Goal: Task Accomplishment & Management: Complete application form

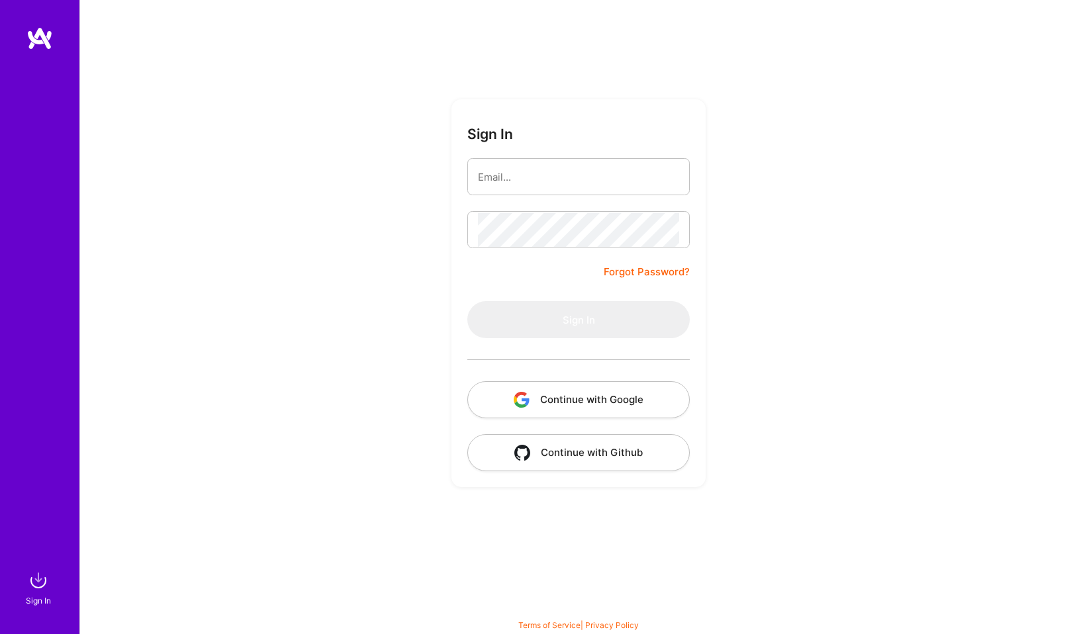
click at [566, 405] on button "Continue with Google" at bounding box center [578, 399] width 222 height 37
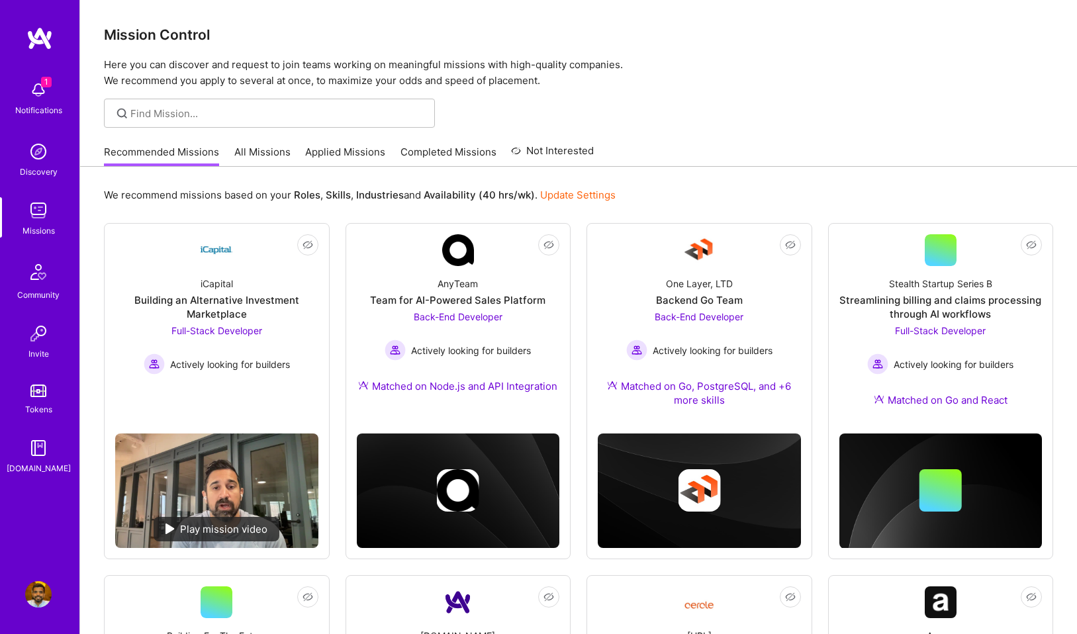
scroll to position [41, 0]
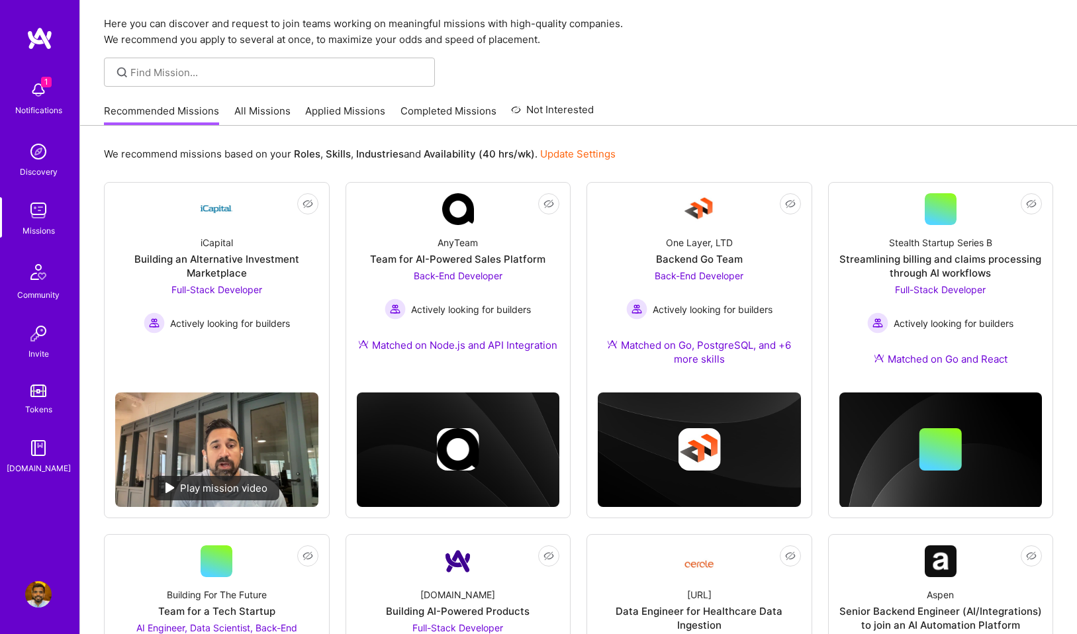
click at [348, 101] on div "Recommended Missions All Missions Applied Missions Completed Missions Not Inter…" at bounding box center [349, 111] width 490 height 28
click at [348, 113] on link "Applied Missions" at bounding box center [345, 115] width 80 height 22
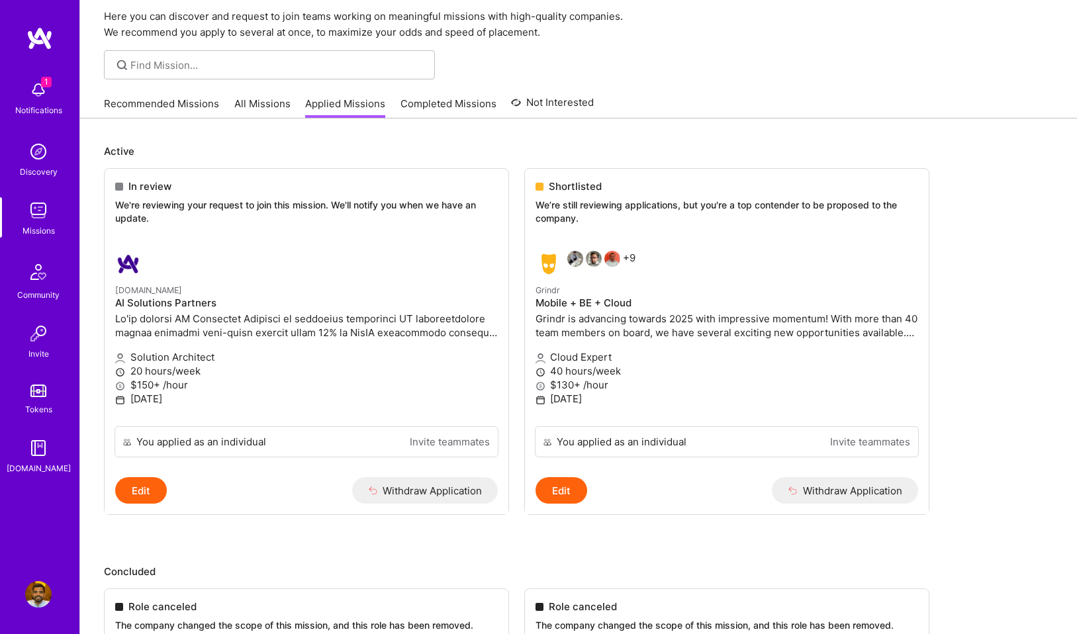
scroll to position [50, 0]
click at [203, 104] on link "Recommended Missions" at bounding box center [161, 106] width 115 height 22
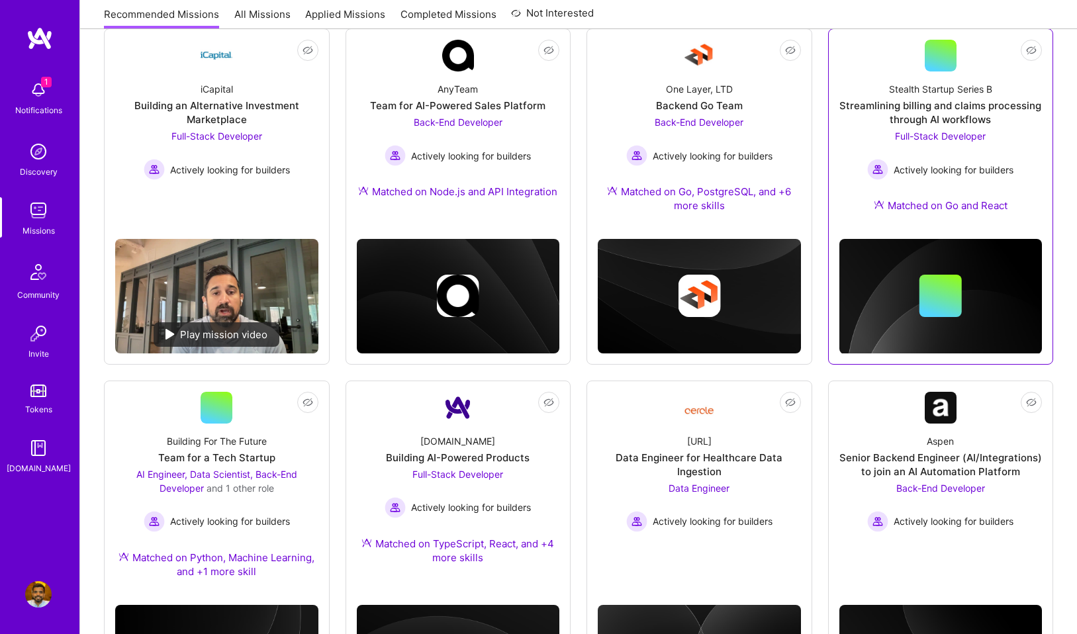
scroll to position [194, 0]
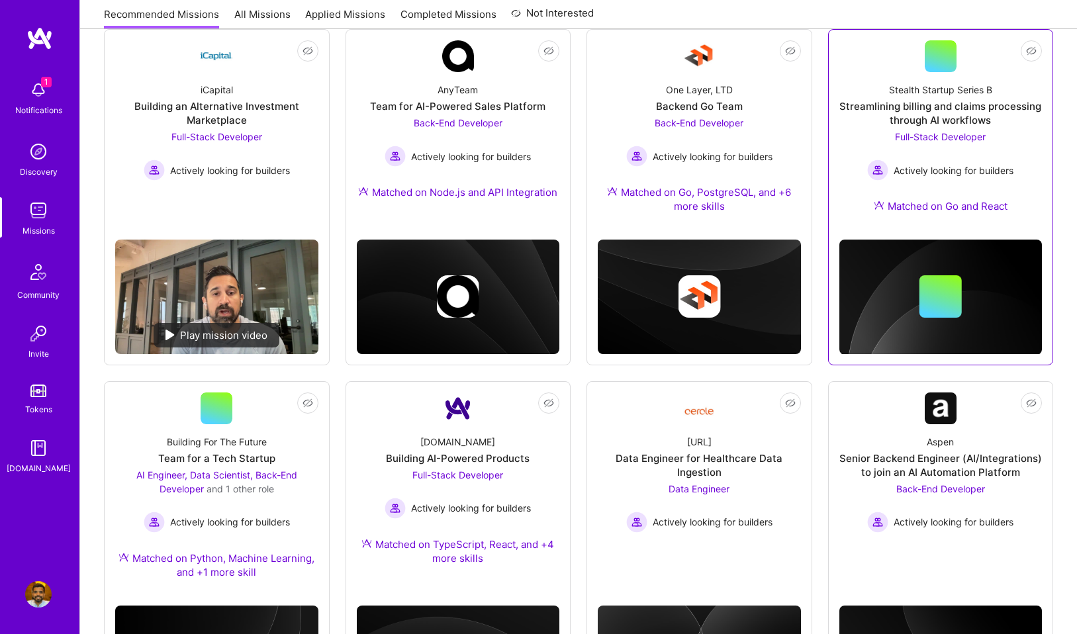
click at [956, 111] on div "Streamlining billing and claims processing through AI workflows" at bounding box center [941, 113] width 203 height 28
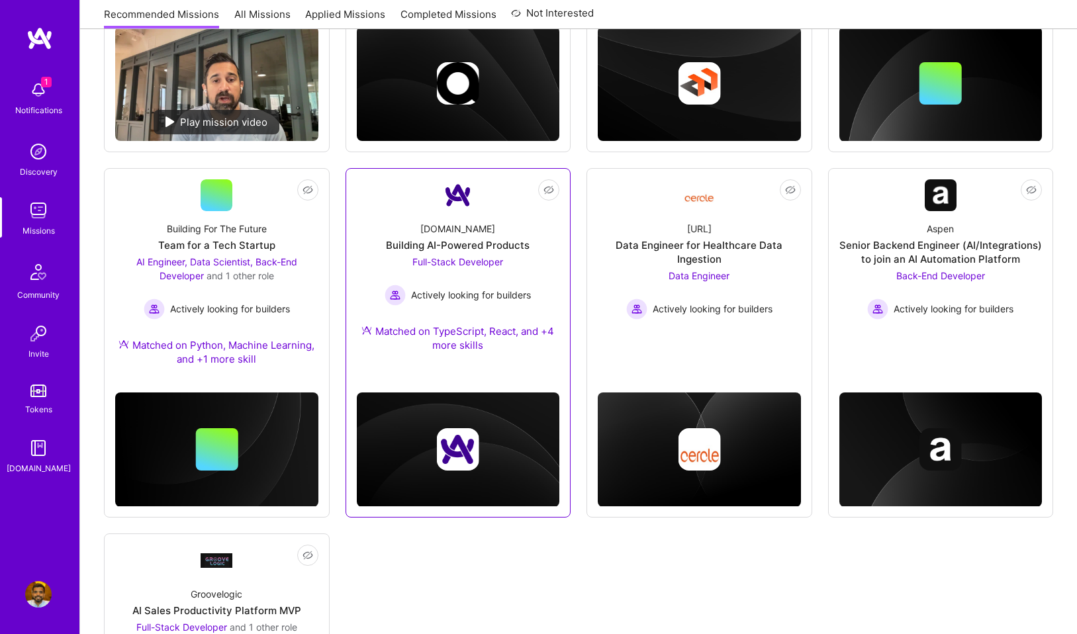
scroll to position [424, 0]
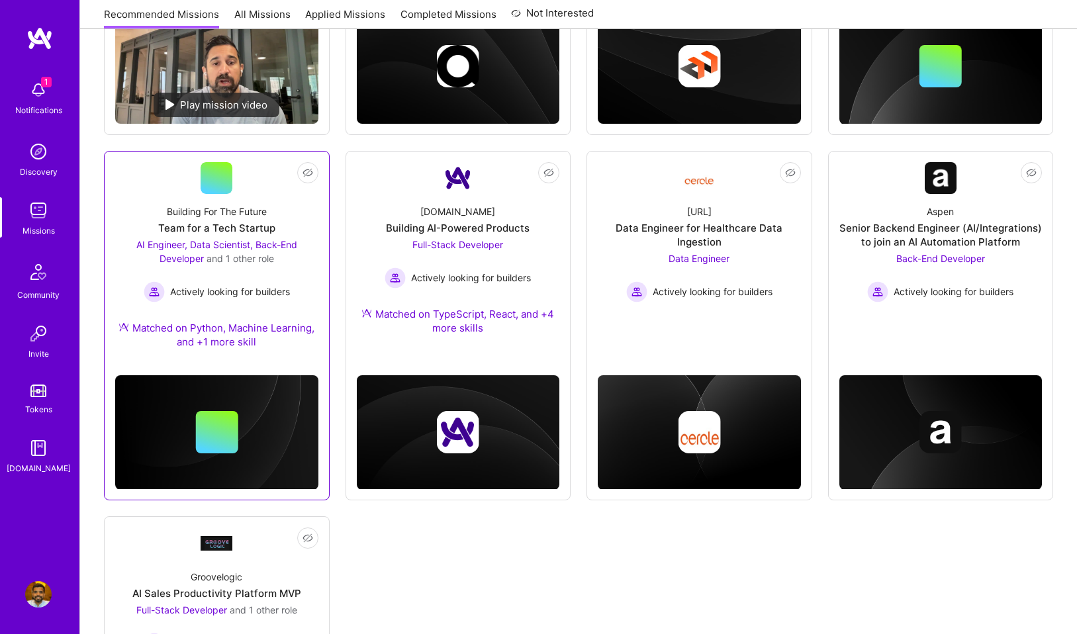
click at [258, 209] on div "Building For The Future" at bounding box center [217, 212] width 100 height 14
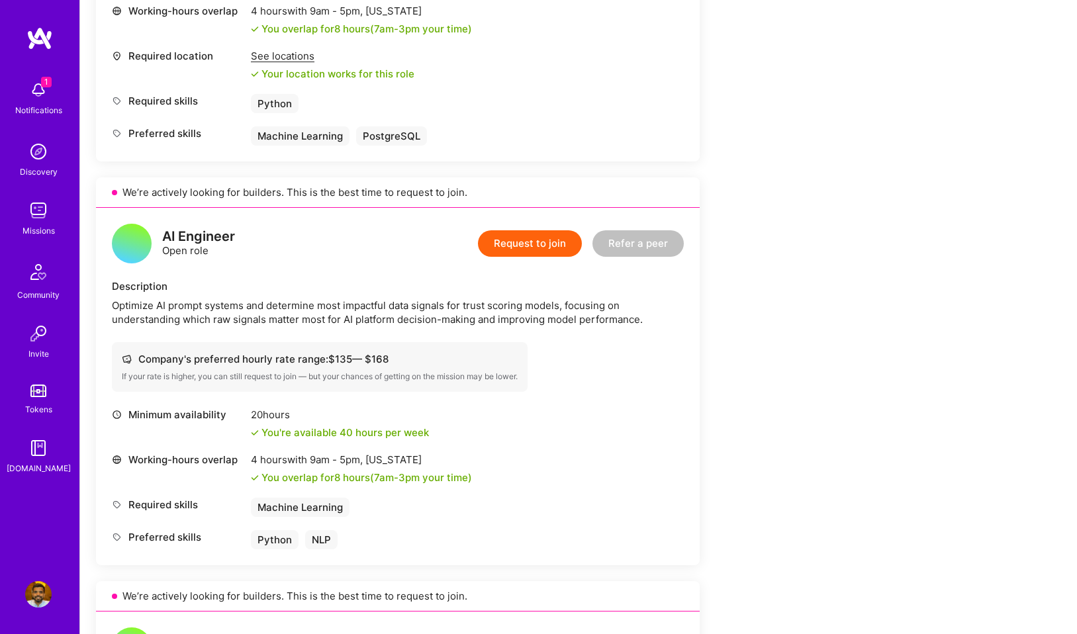
scroll to position [714, 0]
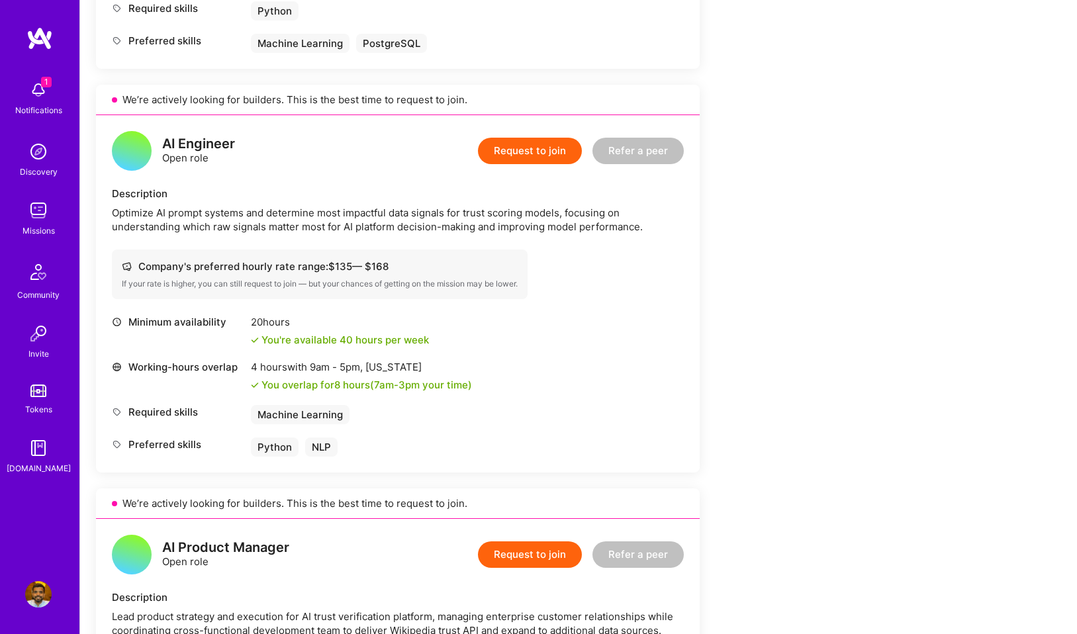
click at [554, 155] on button "Request to join" at bounding box center [530, 151] width 104 height 26
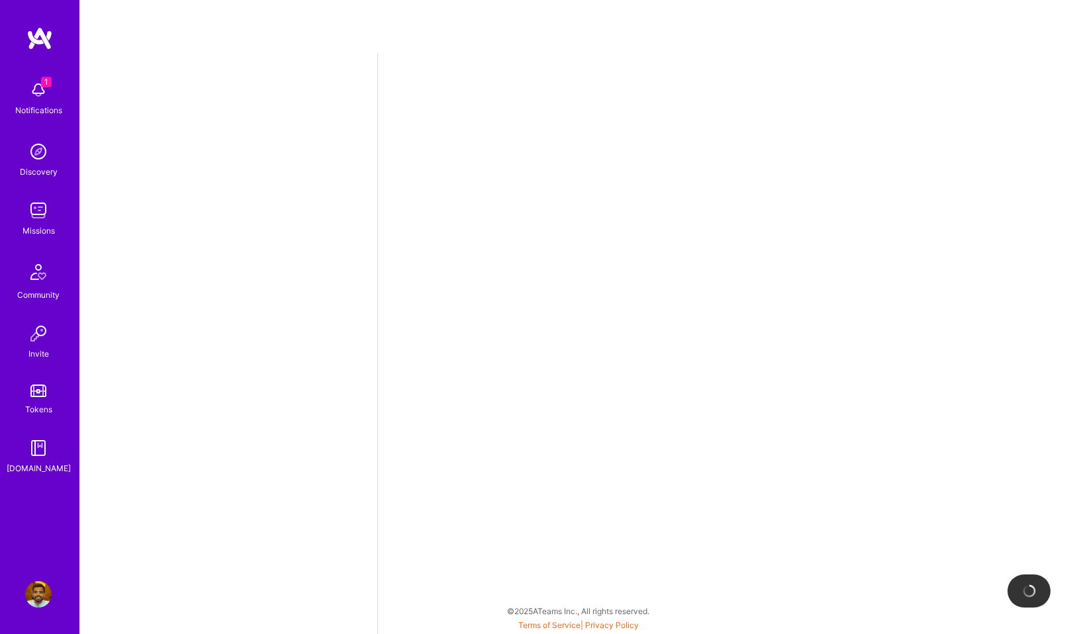
select select "US"
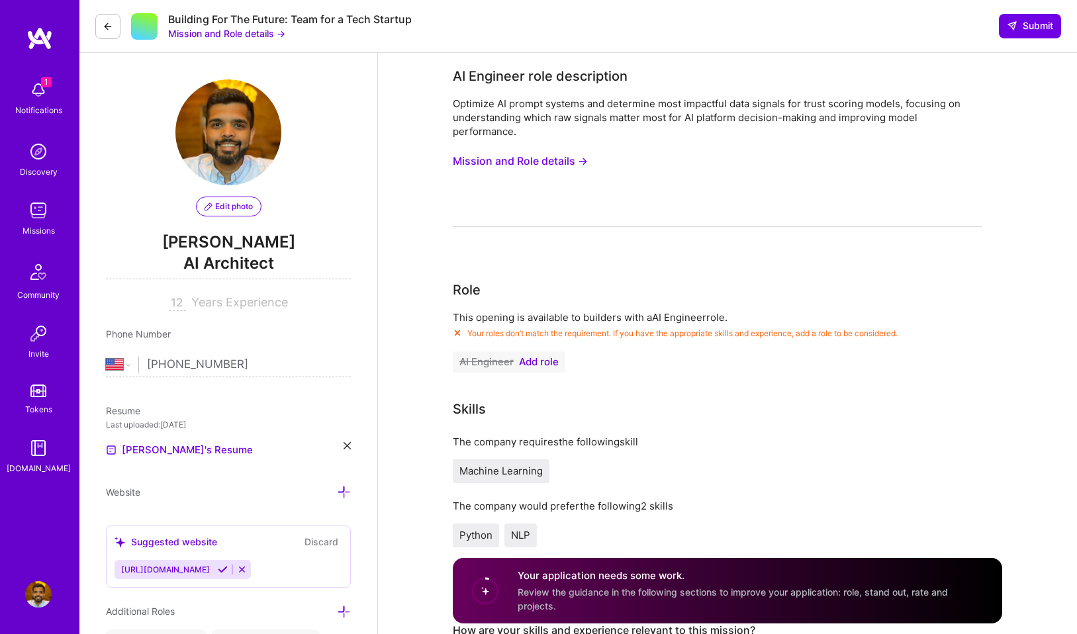
click at [536, 356] on button "AI Engineer Add role" at bounding box center [509, 362] width 113 height 21
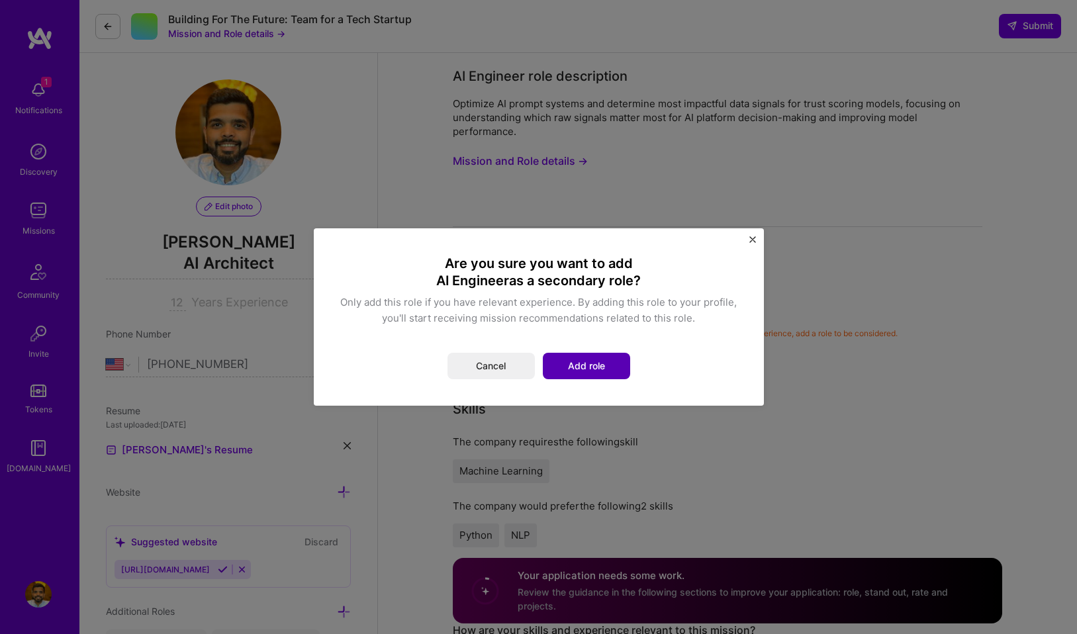
click at [575, 362] on button "Add role" at bounding box center [586, 366] width 87 height 26
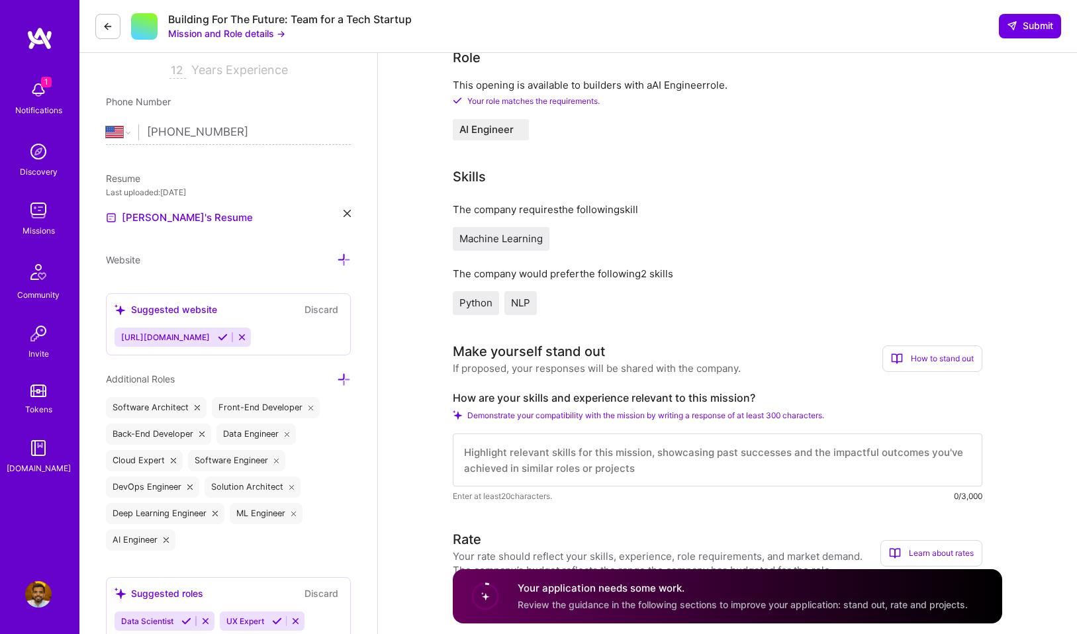
scroll to position [404, 0]
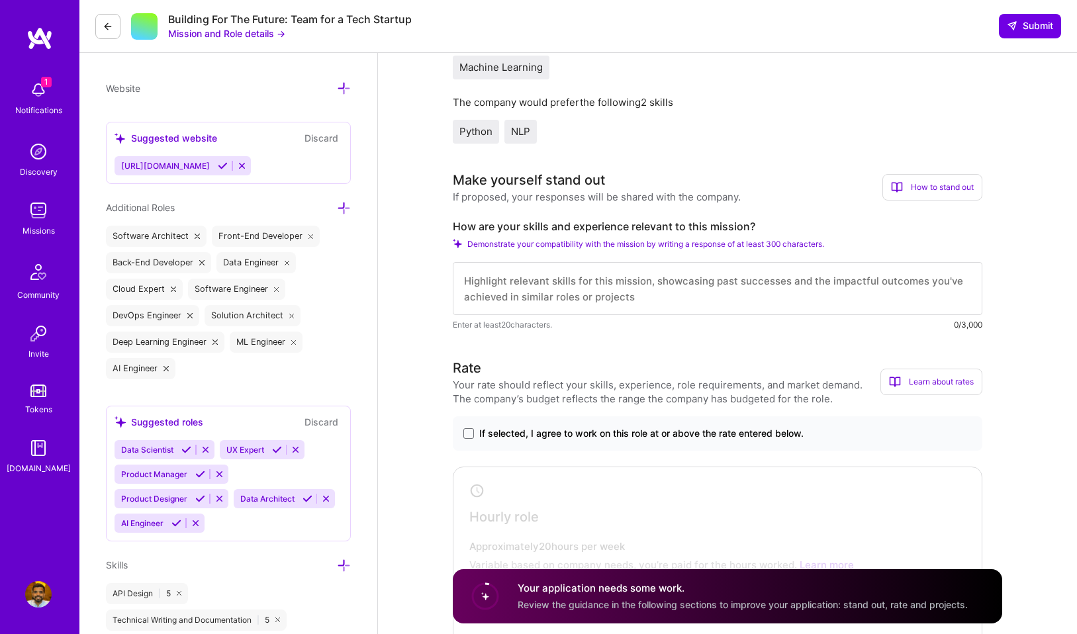
click at [606, 224] on label "How are your skills and experience relevant to this mission?" at bounding box center [718, 227] width 530 height 14
copy label "How are your skills and experience relevant to this mission?"
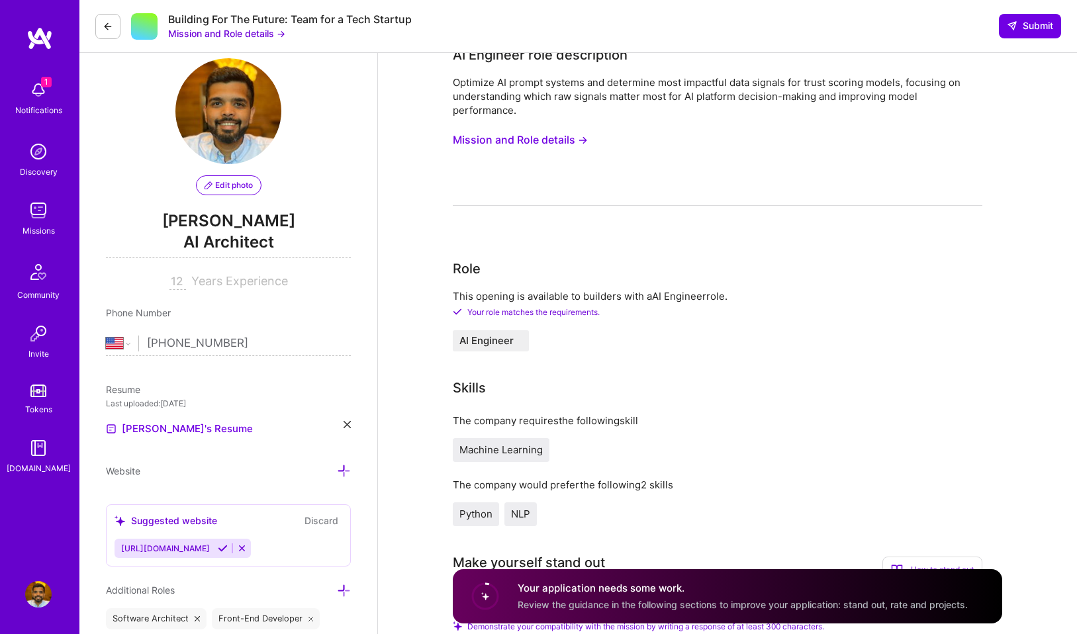
scroll to position [0, 0]
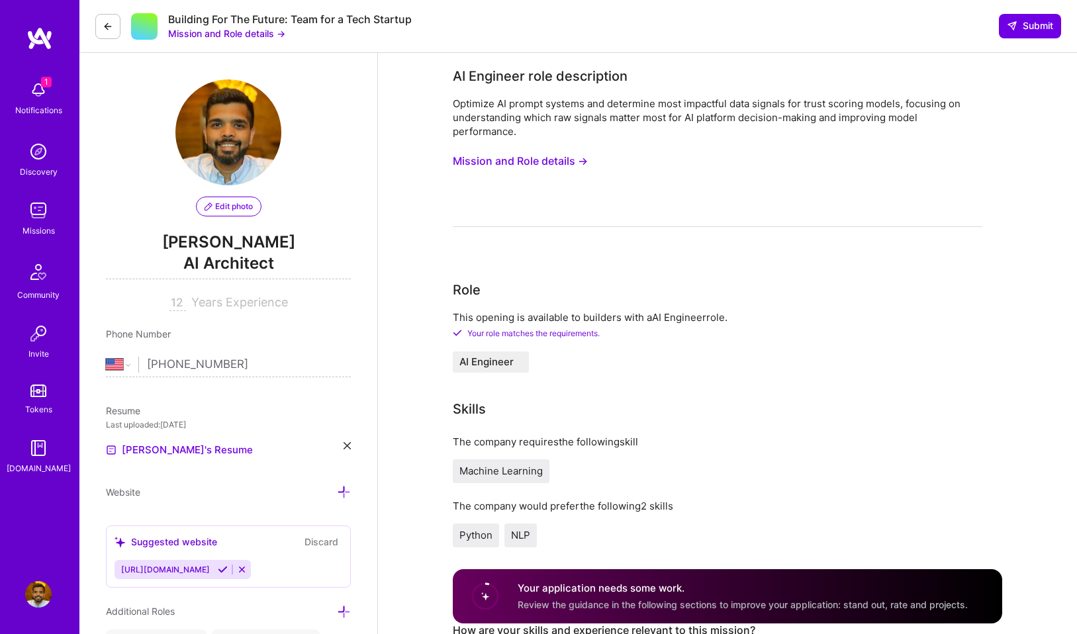
click at [589, 121] on div "Optimize AI prompt systems and determine most impactful data signals for trust …" at bounding box center [718, 118] width 530 height 42
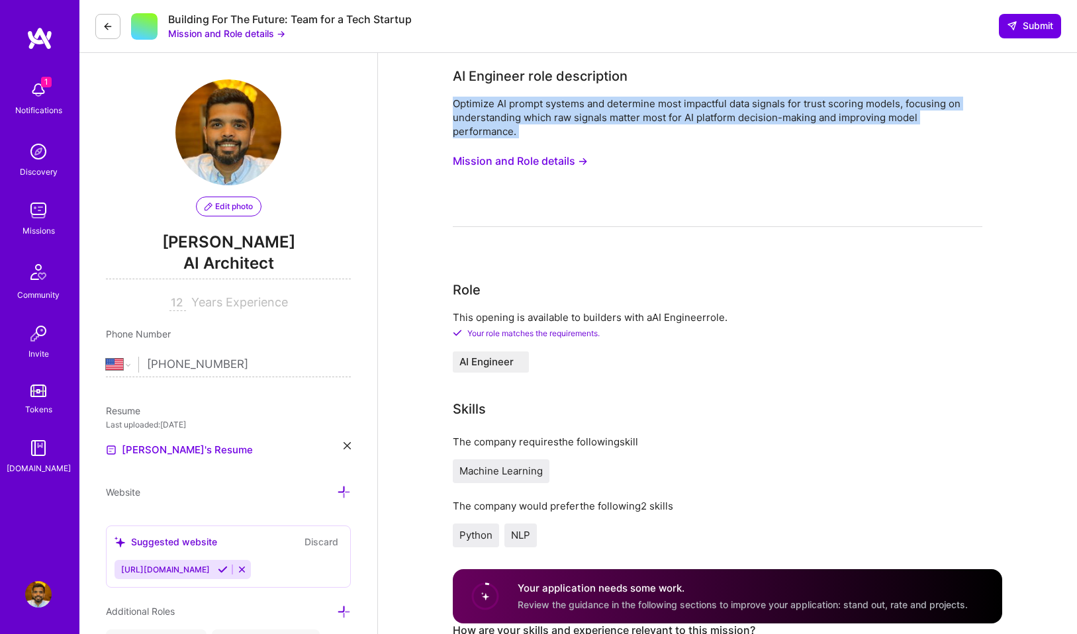
click at [589, 121] on div "Optimize AI prompt systems and determine most impactful data signals for trust …" at bounding box center [718, 118] width 530 height 42
copy div "Optimize AI prompt systems and determine most impactful data signals for trust …"
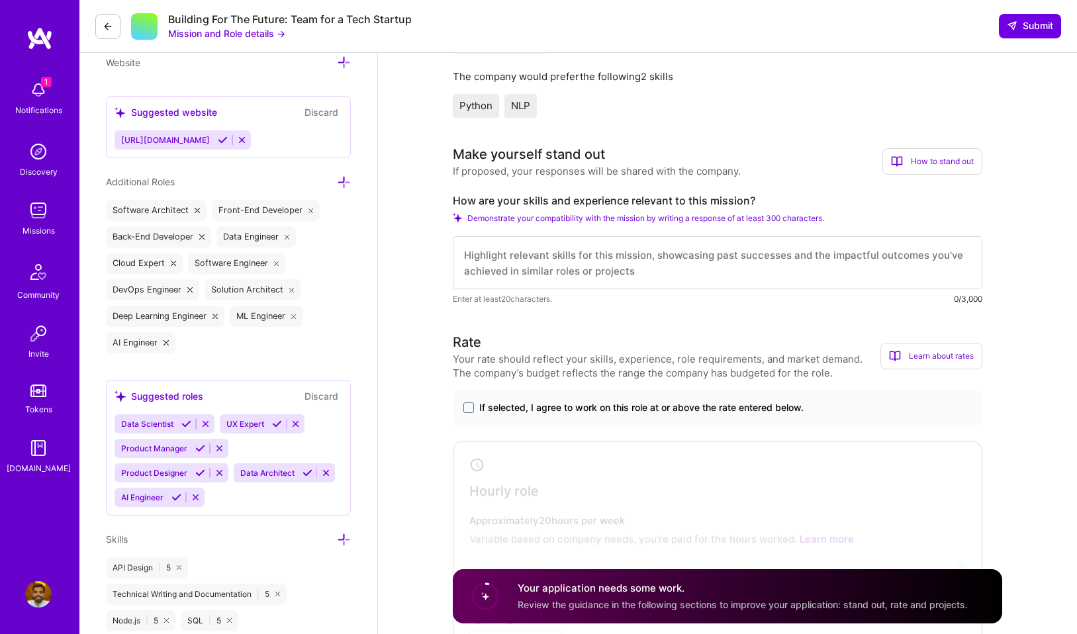
scroll to position [442, 0]
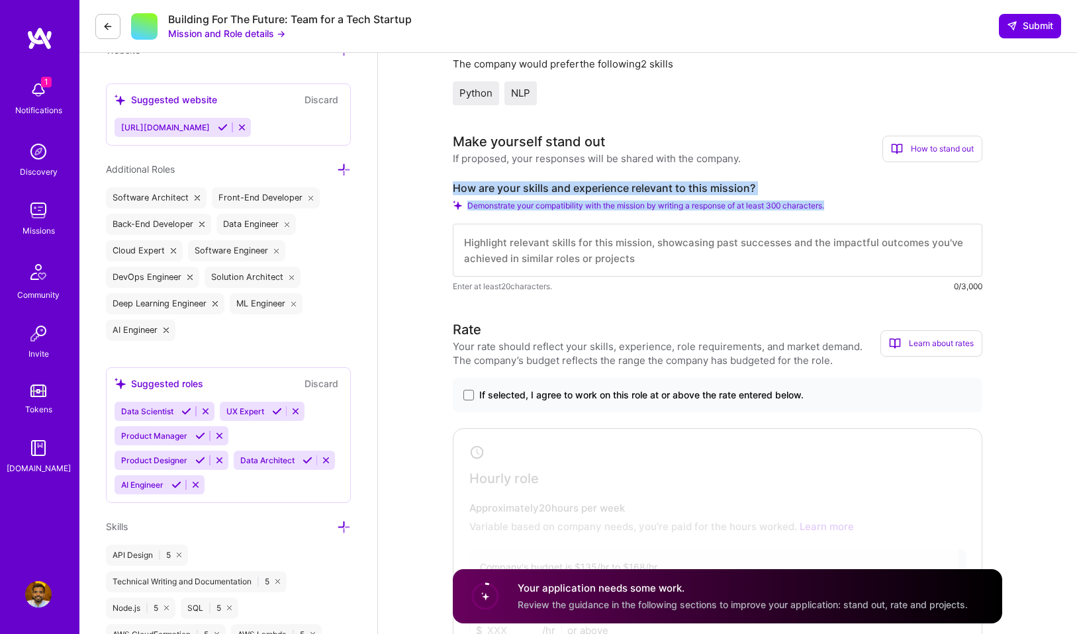
drag, startPoint x: 456, startPoint y: 185, endPoint x: 893, endPoint y: 216, distance: 438.1
click at [893, 216] on div "How are your skills and experience relevant to this mission? Demonstrate your c…" at bounding box center [718, 237] width 530 height 112
copy div "How are your skills and experience relevant to this mission? Demonstrate your c…"
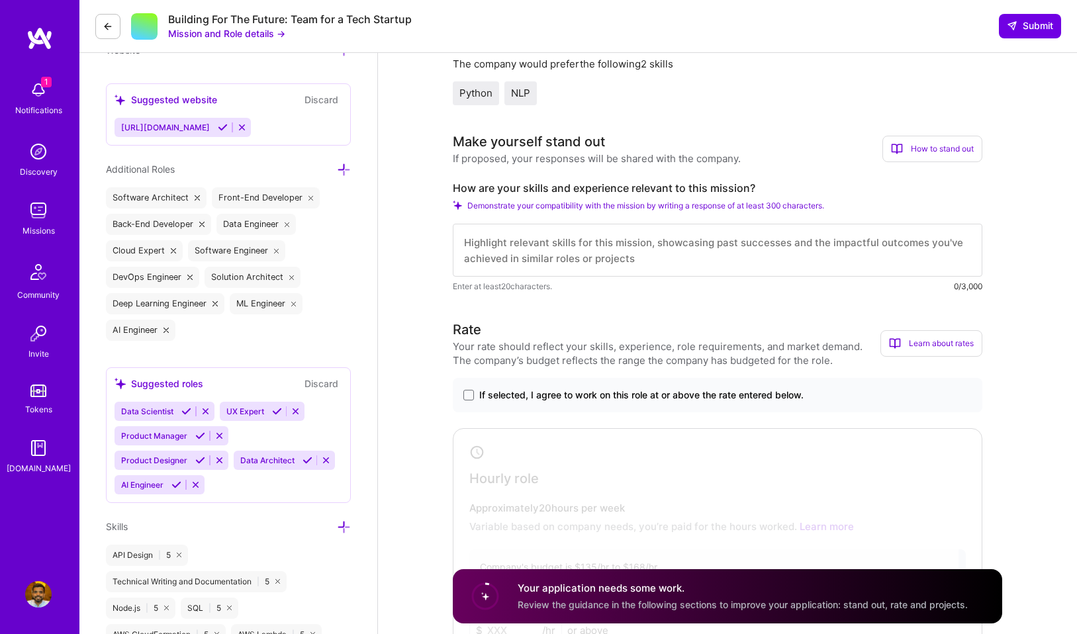
click at [578, 260] on textarea at bounding box center [718, 250] width 530 height 53
paste textarea "My background combines deep cloud engineering expertise with hands-on experienc…"
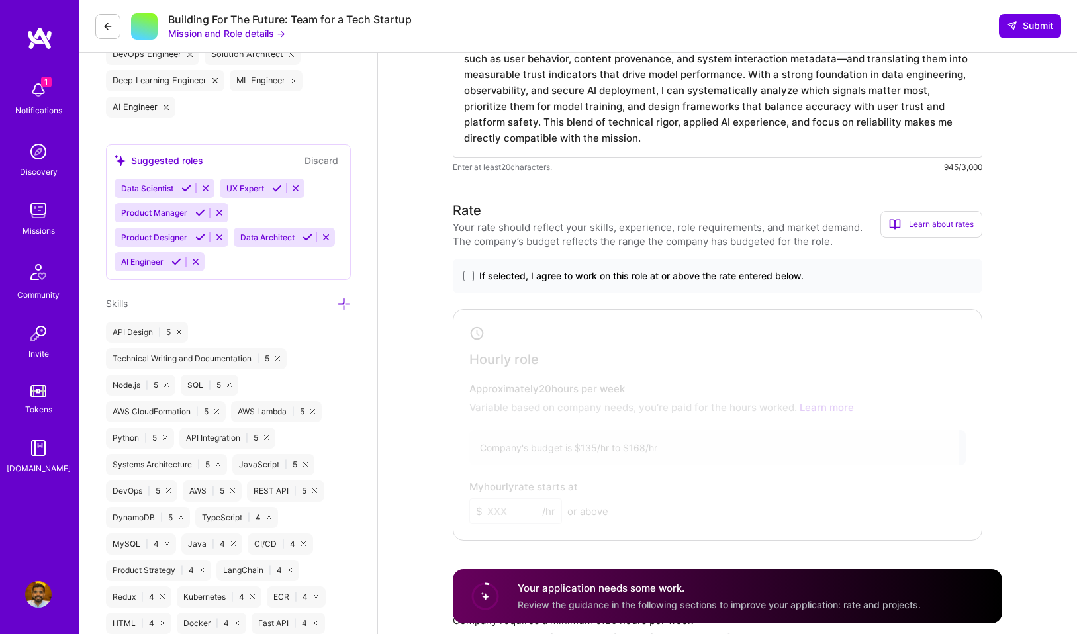
scroll to position [675, 0]
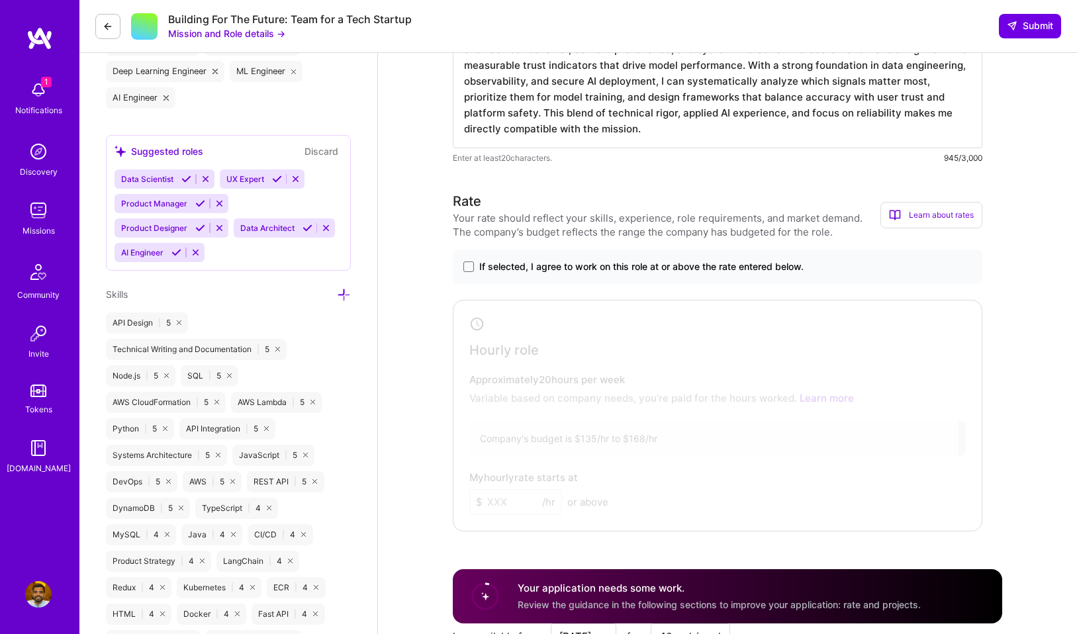
type textarea "My background combines deep cloud engineering expertise with hands-on experienc…"
click at [612, 272] on span "If selected, I agree to work on this role at or above the rate entered below." at bounding box center [641, 266] width 324 height 13
click at [0, 0] on input "If selected, I agree to work on this role at or above the rate entered below." at bounding box center [0, 0] width 0 height 0
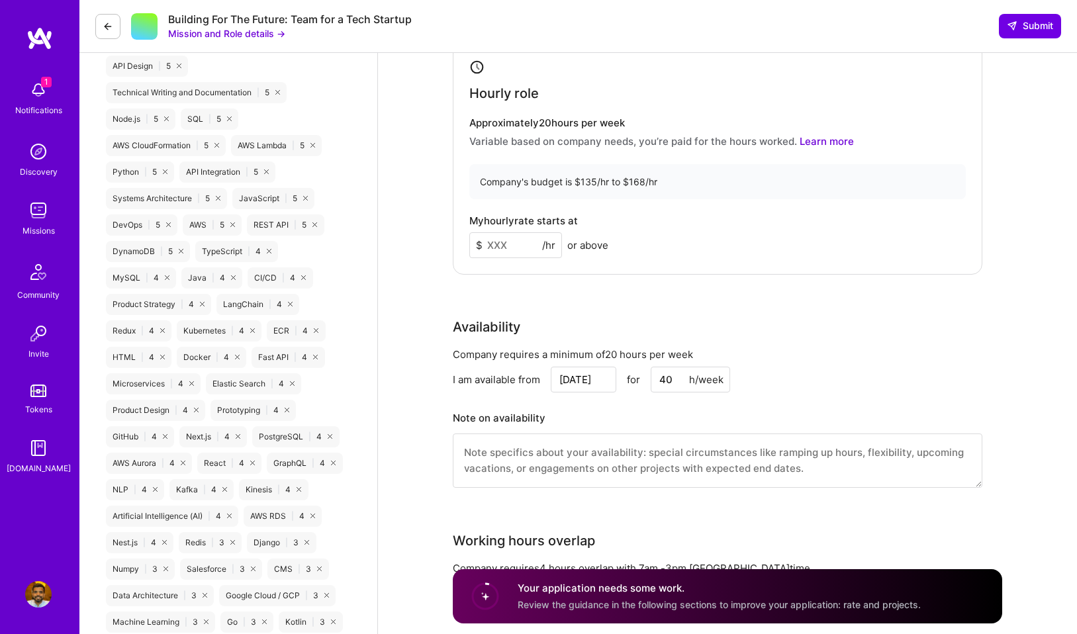
scroll to position [1021, 0]
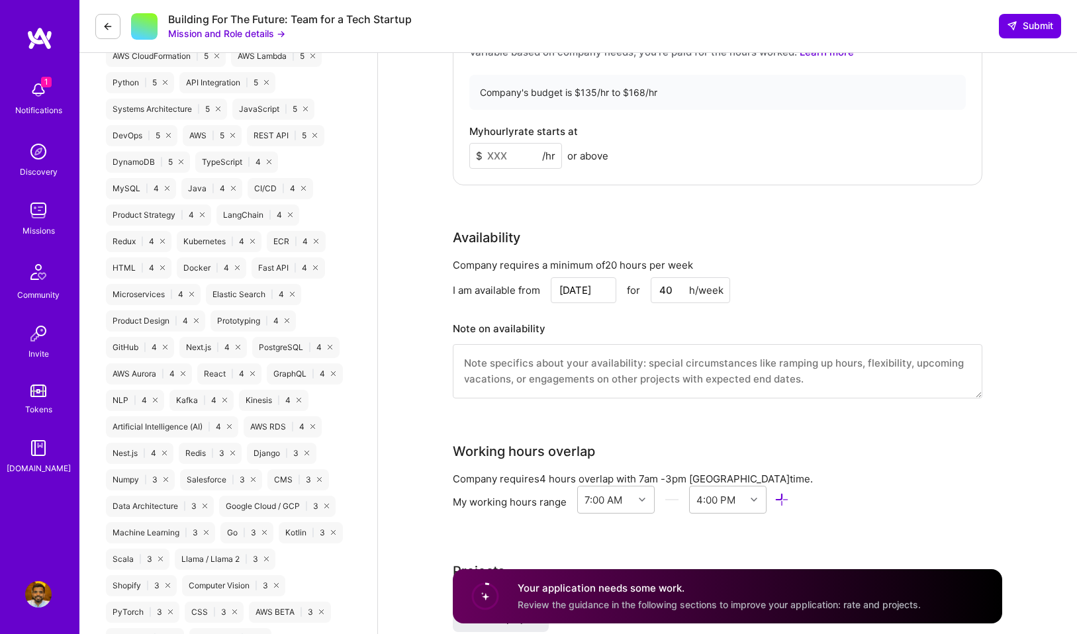
click at [507, 148] on input at bounding box center [515, 156] width 93 height 26
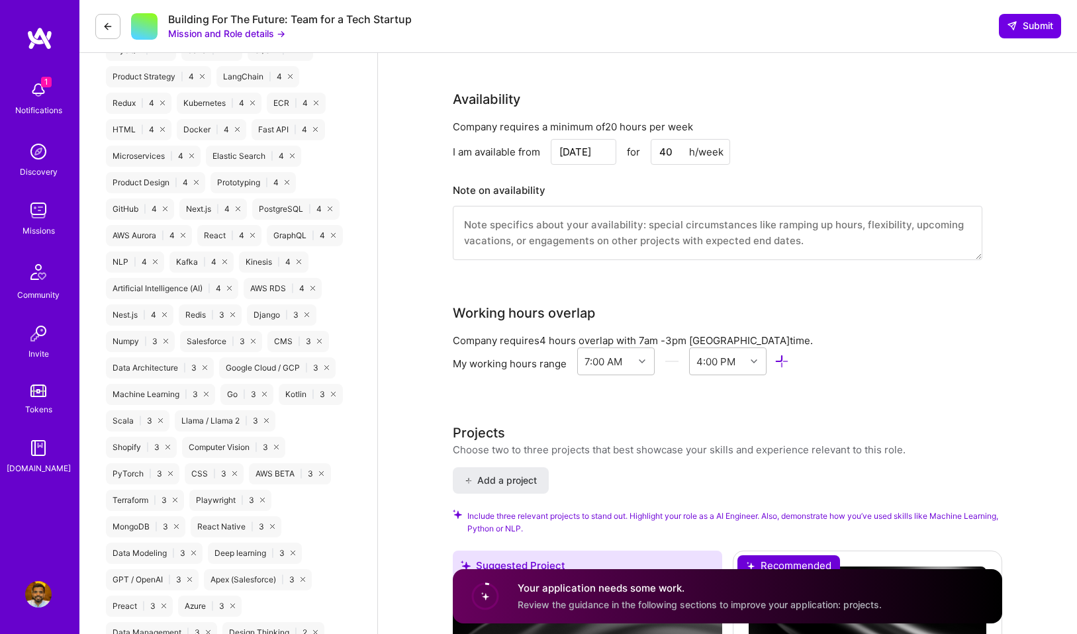
scroll to position [1161, 0]
type input "150"
click at [587, 160] on input "Sep 24" at bounding box center [584, 150] width 66 height 26
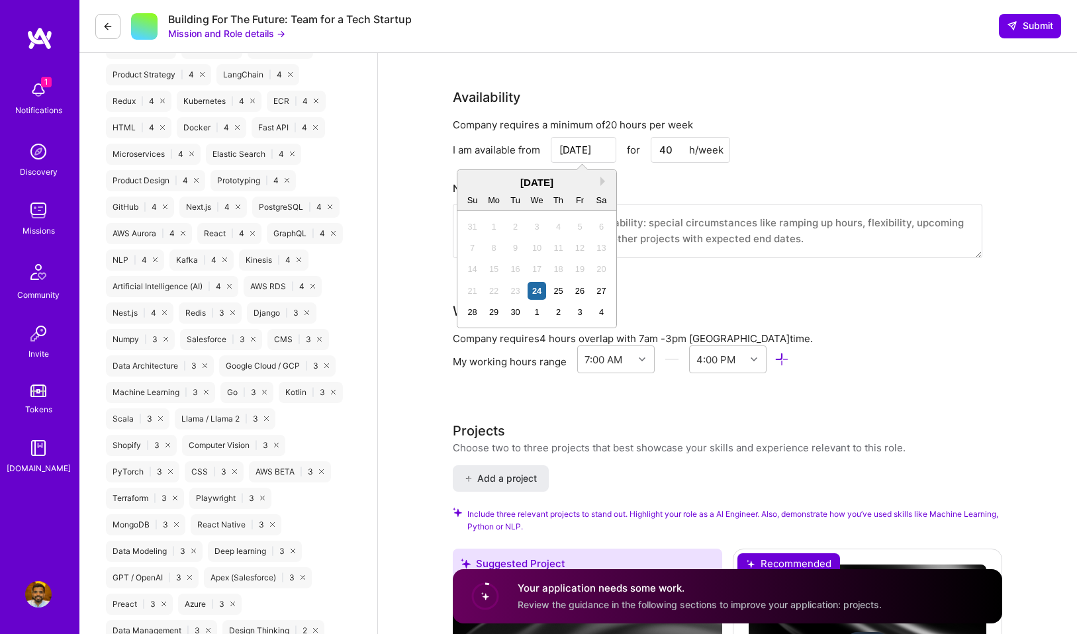
click at [600, 186] on div "September 2025" at bounding box center [537, 182] width 159 height 14
click at [600, 183] on div "September 2025" at bounding box center [537, 182] width 159 height 14
click at [603, 183] on button "Next Month" at bounding box center [605, 181] width 9 height 9
click at [532, 228] on div "1" at bounding box center [537, 227] width 18 height 18
type input "Oct 1"
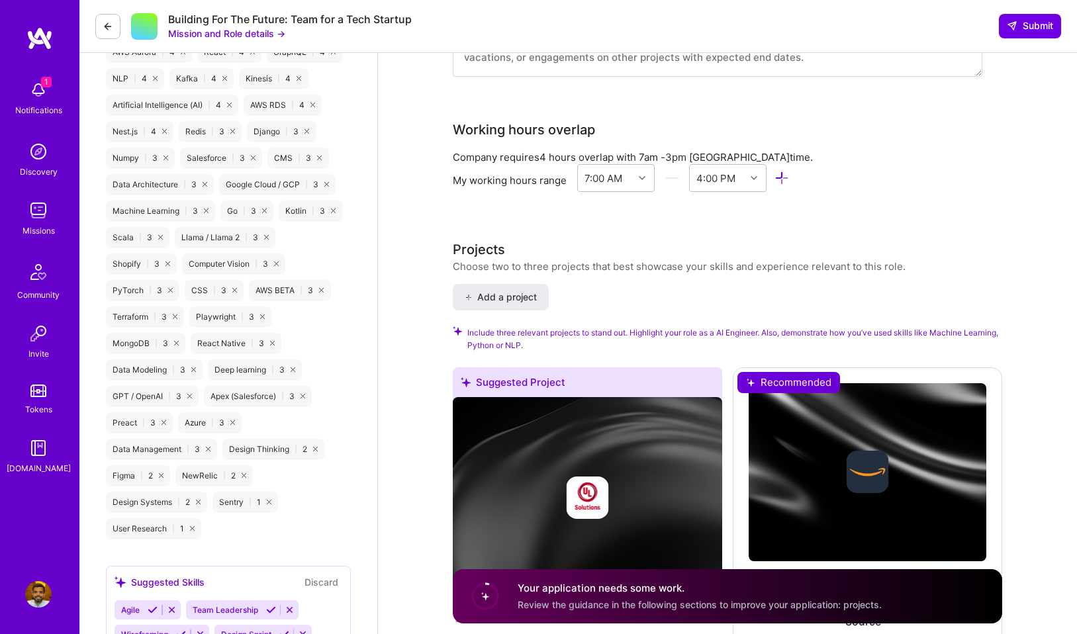
scroll to position [1343, 0]
click at [746, 181] on div at bounding box center [756, 177] width 21 height 17
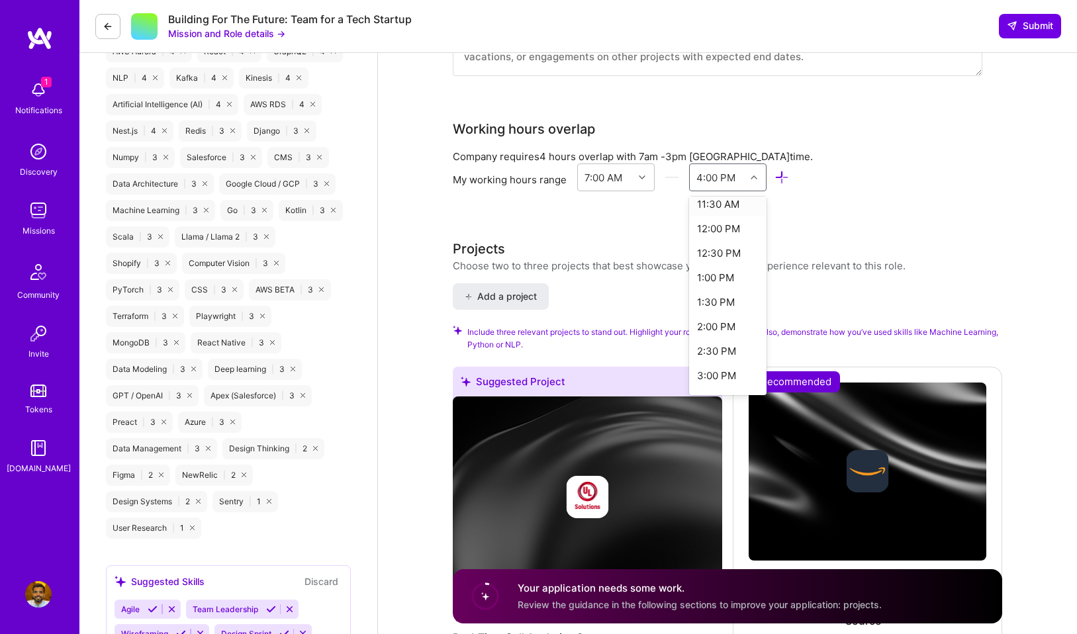
scroll to position [234, 0]
click at [730, 317] on div "2:00 PM" at bounding box center [727, 321] width 77 height 24
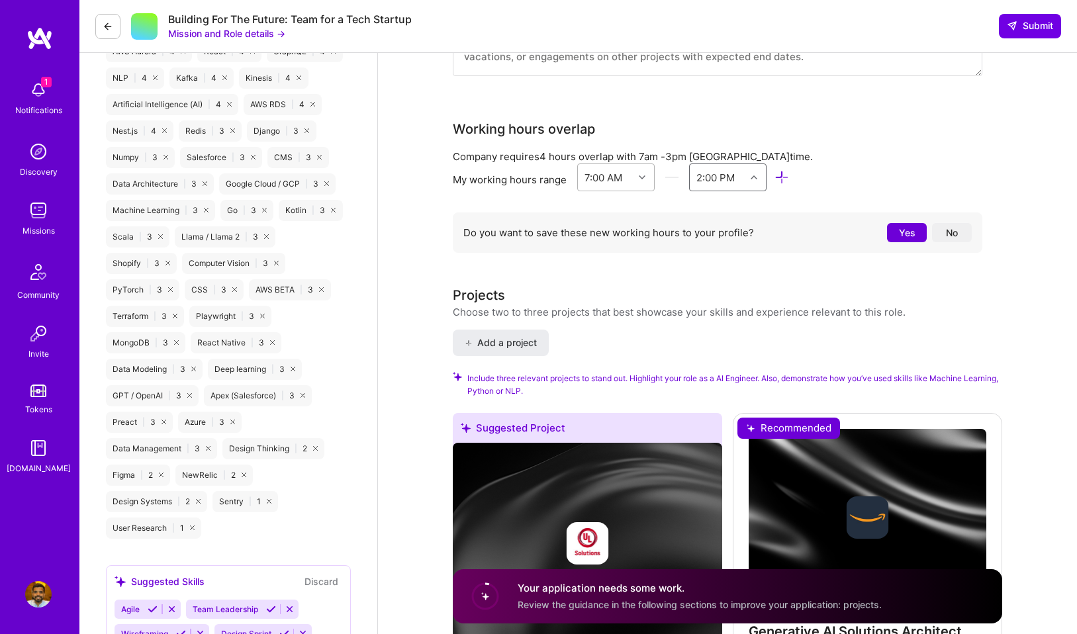
click at [638, 181] on div at bounding box center [644, 177] width 21 height 17
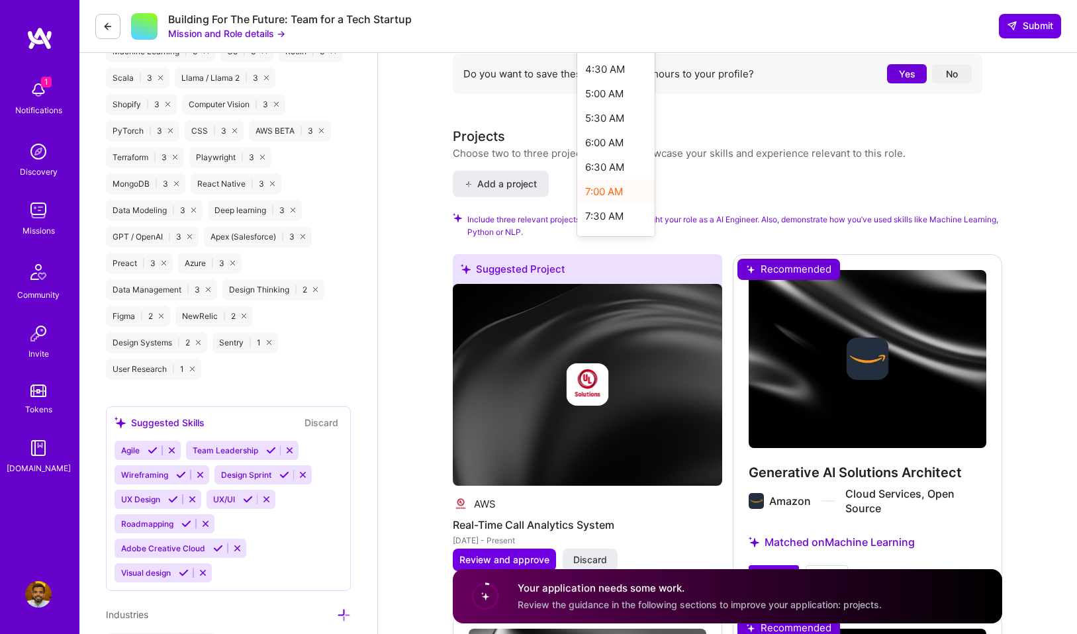
scroll to position [215, 0]
click at [608, 130] on div "6:00 AM" at bounding box center [615, 131] width 77 height 24
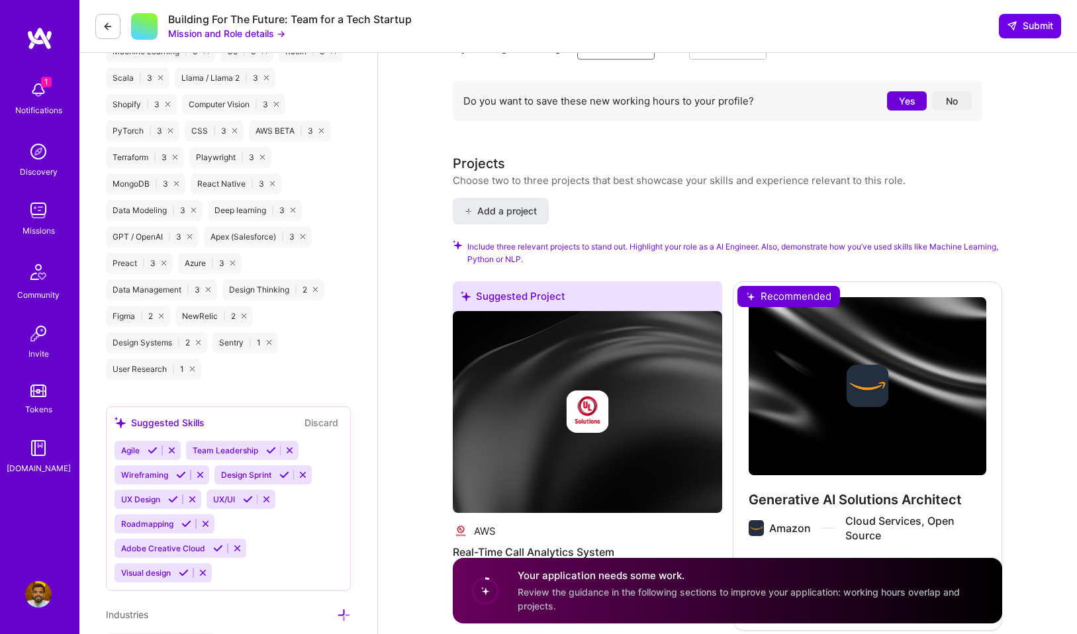
click at [673, 138] on div "AI Engineer role description Optimize AI prompt systems and determine most impa…" at bounding box center [728, 327] width 550 height 3526
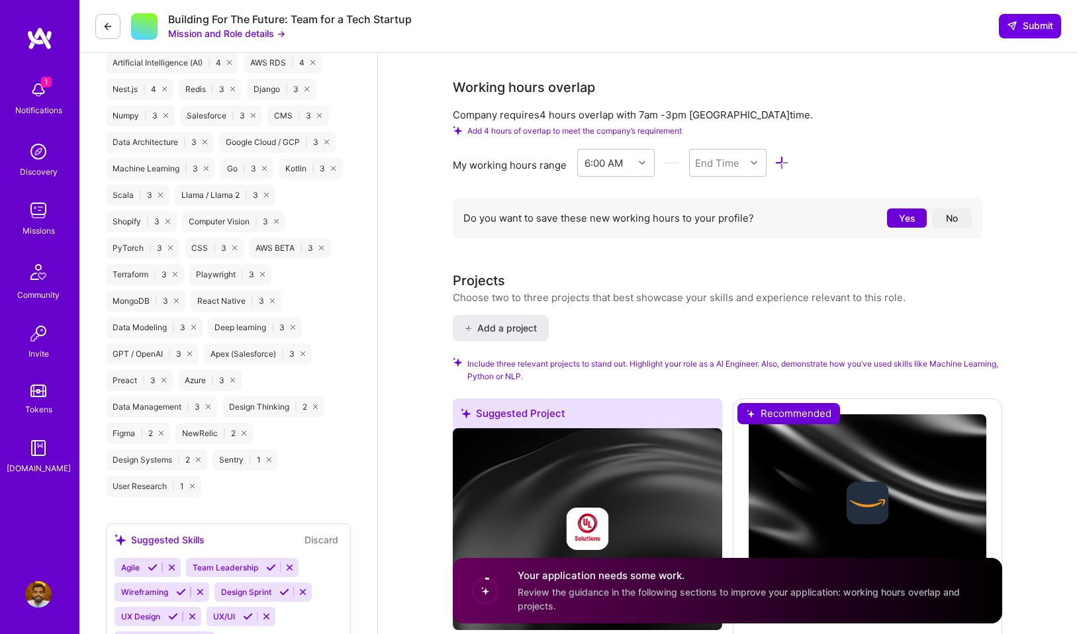
scroll to position [1277, 0]
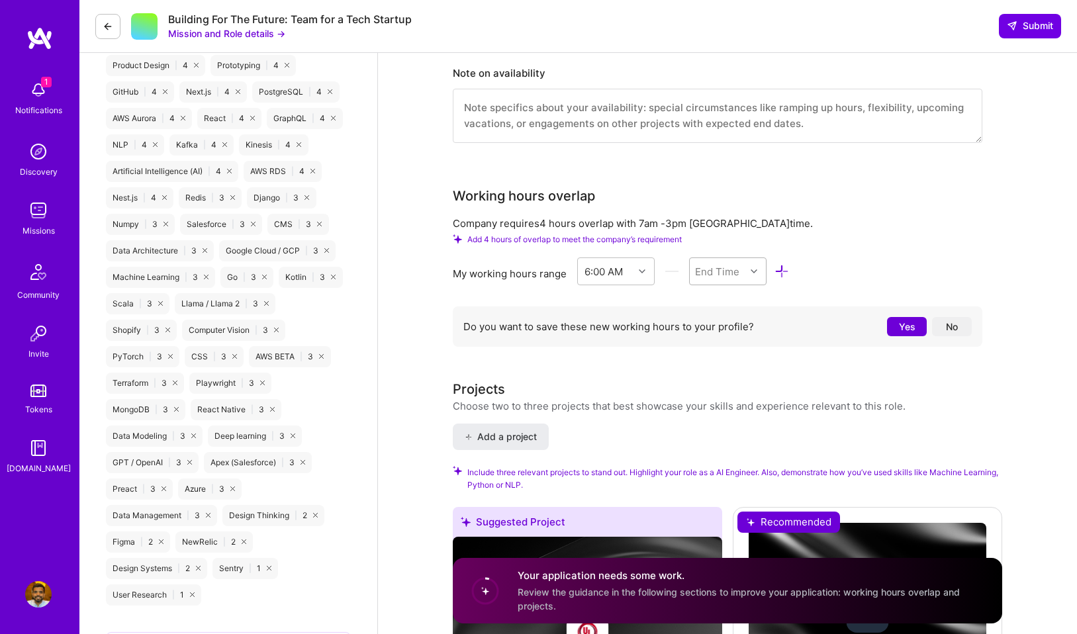
click at [731, 265] on div "End Time" at bounding box center [717, 271] width 44 height 14
click at [719, 319] on div "2:00 PM" at bounding box center [727, 319] width 77 height 24
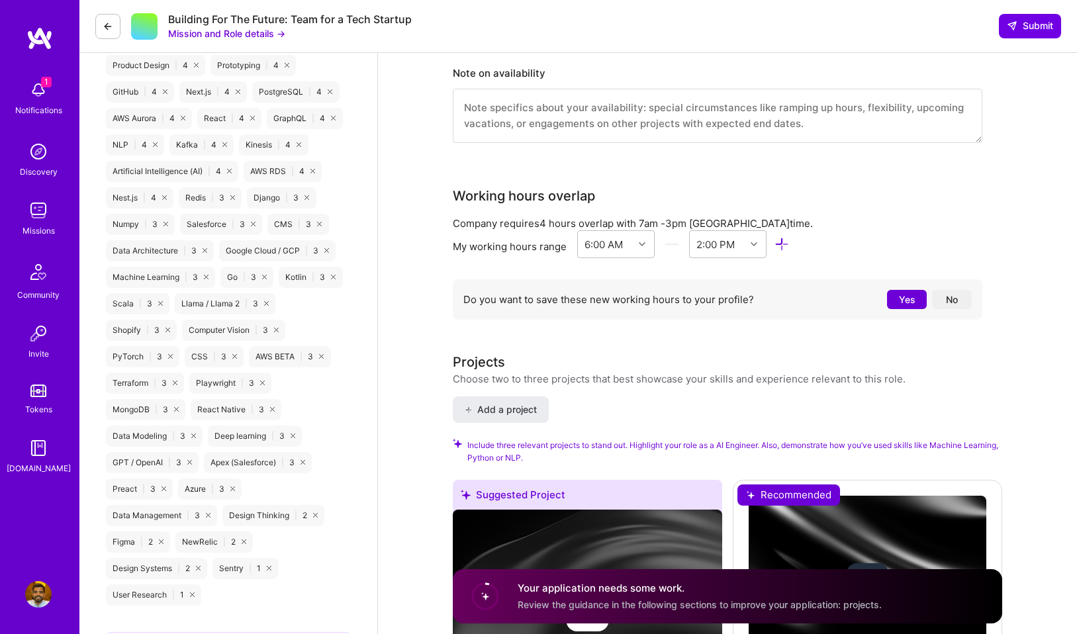
click at [870, 238] on div "My working hours range 6:00 AM 2:00 PM" at bounding box center [718, 246] width 530 height 33
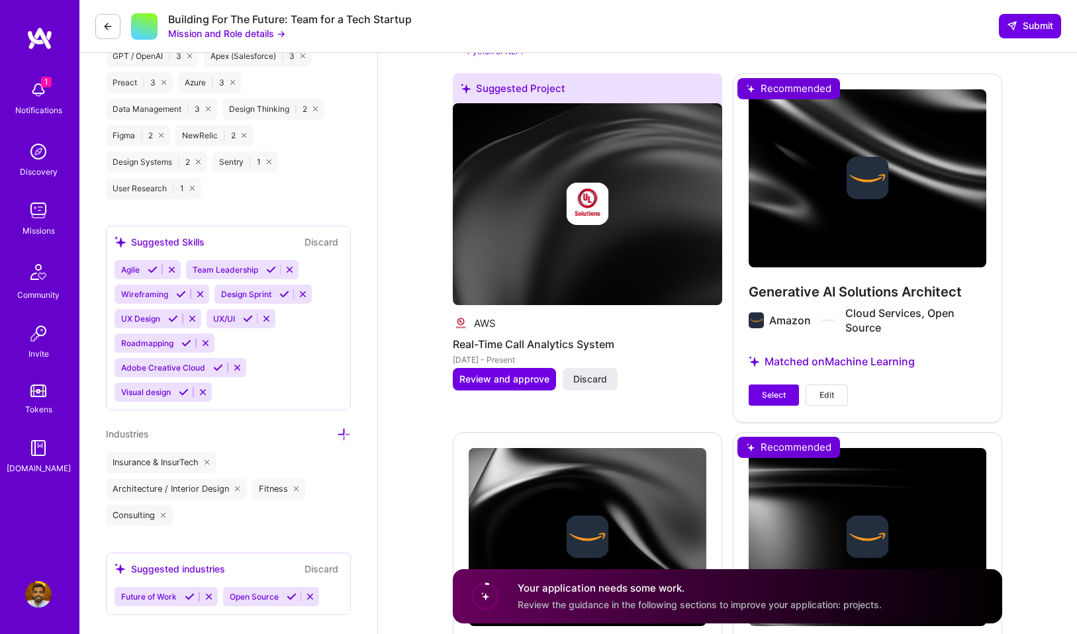
scroll to position [1804, 0]
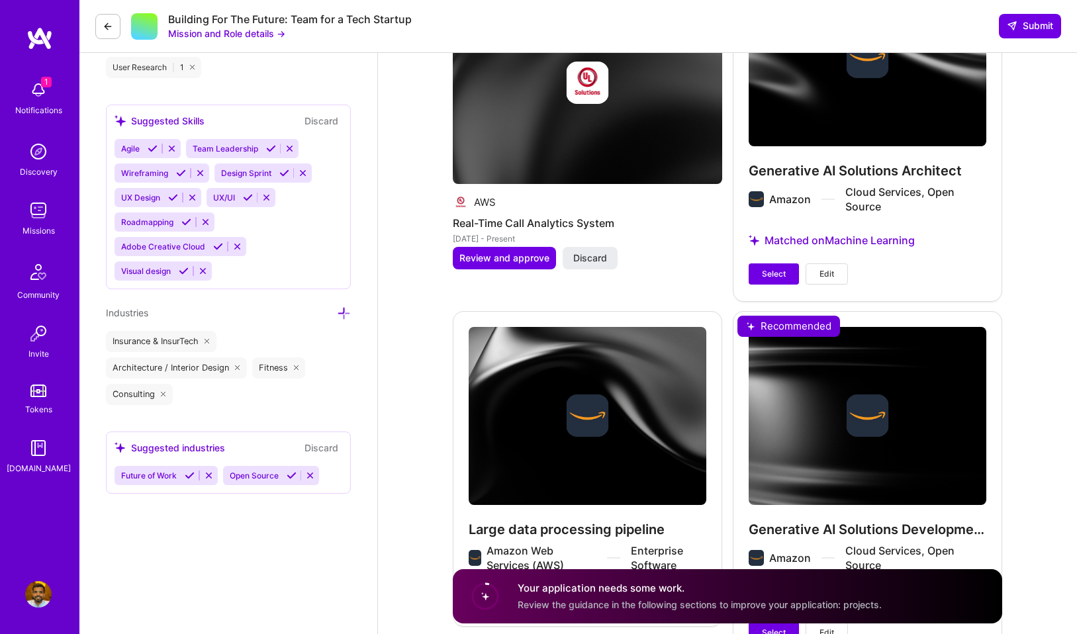
click at [783, 285] on div "Generative AI Solutions Architect Amazon Cloud Services, Open Source Matched on…" at bounding box center [867, 126] width 269 height 348
click at [783, 279] on button "Select" at bounding box center [774, 274] width 50 height 21
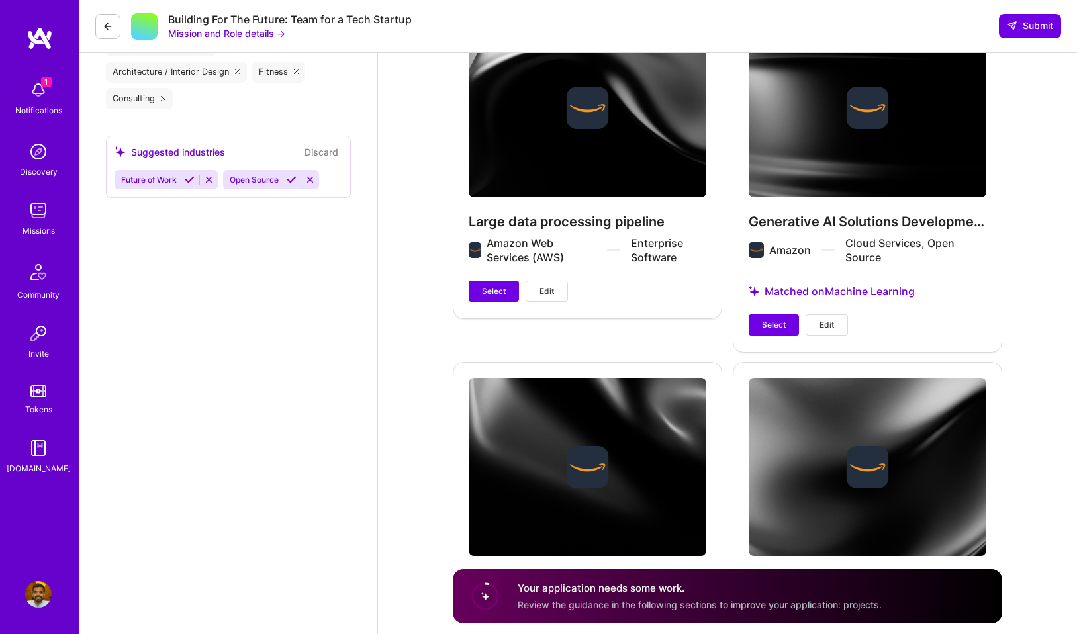
scroll to position [2219, 0]
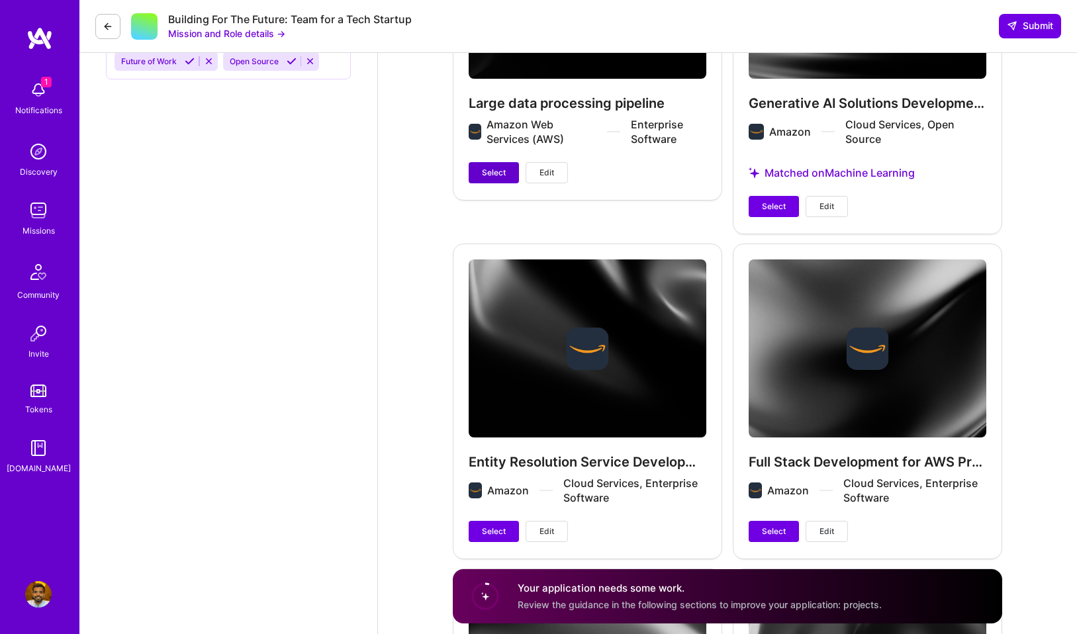
click at [490, 167] on span "Select" at bounding box center [494, 173] width 24 height 12
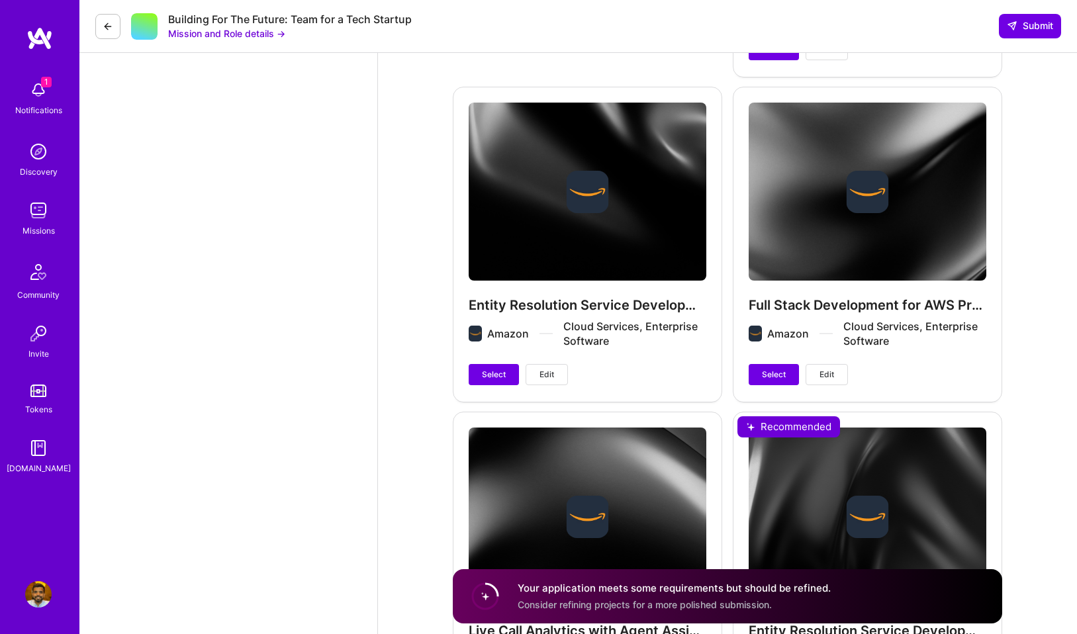
scroll to position [2502, 0]
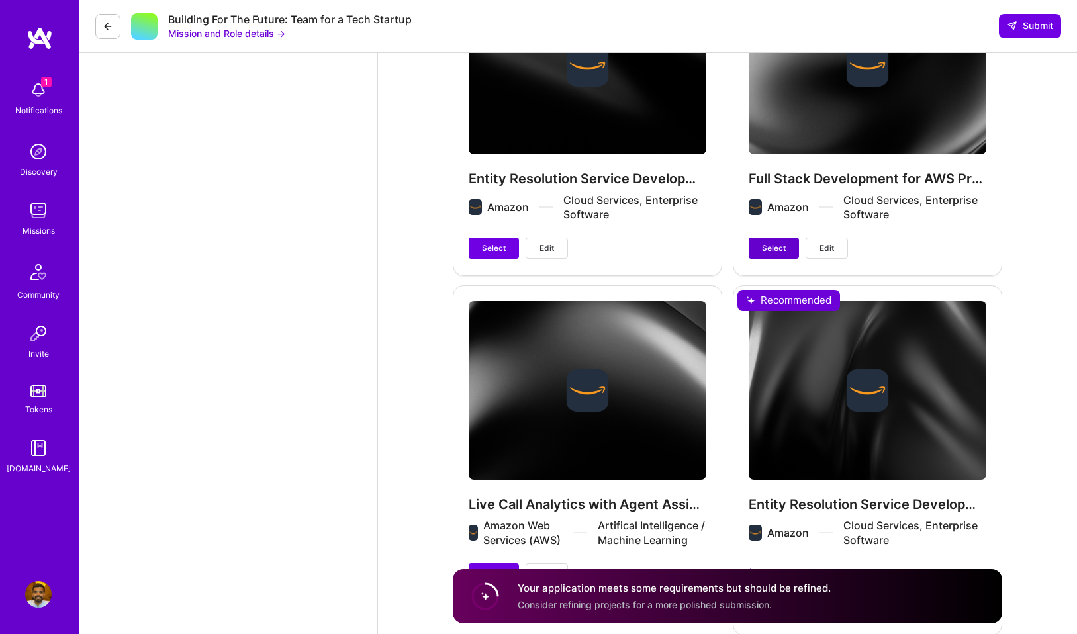
click at [769, 238] on button "Select" at bounding box center [774, 248] width 50 height 21
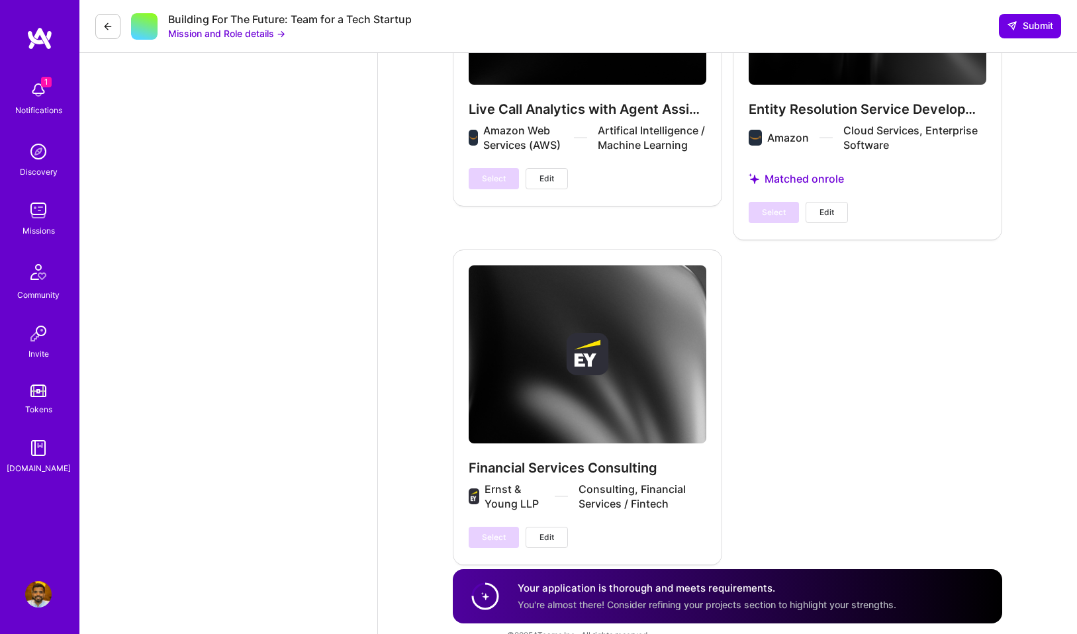
scroll to position [2934, 0]
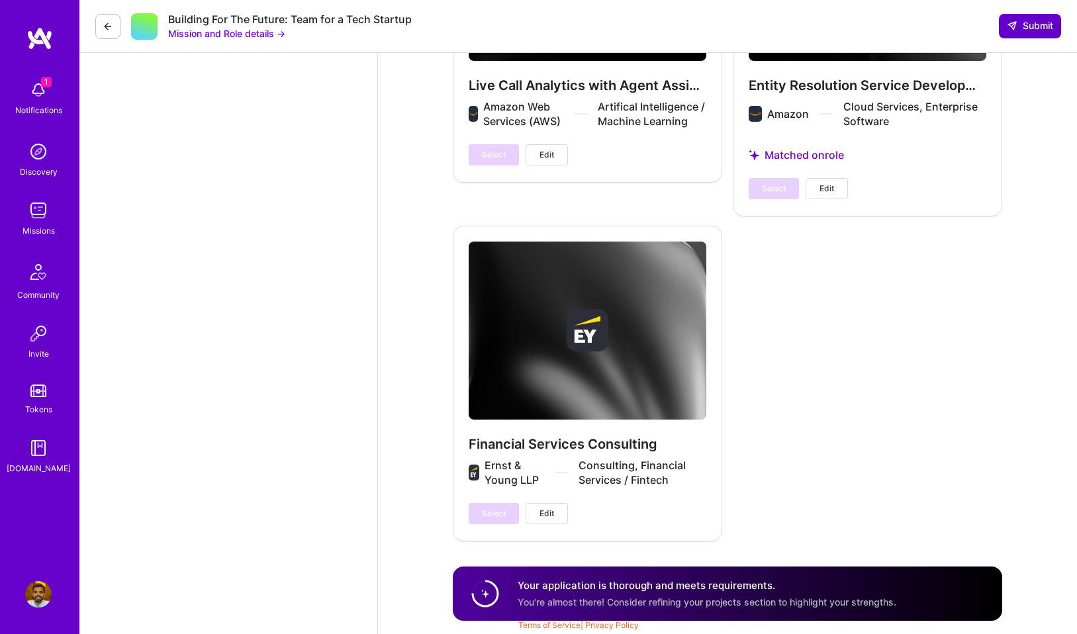
click at [1026, 20] on span "Submit" at bounding box center [1030, 25] width 46 height 13
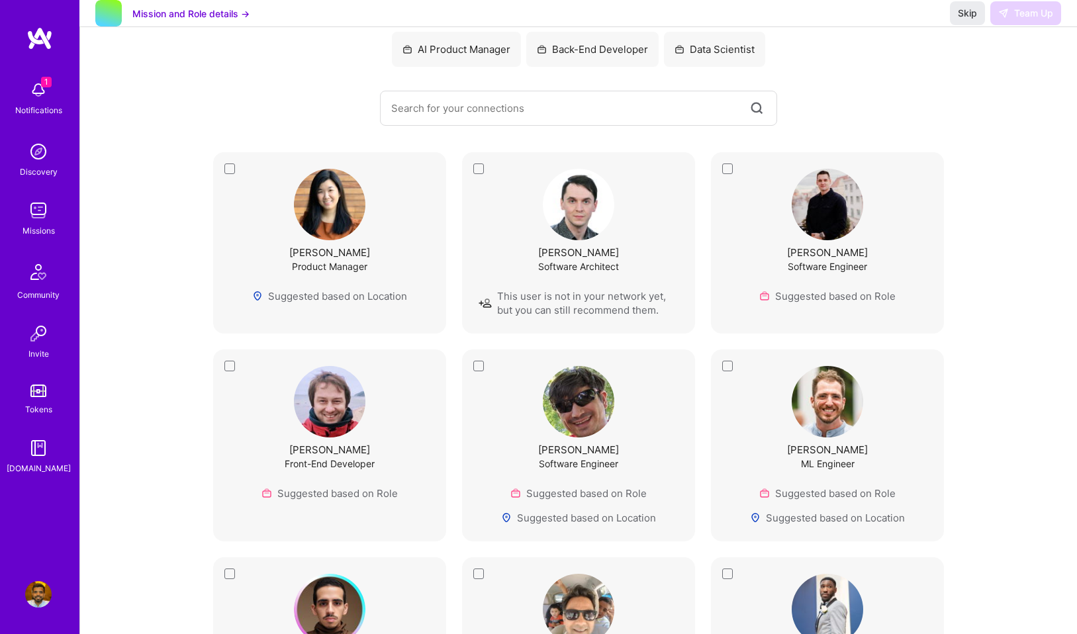
scroll to position [136, 0]
click at [39, 97] on img at bounding box center [38, 90] width 26 height 26
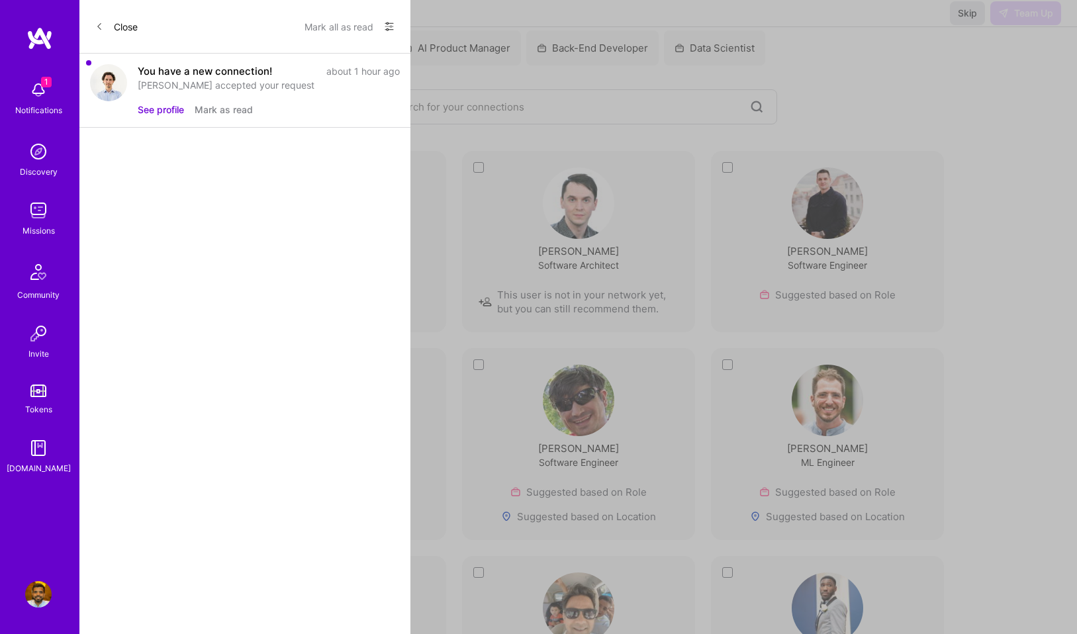
click at [168, 115] on button "See profile" at bounding box center [161, 110] width 46 height 14
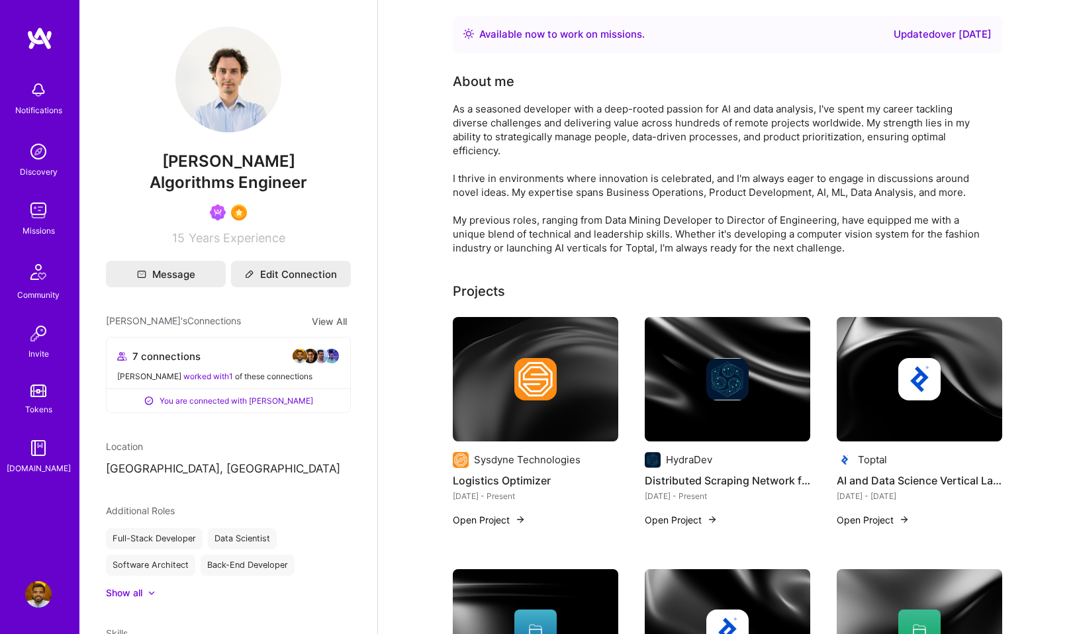
click at [328, 352] on span at bounding box center [321, 356] width 16 height 16
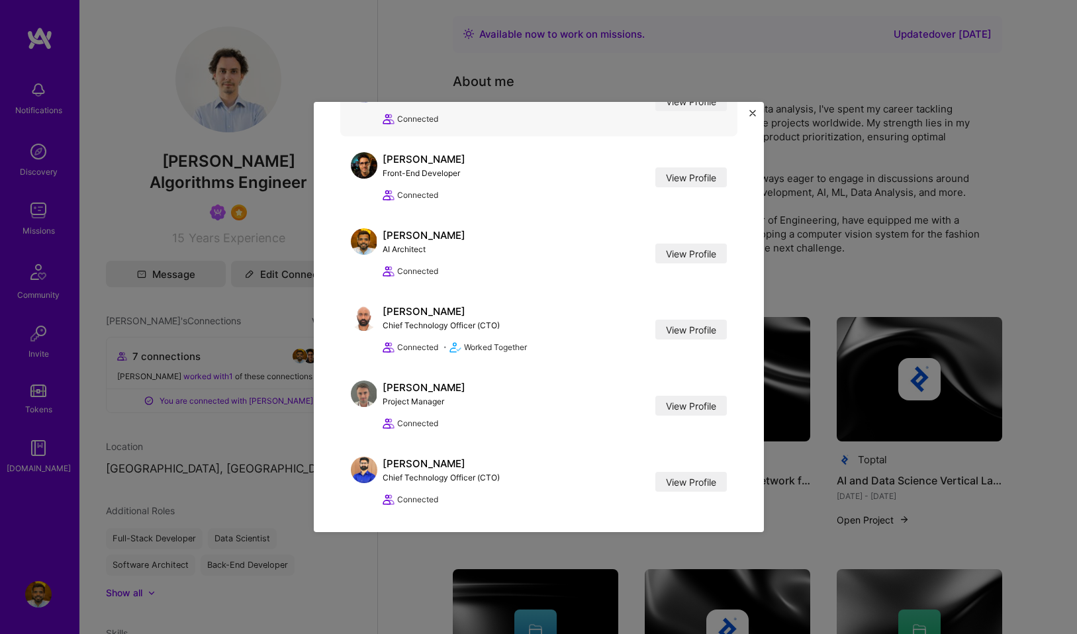
scroll to position [213, 0]
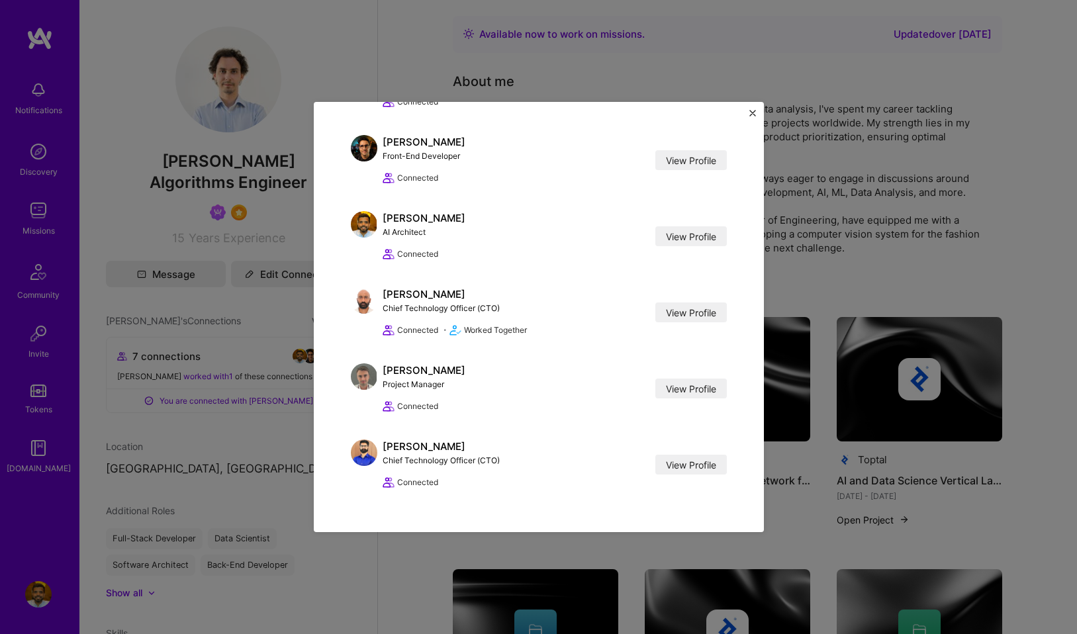
click at [754, 119] on button "Close" at bounding box center [753, 117] width 7 height 14
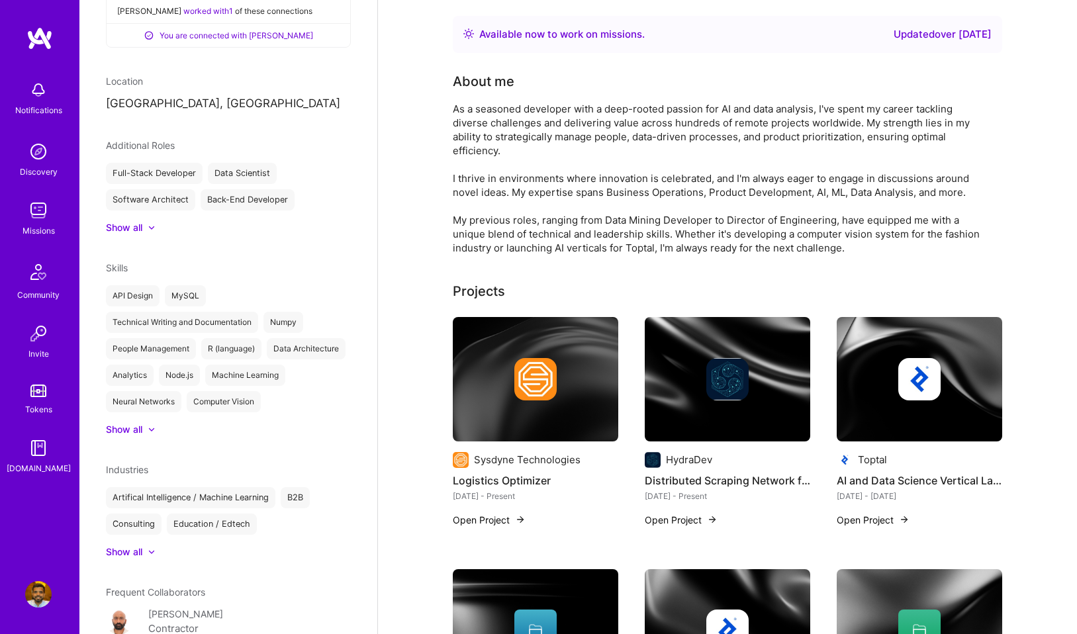
scroll to position [483, 0]
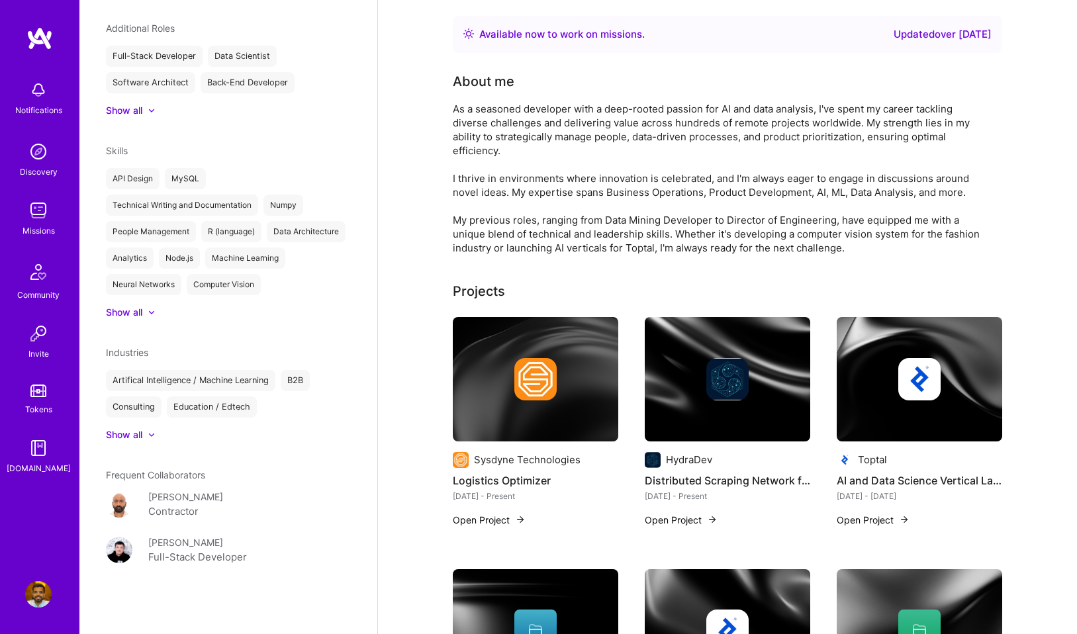
click at [42, 226] on div "Missions" at bounding box center [39, 231] width 32 height 14
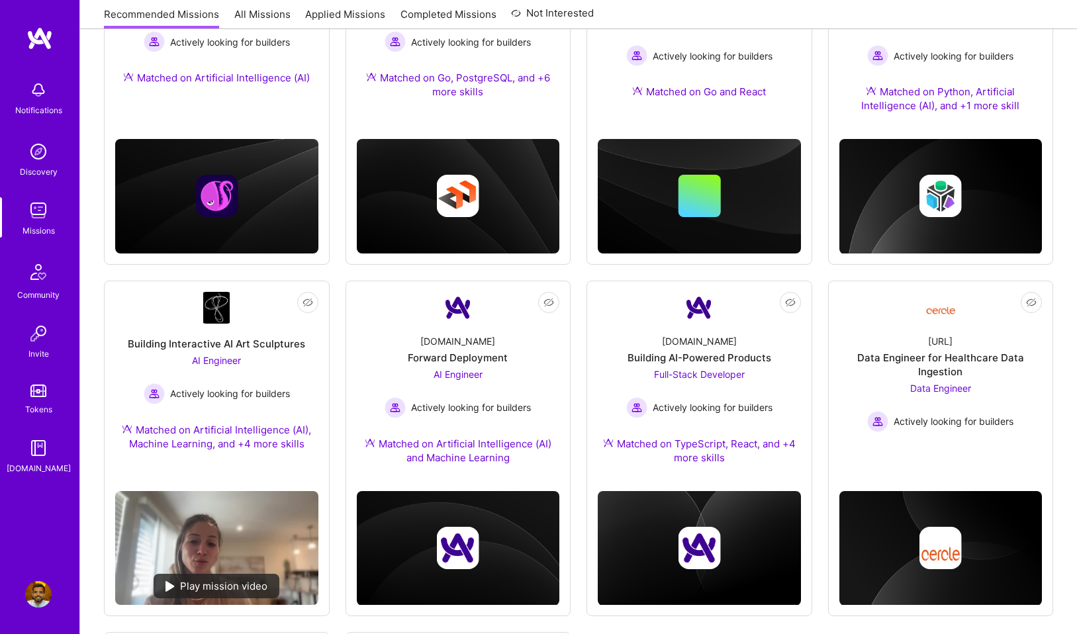
scroll to position [674, 0]
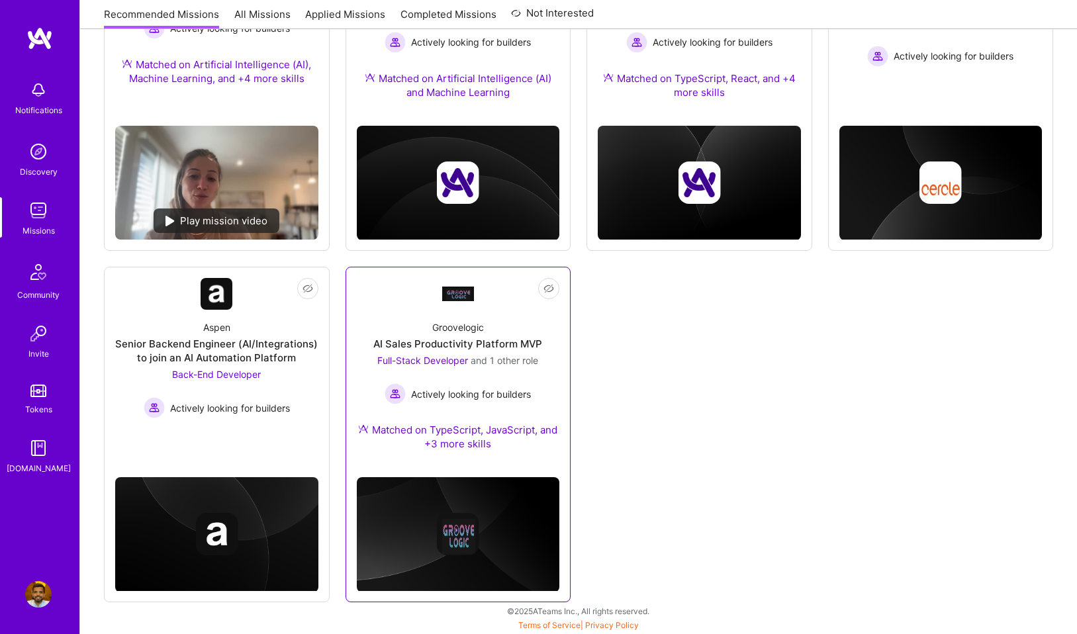
click at [487, 342] on div "AI Sales Productivity Platform MVP" at bounding box center [457, 344] width 169 height 14
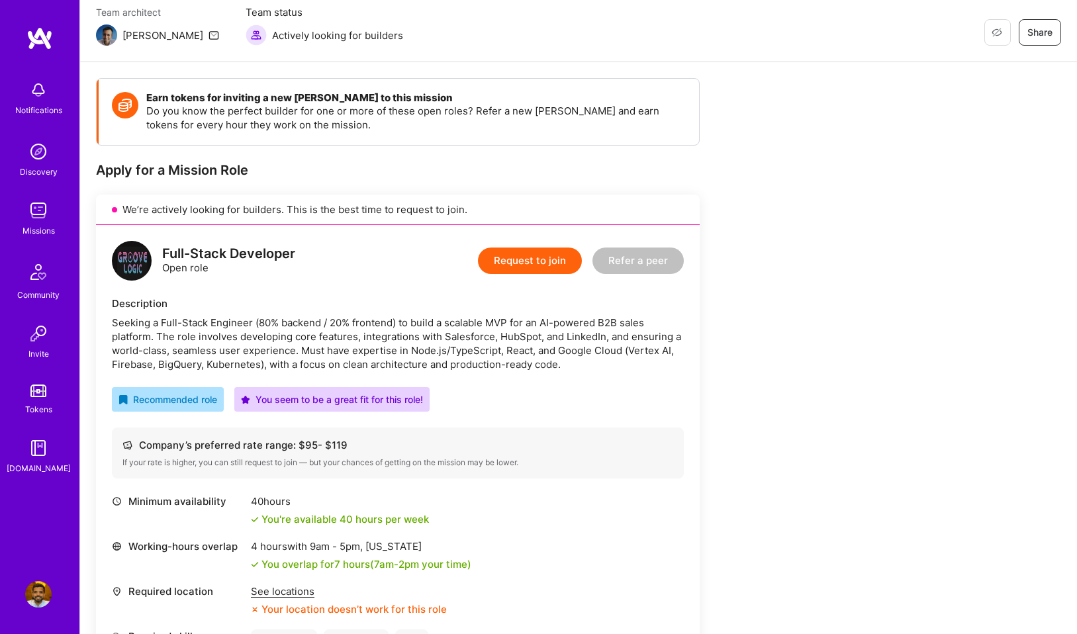
scroll to position [222, 0]
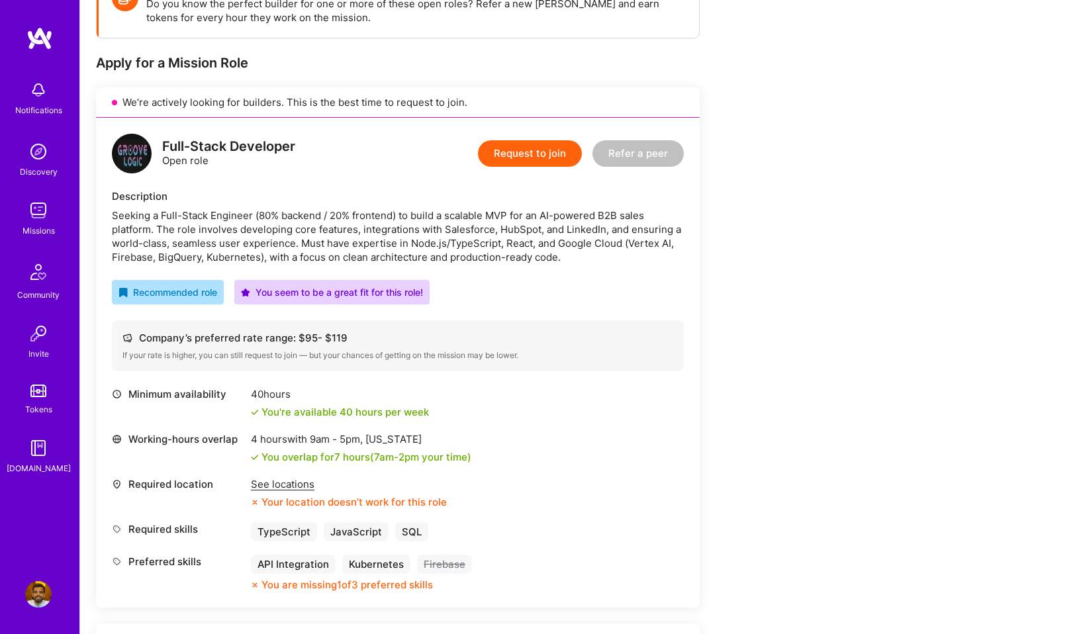
click at [535, 158] on button "Request to join" at bounding box center [530, 153] width 104 height 26
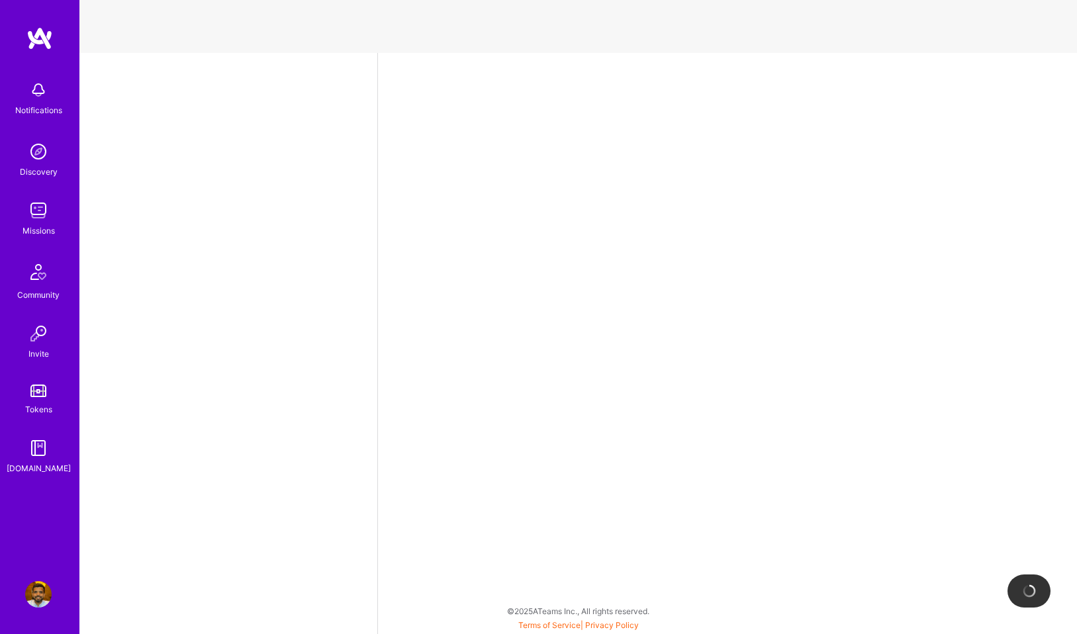
select select "US"
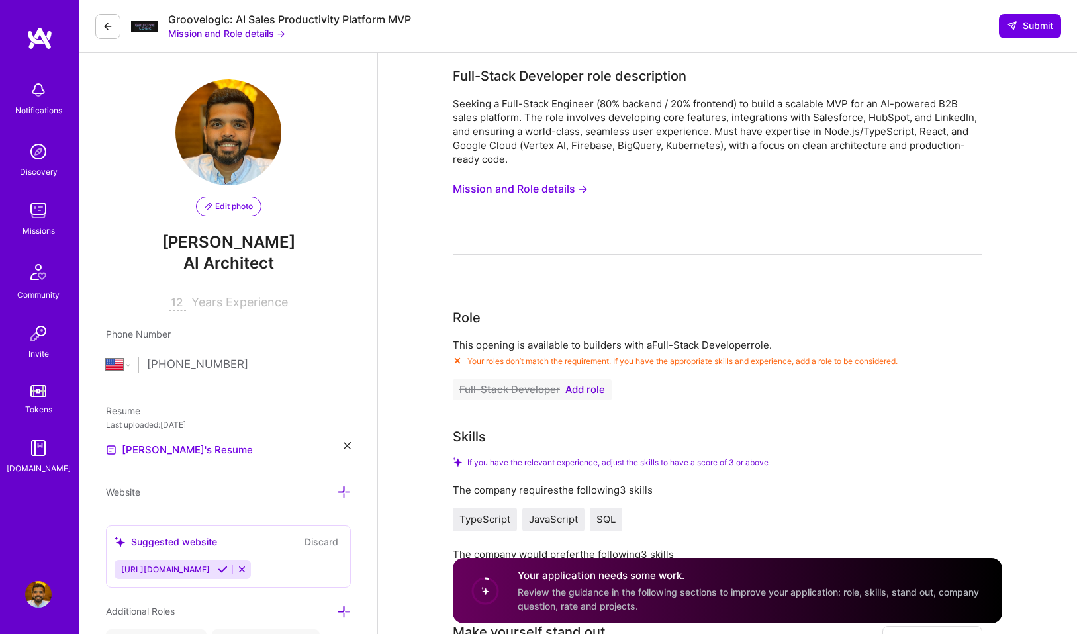
click at [587, 387] on span "Add role" at bounding box center [585, 390] width 40 height 11
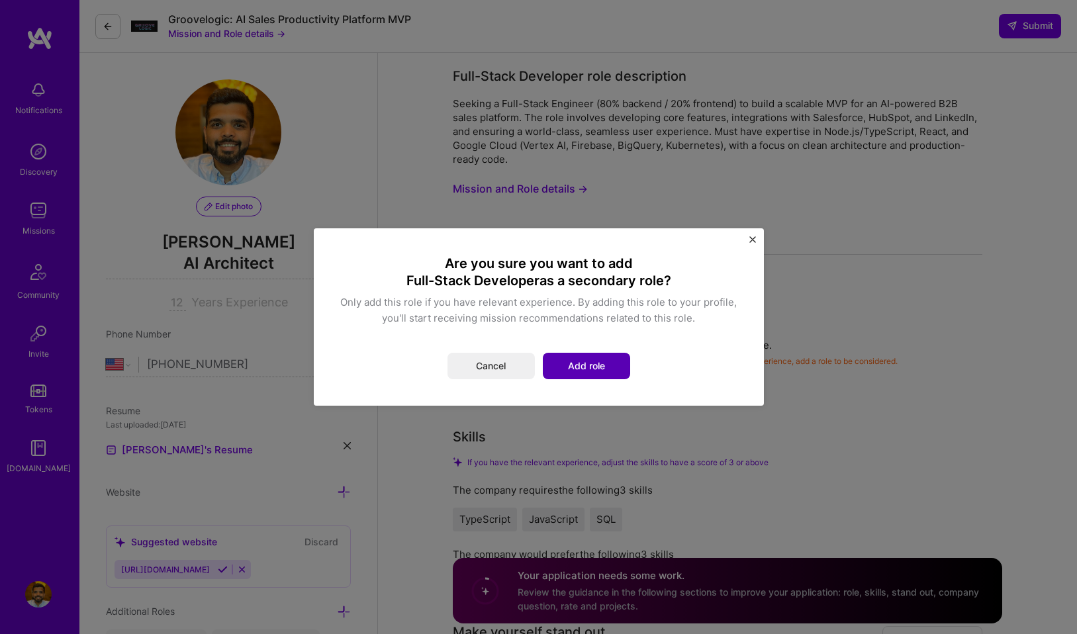
click at [579, 369] on button "Add role" at bounding box center [586, 366] width 87 height 26
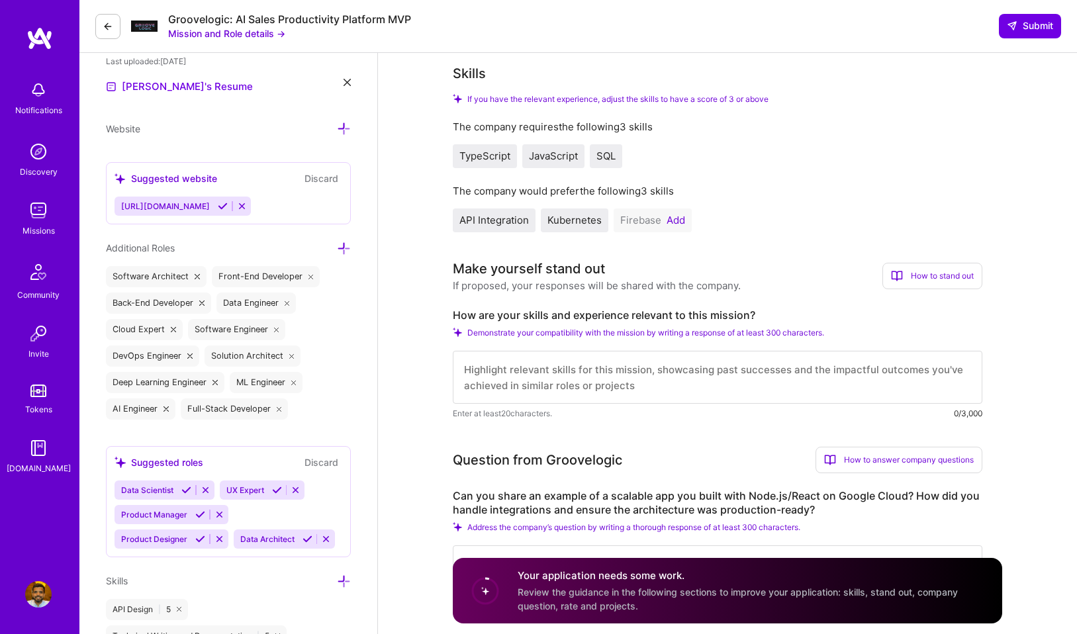
scroll to position [275, 0]
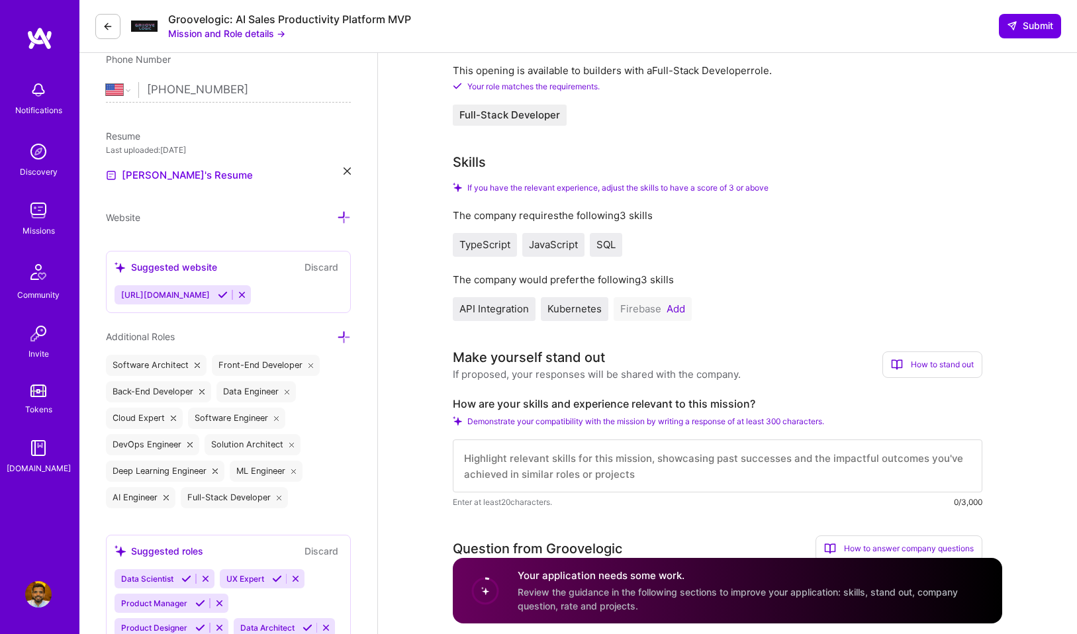
click at [671, 304] on button "Add" at bounding box center [676, 309] width 19 height 11
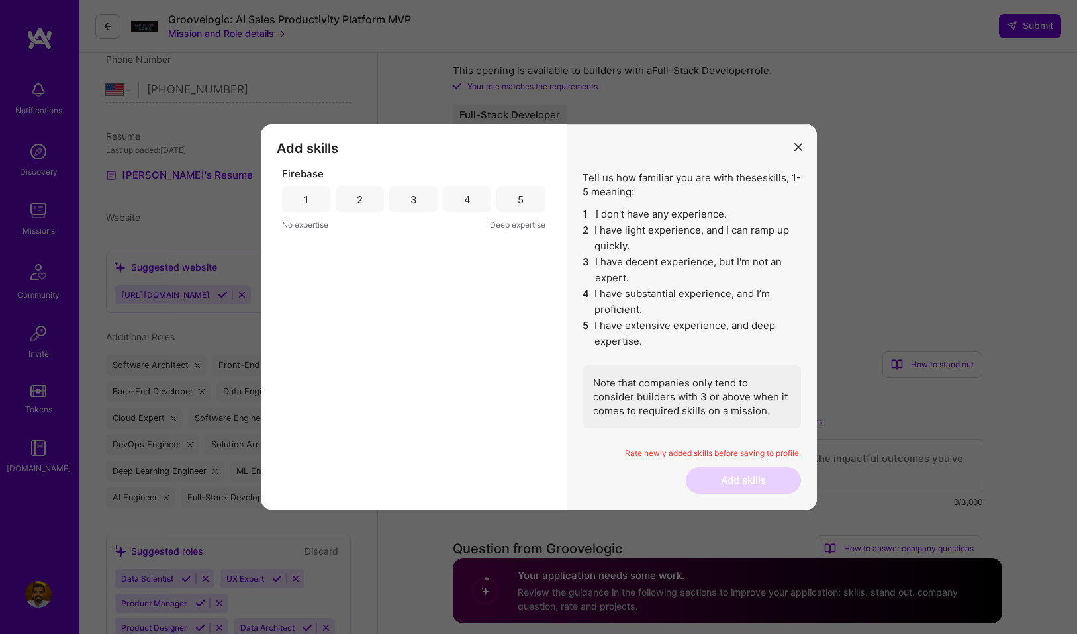
click at [409, 207] on div "3" at bounding box center [413, 199] width 48 height 26
click at [743, 481] on button "Add skills" at bounding box center [743, 480] width 115 height 26
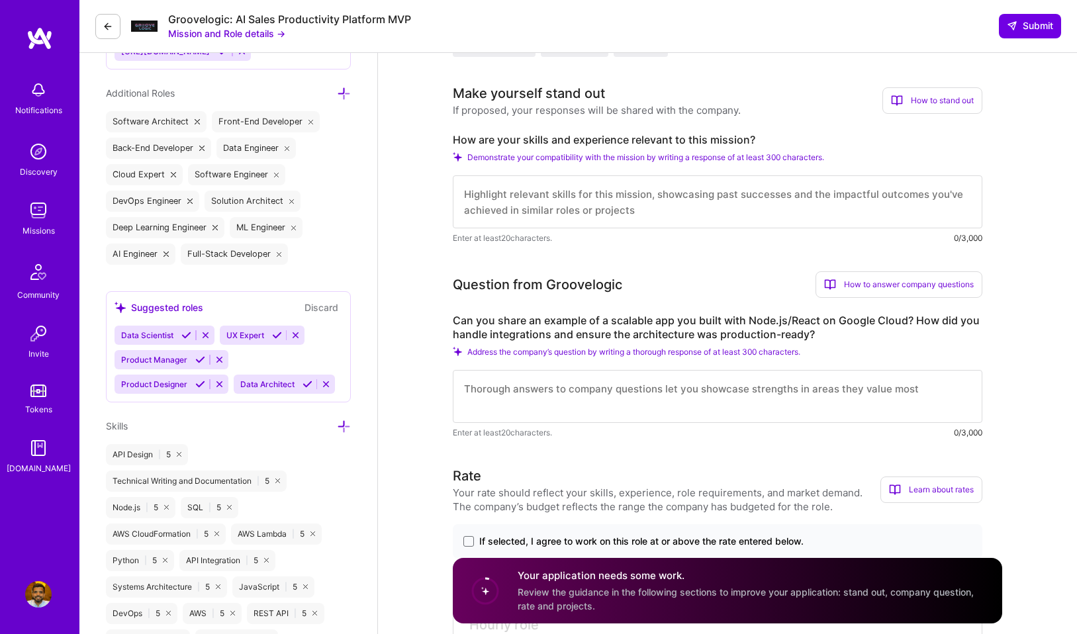
scroll to position [519, 0]
click at [614, 395] on textarea at bounding box center [718, 395] width 530 height 53
click at [585, 155] on span "Demonstrate your compatibility with the mission by writing a response of at lea…" at bounding box center [645, 157] width 357 height 10
click at [585, 183] on textarea at bounding box center [718, 201] width 530 height 53
paste textarea "https://www.linkedin.com/in/angelamwu/"
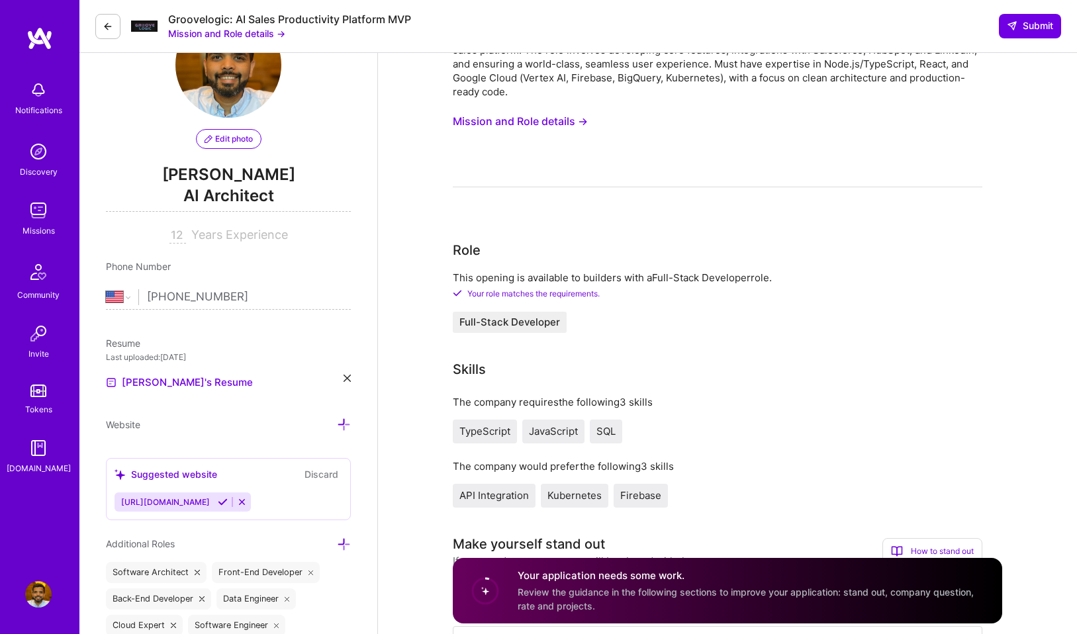
scroll to position [0, 0]
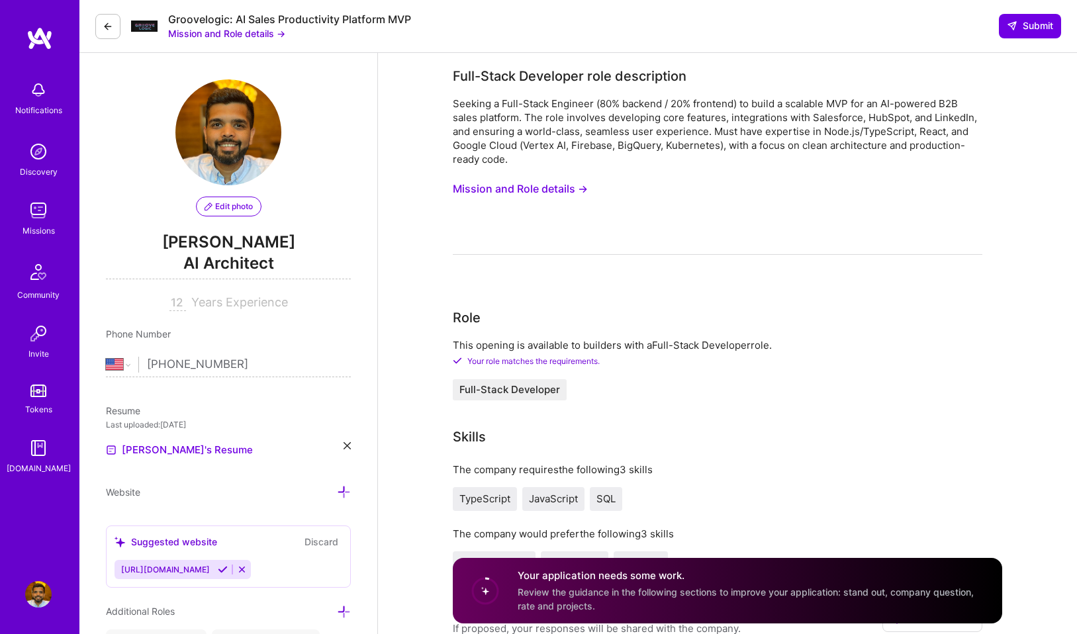
click at [585, 136] on div "Seeking a Full-Stack Engineer (80% backend / 20% frontend) to build a scalable …" at bounding box center [718, 132] width 530 height 70
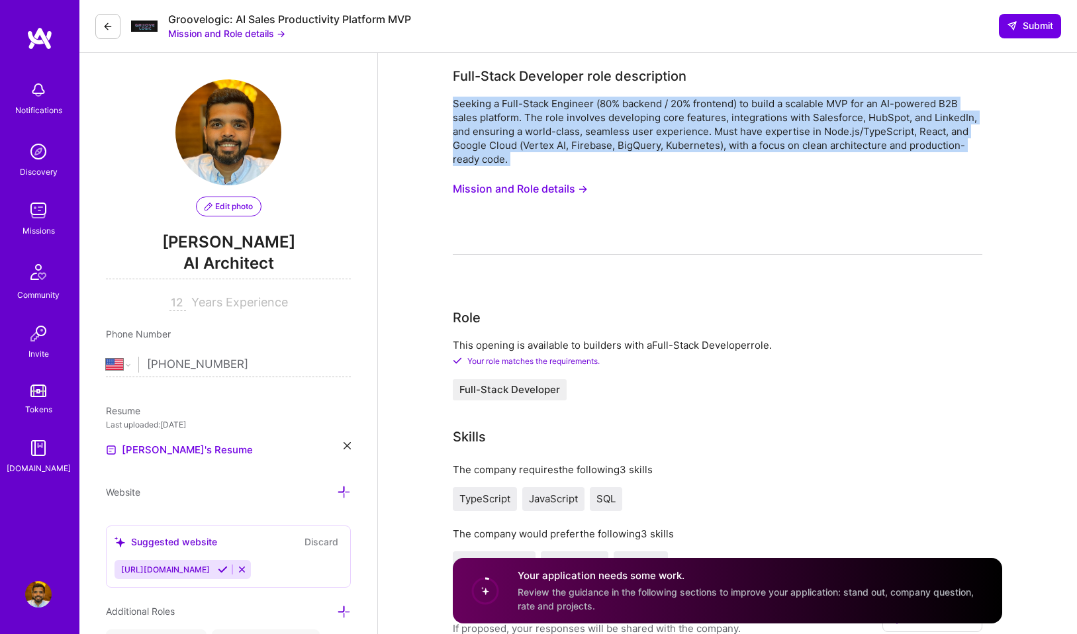
click at [585, 136] on div "Seeking a Full-Stack Engineer (80% backend / 20% frontend) to build a scalable …" at bounding box center [718, 132] width 530 height 70
copy div "Seeking a Full-Stack Engineer (80% backend / 20% frontend) to build a scalable …"
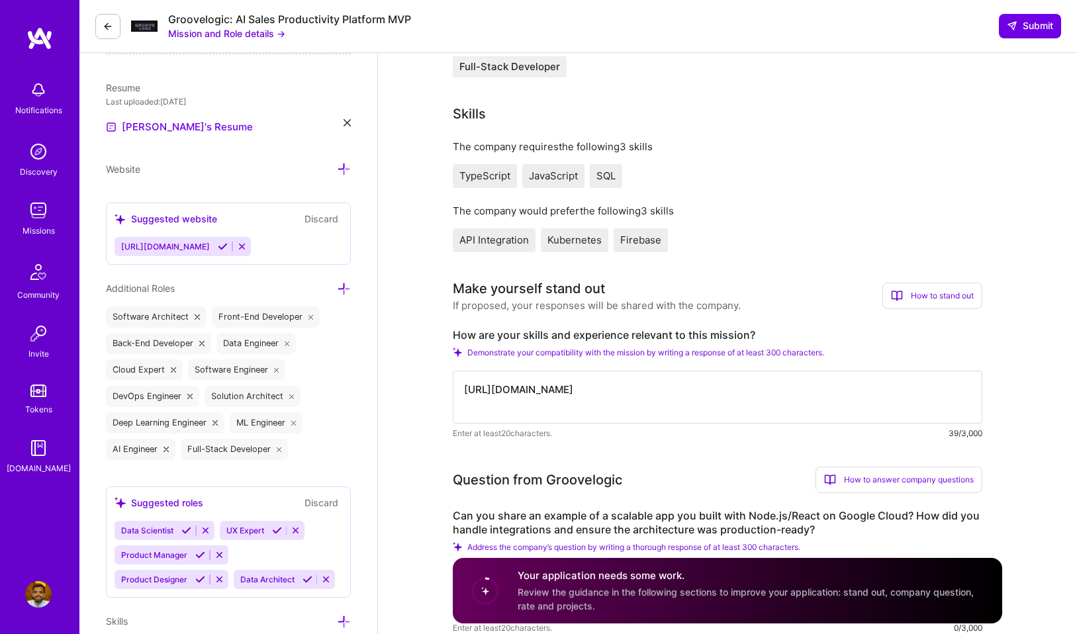
scroll to position [548, 0]
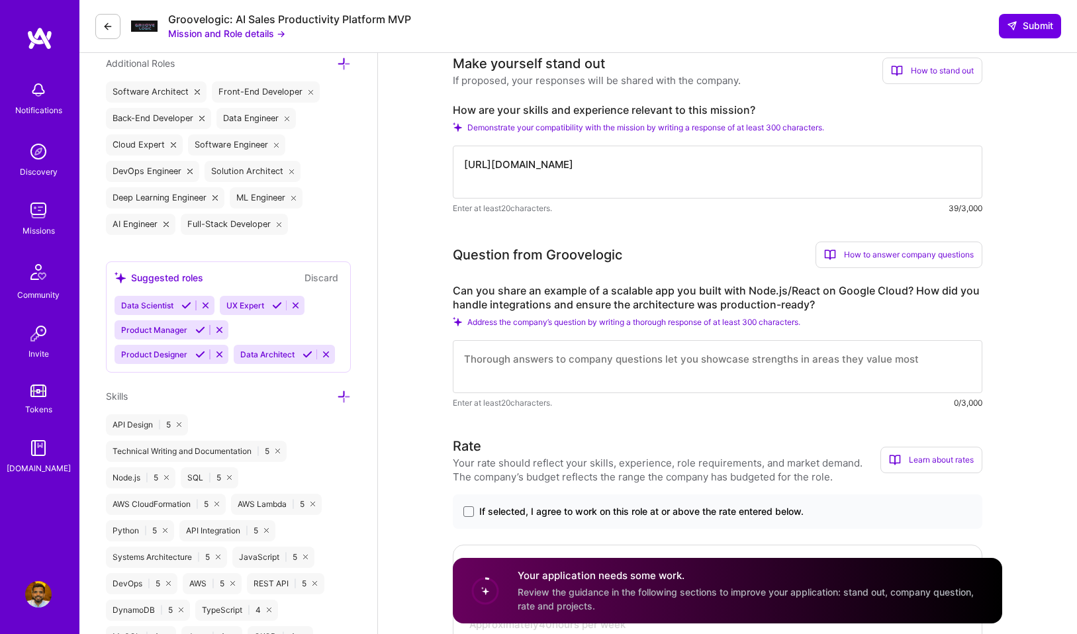
click at [544, 123] on span "Demonstrate your compatibility with the mission by writing a response of at lea…" at bounding box center [645, 127] width 357 height 10
click at [544, 105] on label "How are your skills and experience relevant to this mission?" at bounding box center [718, 110] width 530 height 14
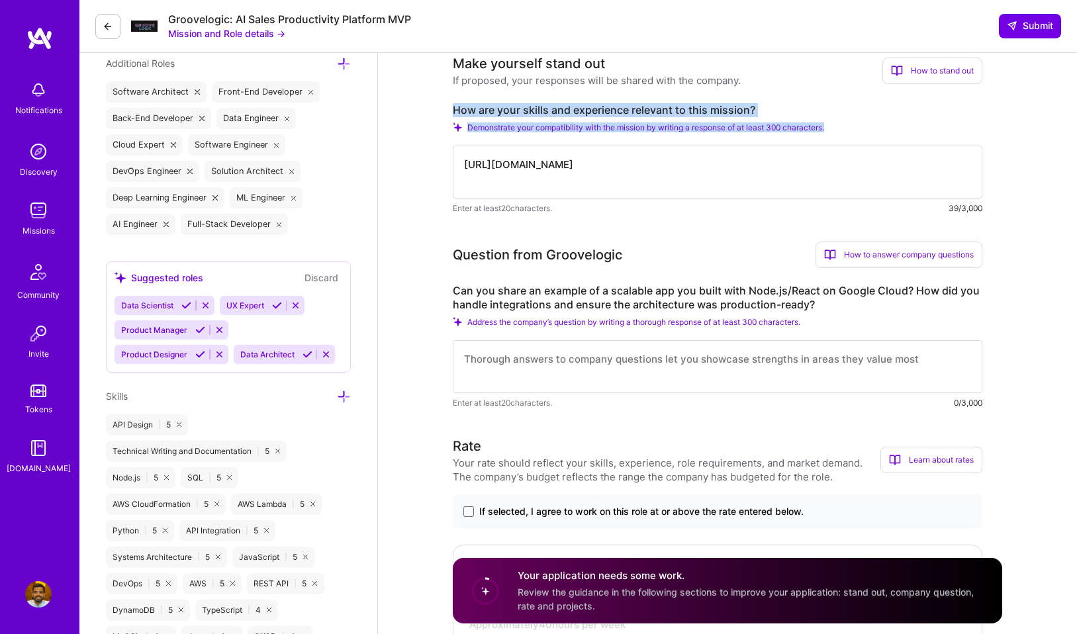
click at [877, 132] on div "Demonstrate your compatibility with the mission by writing a response of at lea…" at bounding box center [718, 127] width 530 height 10
copy div "How are your skills and experience relevant to this mission? Demonstrate your c…"
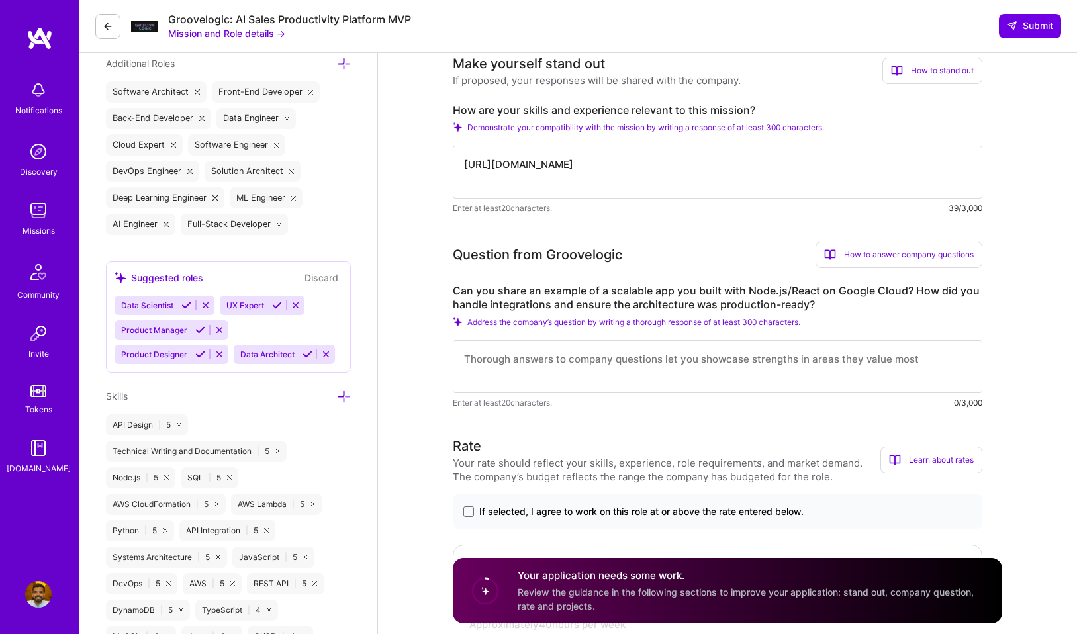
click at [563, 158] on textarea "https://www.linkedin.com/in/angelamwu/" at bounding box center [718, 172] width 530 height 53
paste textarea "I bring a strong track record of building scalable, production-ready systems wi…"
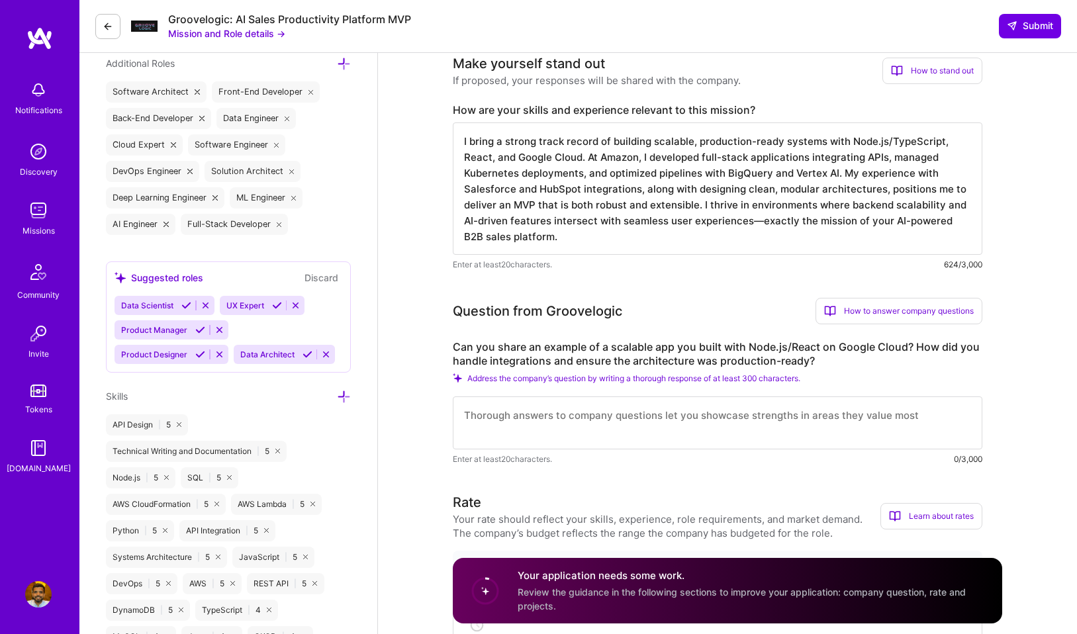
click at [757, 220] on textarea "I bring a strong track record of building scalable, production-ready systems wi…" at bounding box center [718, 188] width 530 height 132
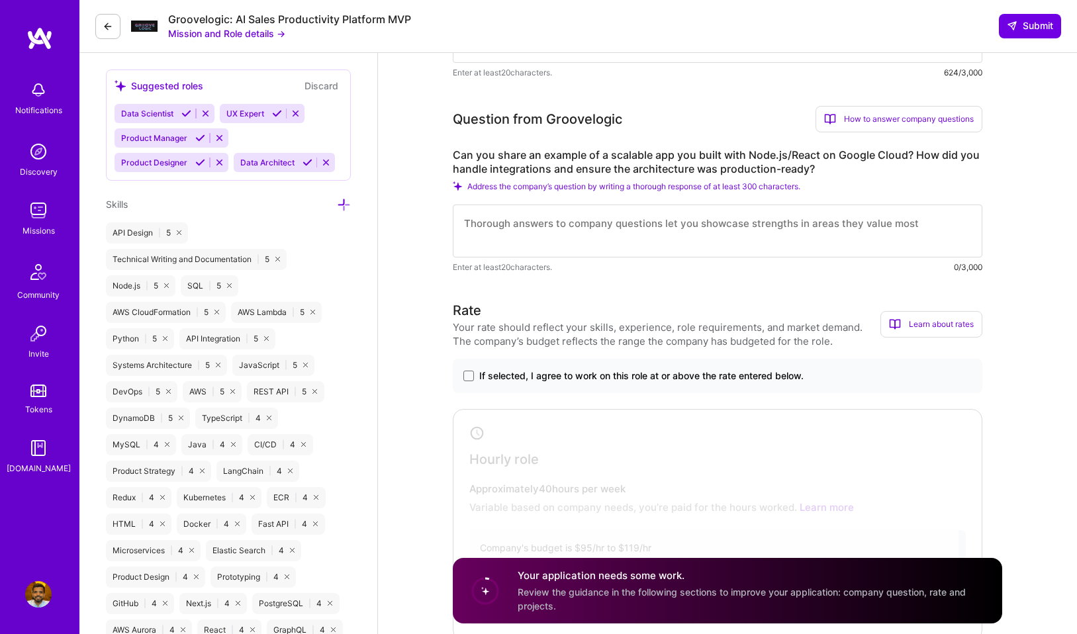
scroll to position [756, 0]
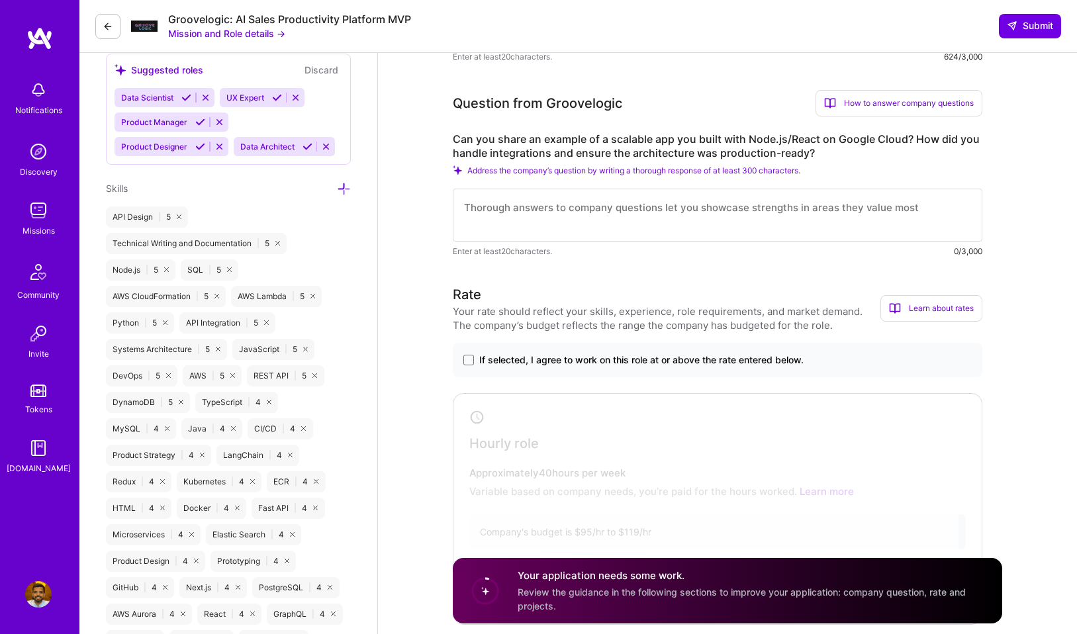
type textarea "I bring a strong track record of building scalable, production-ready systems wi…"
click at [667, 140] on label "Can you share an example of a scalable app you built with Node.js/React on Goog…" at bounding box center [718, 146] width 530 height 28
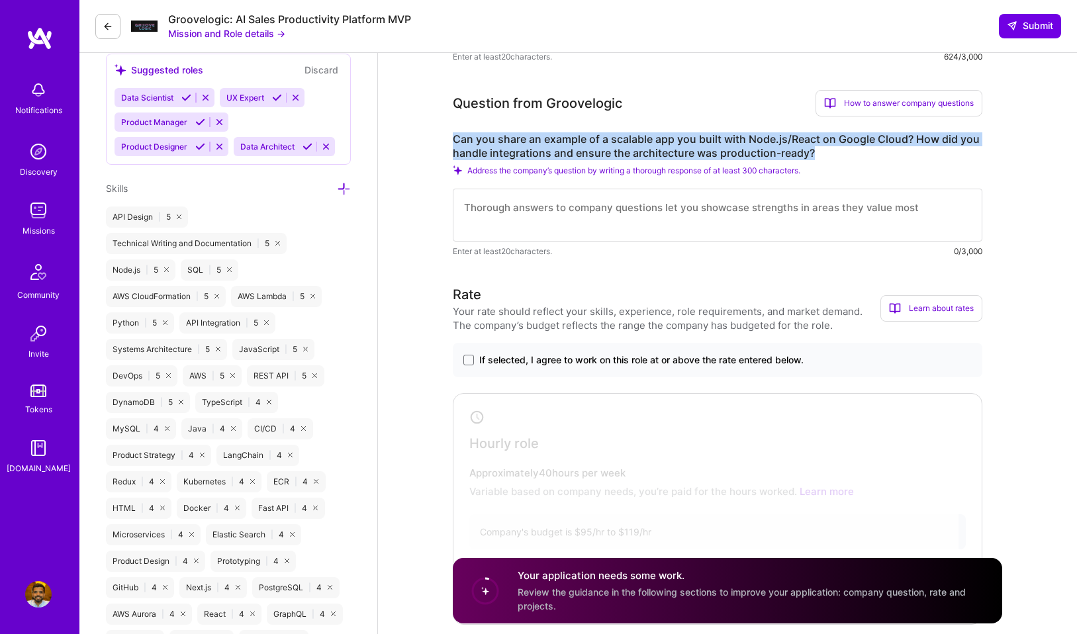
click at [667, 140] on label "Can you share an example of a scalable app you built with Node.js/React on Goog…" at bounding box center [718, 146] width 530 height 28
click at [844, 174] on div "Address the company’s question by writing a thorough response of at least 300 c…" at bounding box center [718, 171] width 530 height 10
copy div "Can you share an example of a scalable app you built with Node.js/React on Goog…"
click at [524, 362] on span "If selected, I agree to work on this role at or above the rate entered below." at bounding box center [641, 360] width 324 height 13
click at [0, 0] on input "If selected, I agree to work on this role at or above the rate entered below." at bounding box center [0, 0] width 0 height 0
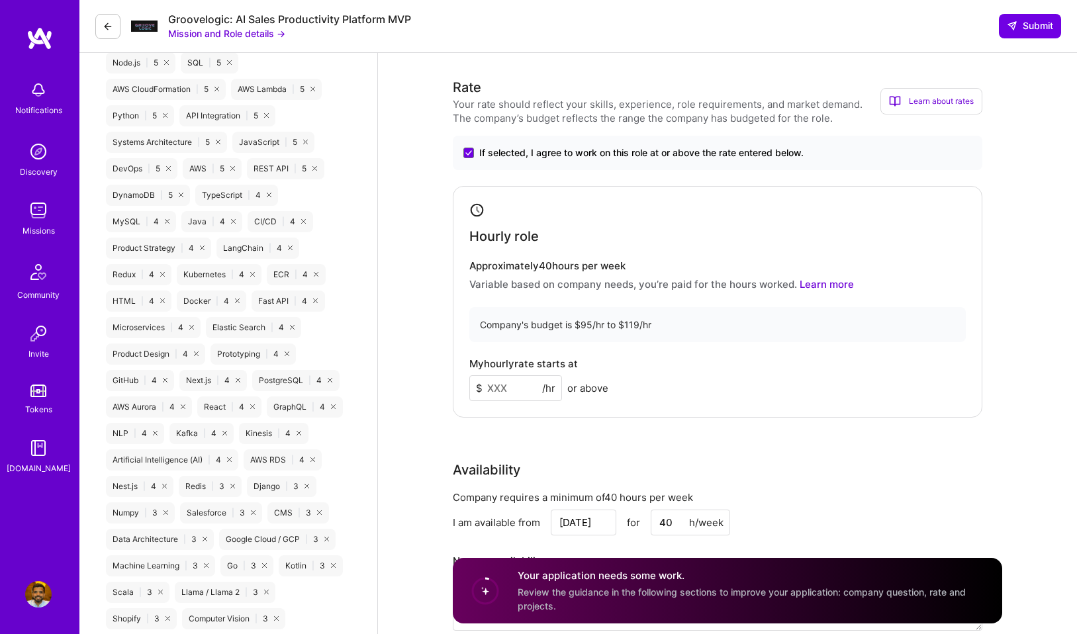
scroll to position [967, 0]
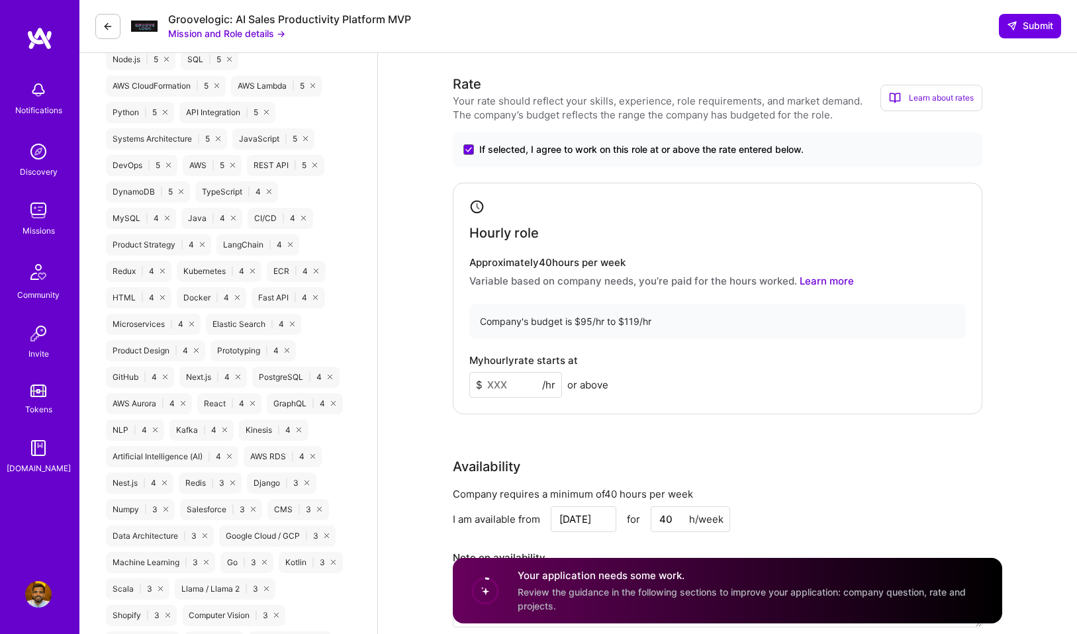
click at [514, 381] on input at bounding box center [515, 385] width 93 height 26
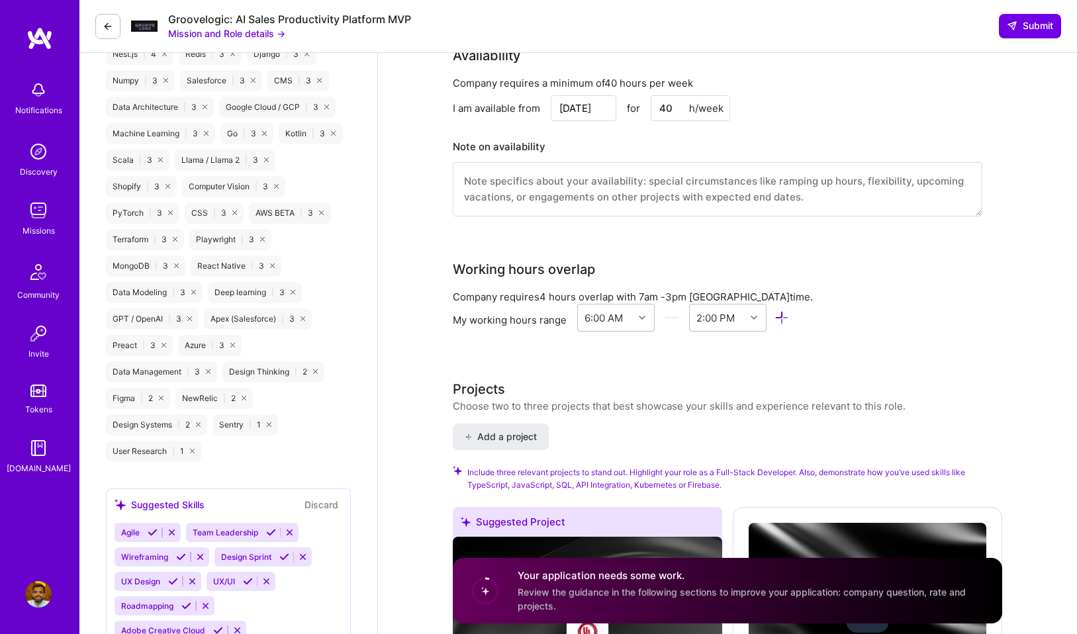
scroll to position [1312, 0]
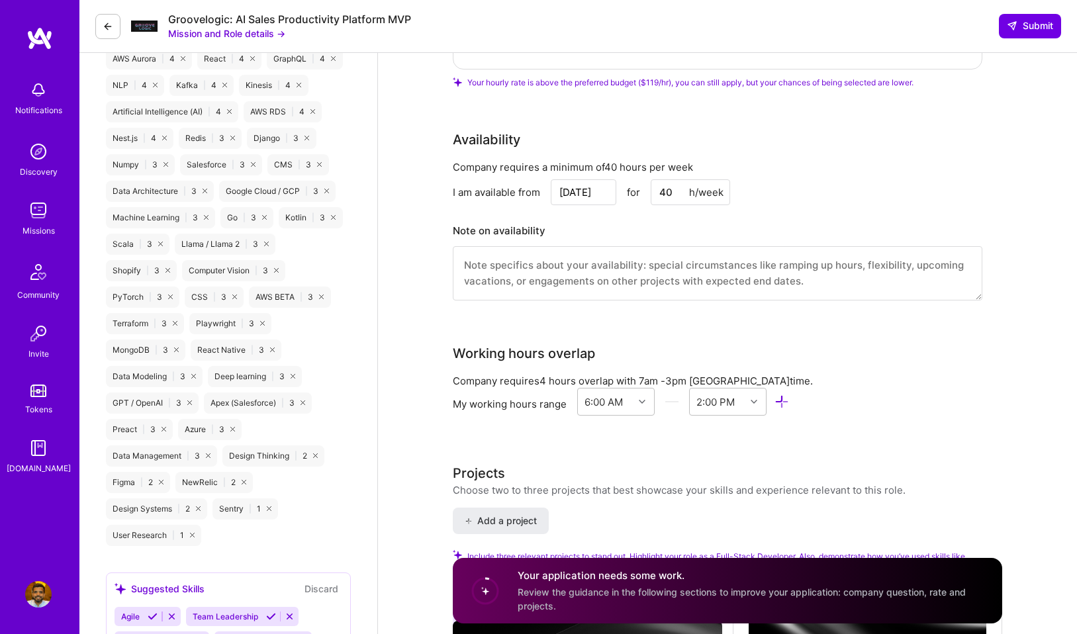
type input "119"
click at [578, 192] on input "Sep 24" at bounding box center [584, 192] width 66 height 26
click at [542, 151] on div "1" at bounding box center [537, 153] width 18 height 18
type input "Oct 1"
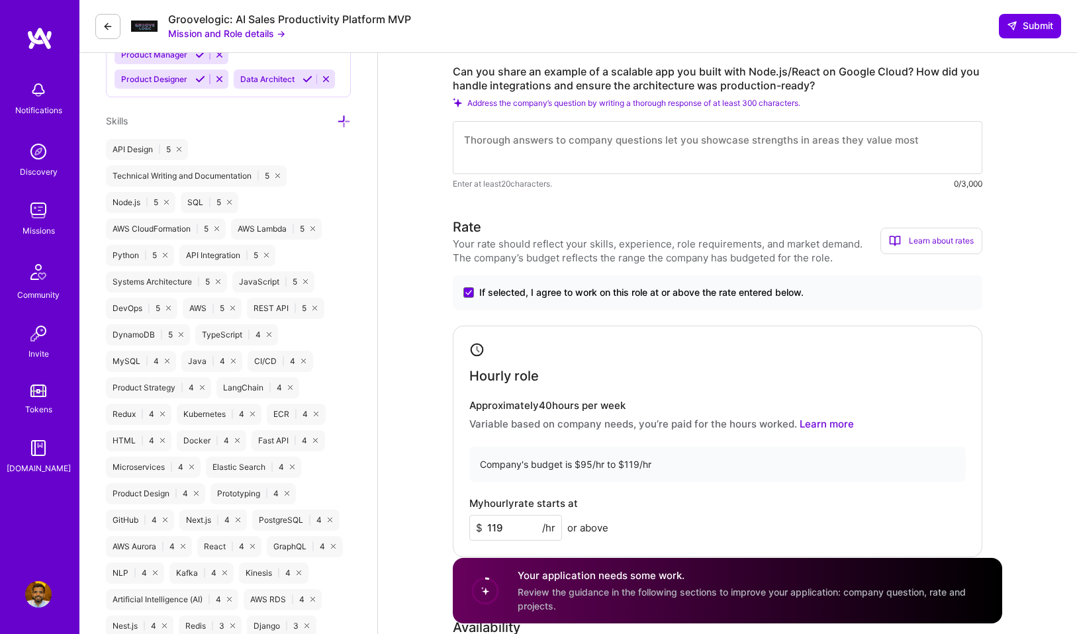
scroll to position [826, 0]
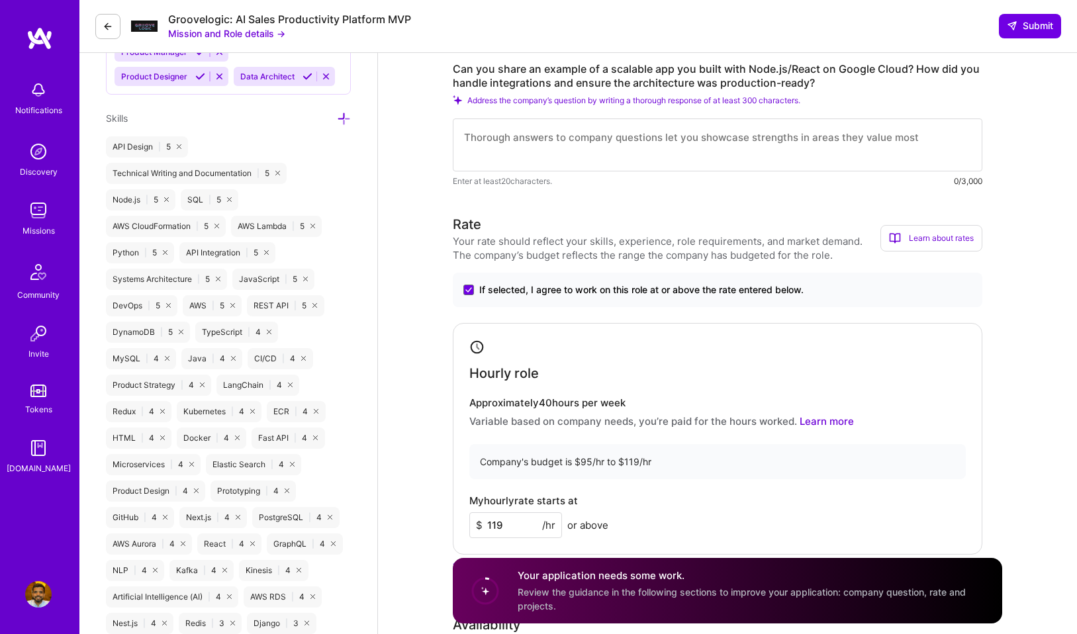
click at [542, 152] on textarea at bounding box center [718, 145] width 530 height 53
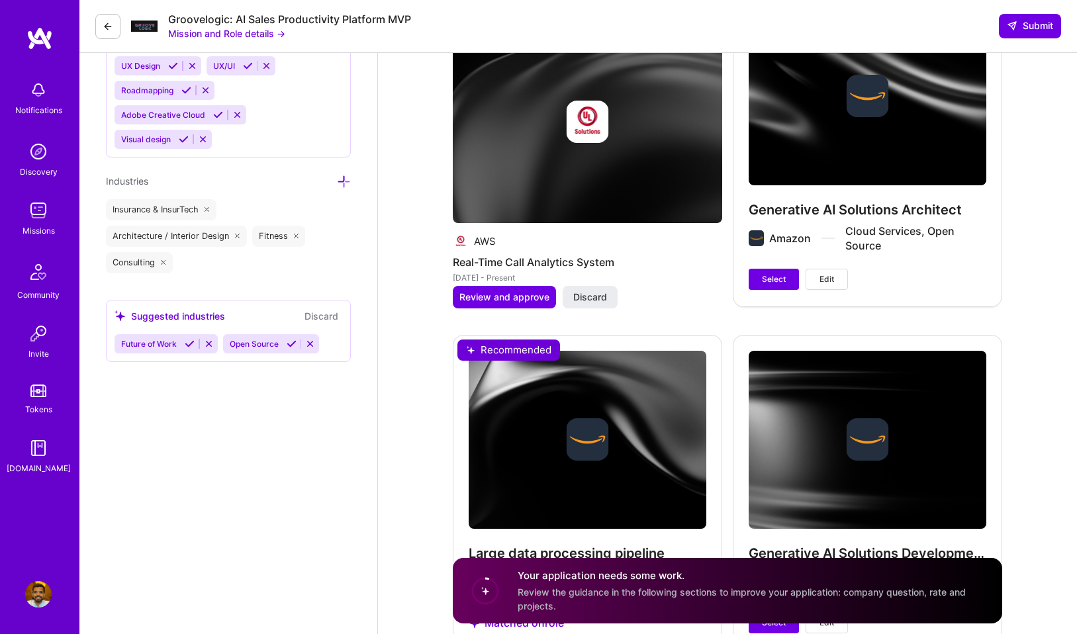
scroll to position [1933, 0]
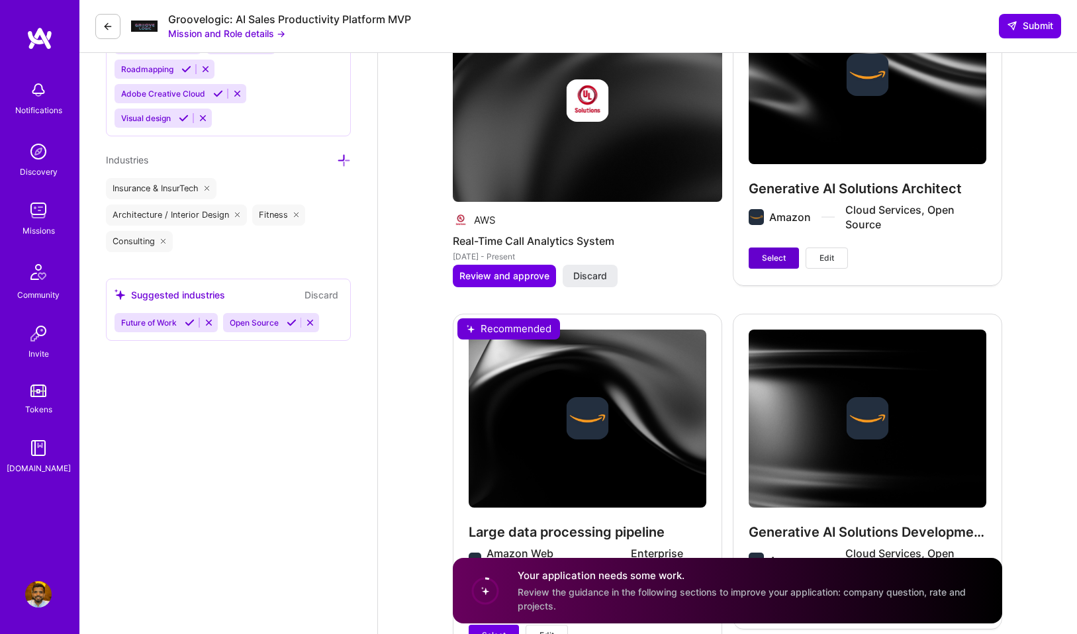
click at [769, 261] on span "Select" at bounding box center [774, 258] width 24 height 12
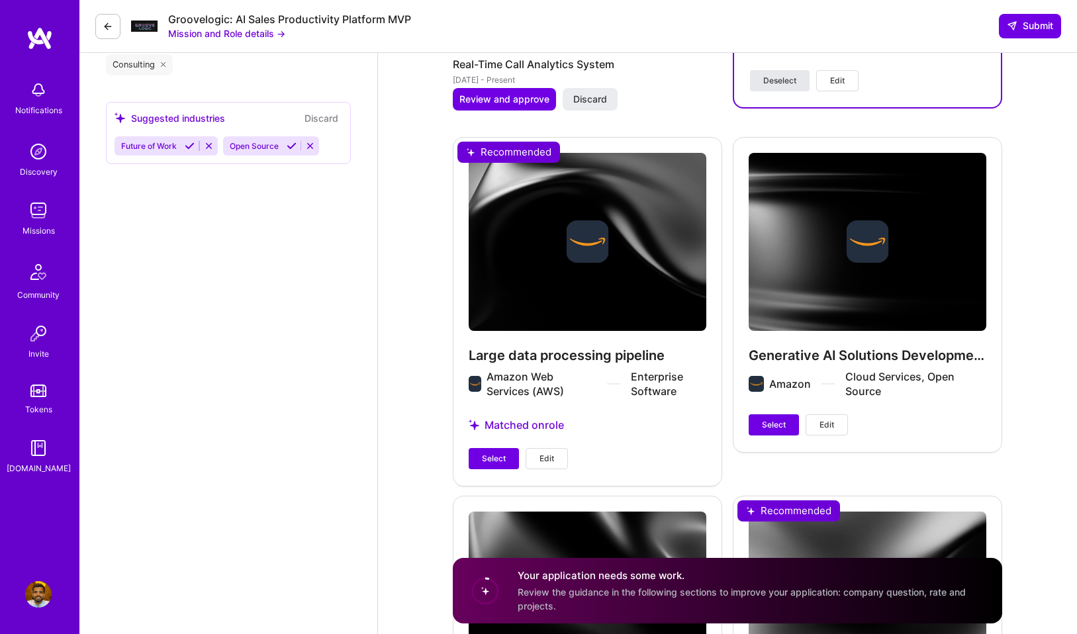
scroll to position [2241, 0]
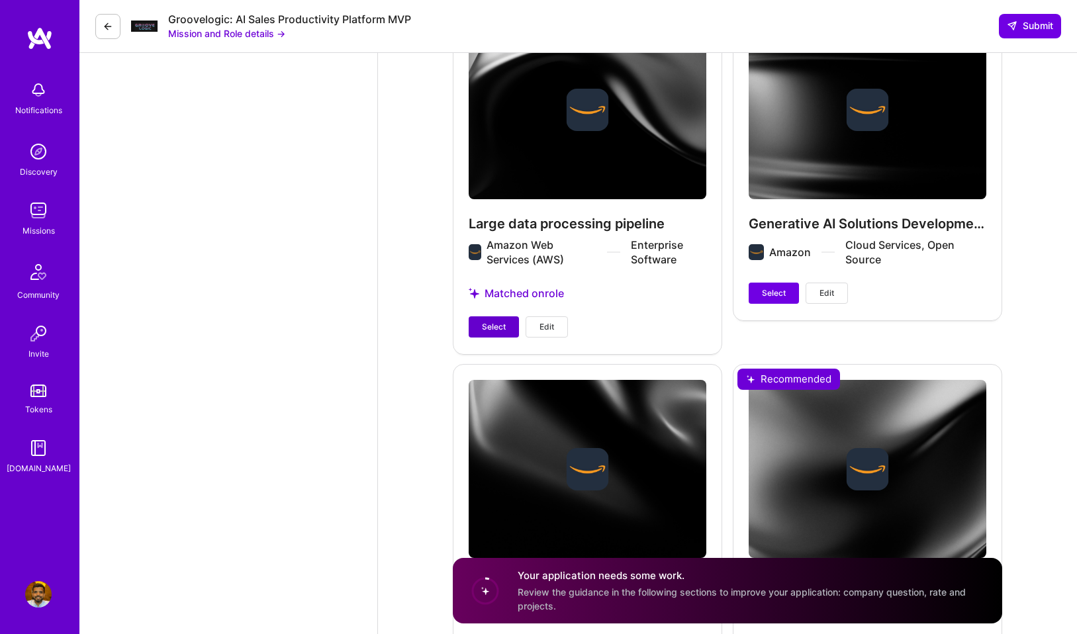
click at [485, 333] on button "Select" at bounding box center [494, 326] width 50 height 21
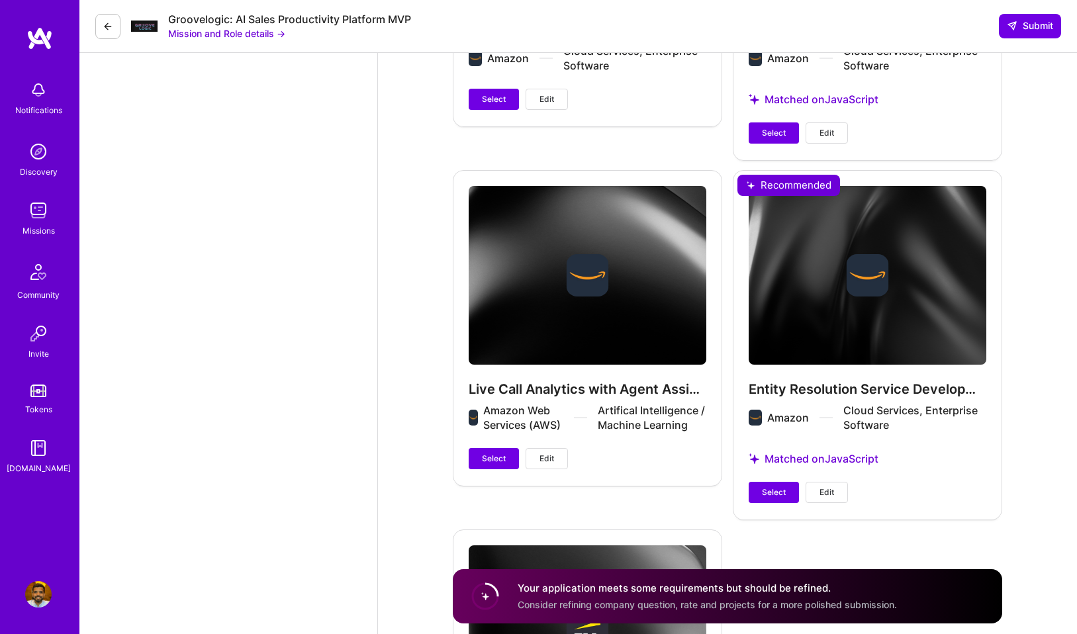
scroll to position [2802, 0]
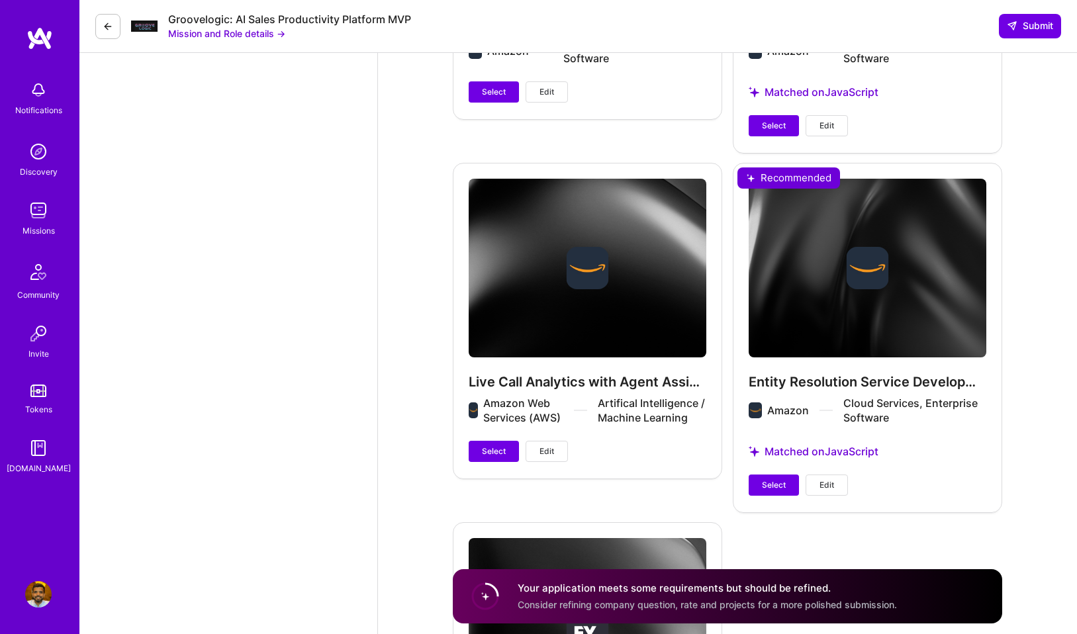
click at [483, 463] on div "Live Call Analytics with Agent Assist (LCA) with AWS Machine Learning Amazon We…" at bounding box center [587, 320] width 269 height 315
click at [487, 454] on span "Select" at bounding box center [494, 452] width 24 height 12
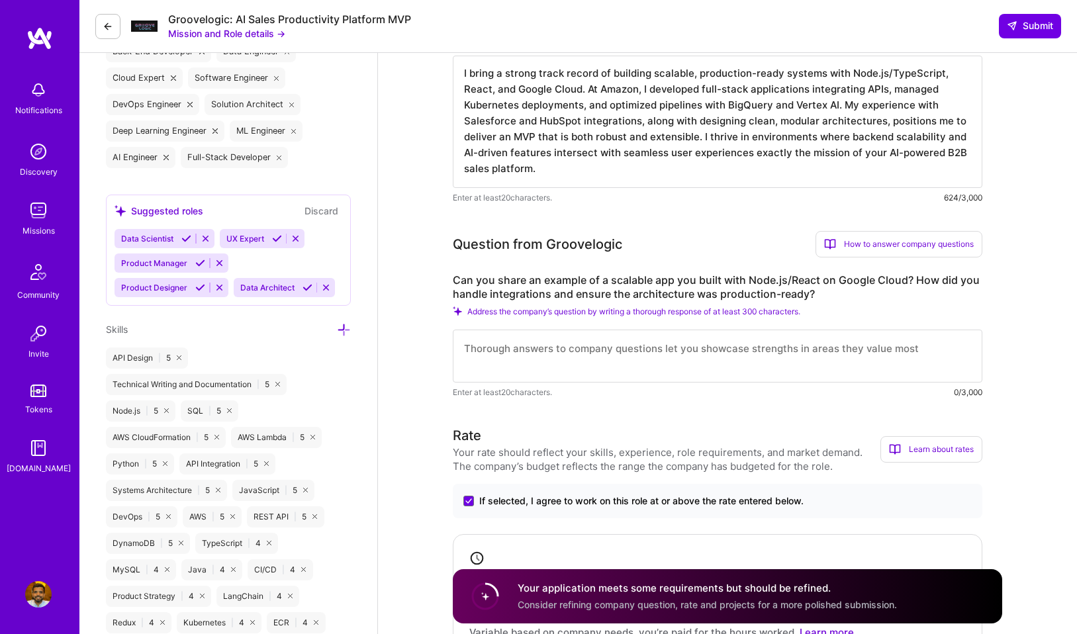
scroll to position [652, 0]
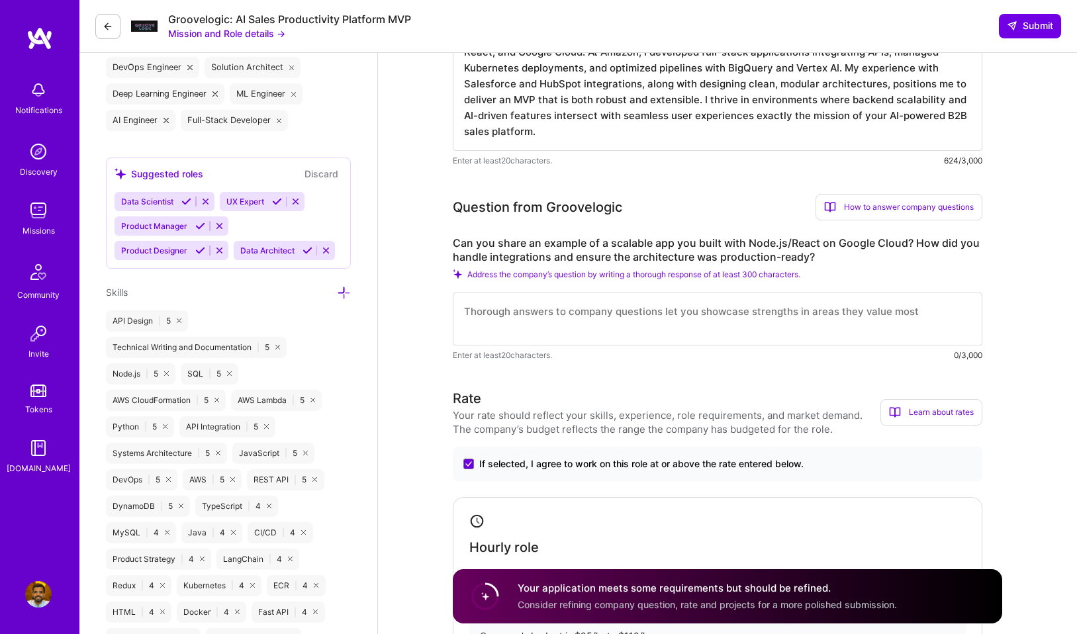
click at [636, 326] on textarea at bounding box center [718, 319] width 530 height 53
paste textarea "One recent example is a multi-tenant “Prospect Co-Pilot” I built on Google Clou…"
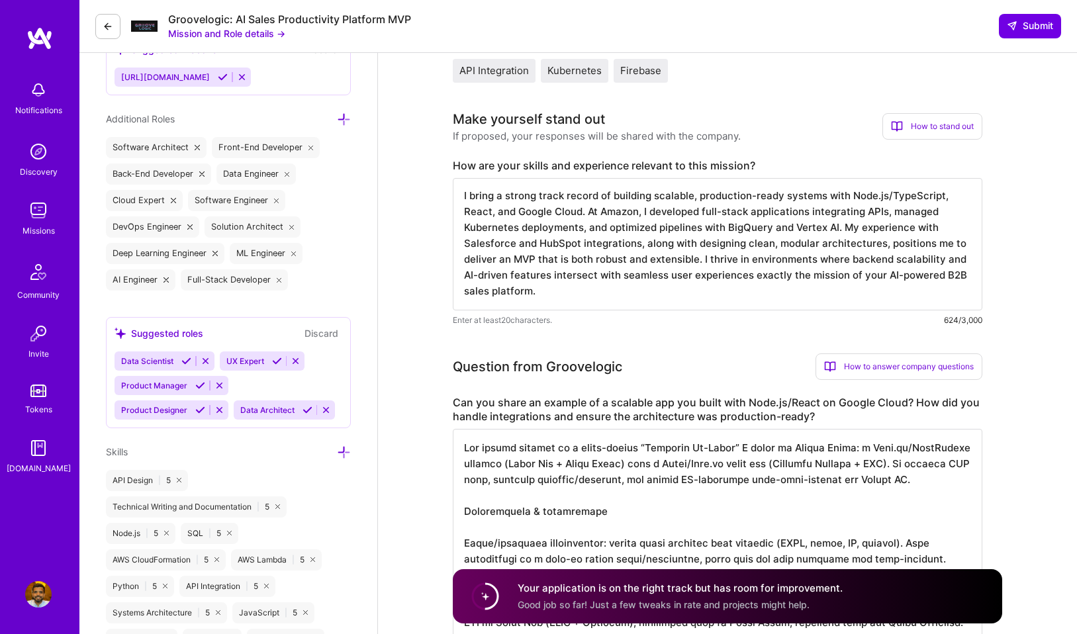
scroll to position [416, 0]
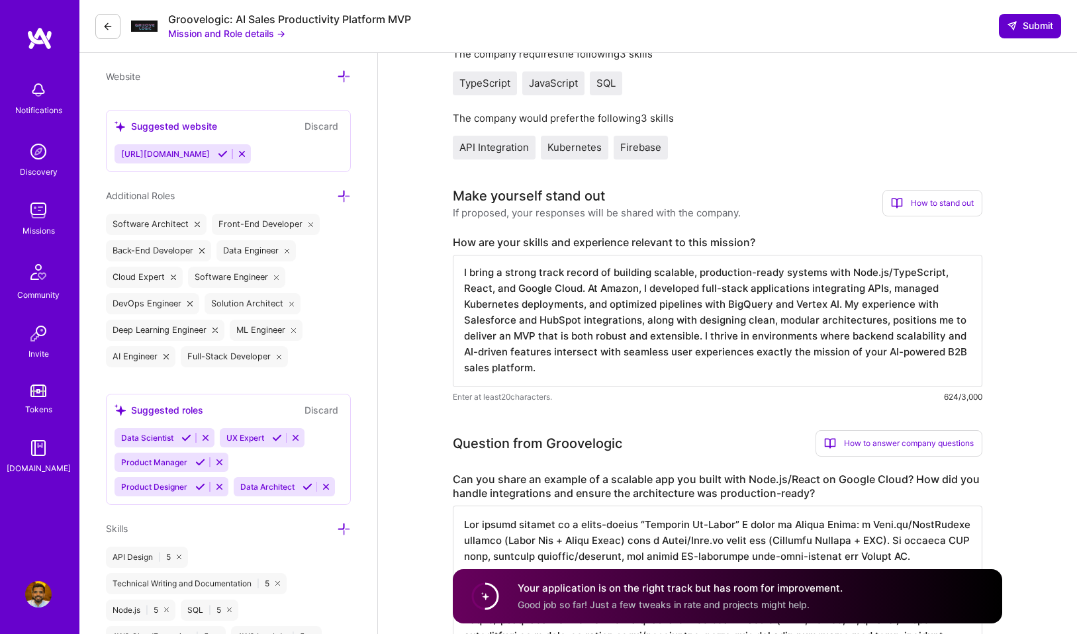
type textarea "One recent example is a multi-tenant “Prospect Co-Pilot” I built on Google Clou…"
click at [1022, 20] on span "Submit" at bounding box center [1030, 25] width 46 height 13
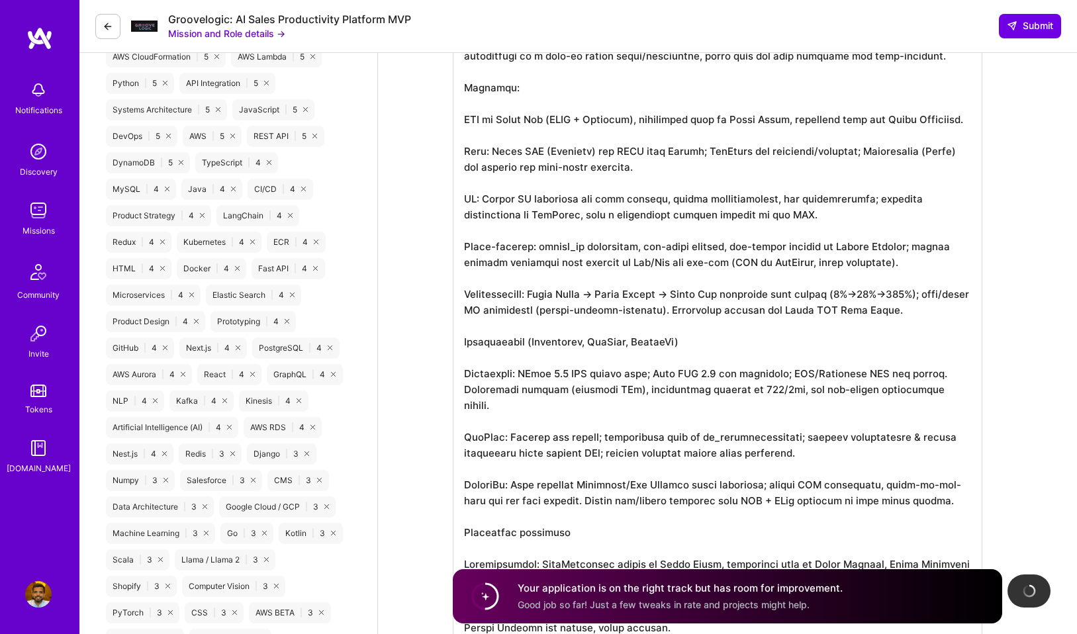
scroll to position [1112, 0]
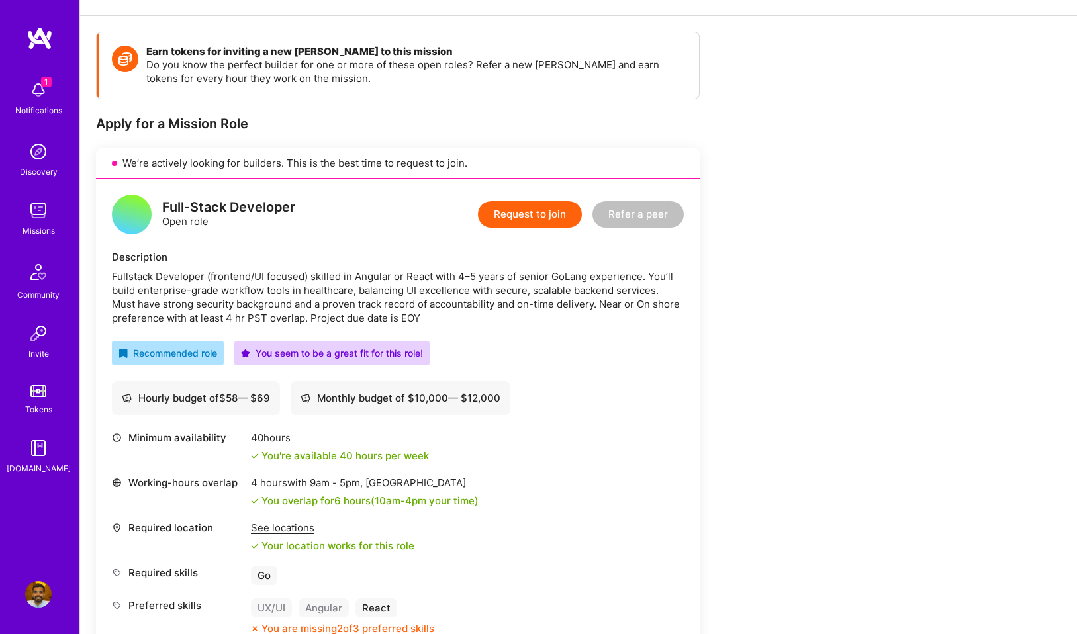
scroll to position [164, 0]
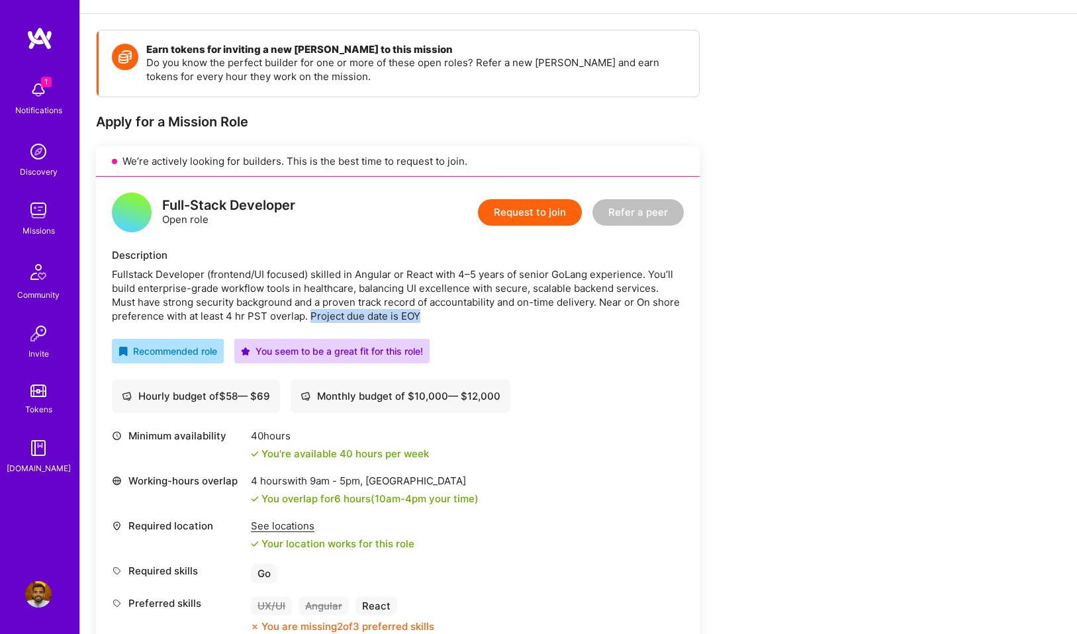
drag, startPoint x: 312, startPoint y: 317, endPoint x: 507, endPoint y: 322, distance: 194.7
click at [502, 322] on div "Fullstack Developer (frontend/UI focused) skilled in Angular or React with 4–5 …" at bounding box center [398, 295] width 572 height 56
click at [436, 320] on div "Fullstack Developer (frontend/UI focused) skilled in Angular or React with 4–5 …" at bounding box center [398, 295] width 572 height 56
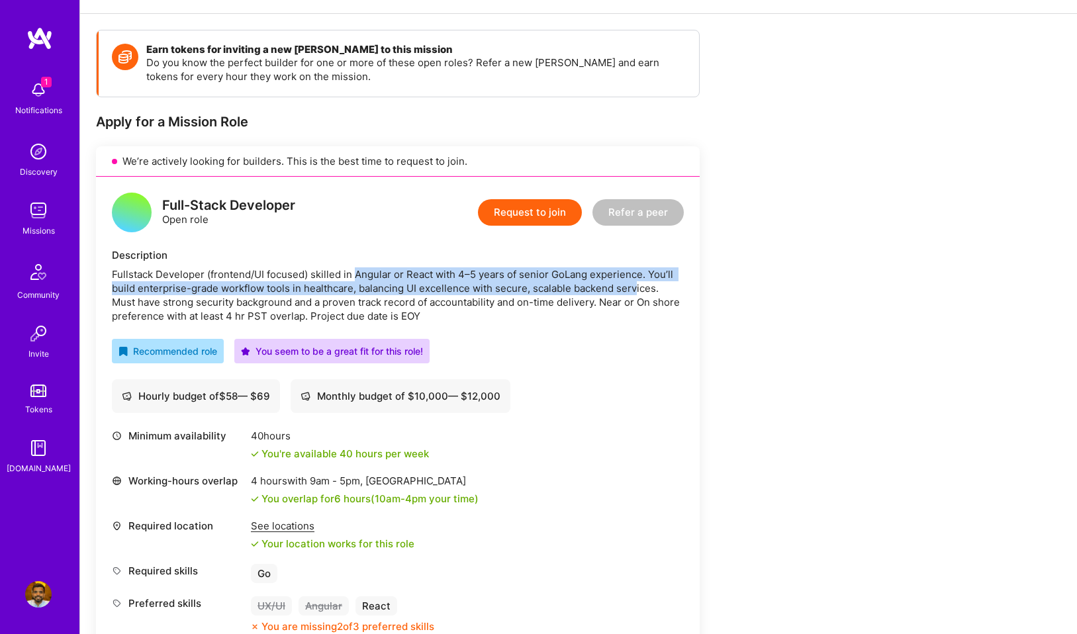
drag, startPoint x: 356, startPoint y: 273, endPoint x: 638, endPoint y: 295, distance: 283.6
click at [636, 294] on div "Fullstack Developer (frontend/UI focused) skilled in Angular or React with 4–5 …" at bounding box center [398, 295] width 572 height 56
click at [616, 281] on div "Fullstack Developer (frontend/UI focused) skilled in Angular or React with 4–5 …" at bounding box center [398, 295] width 572 height 56
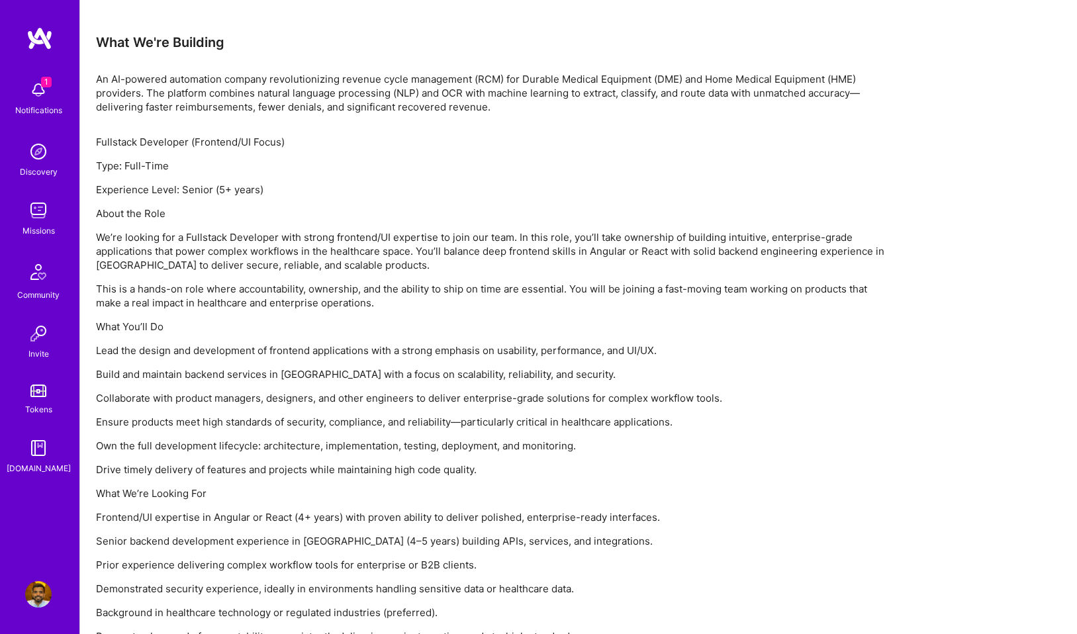
scroll to position [907, 0]
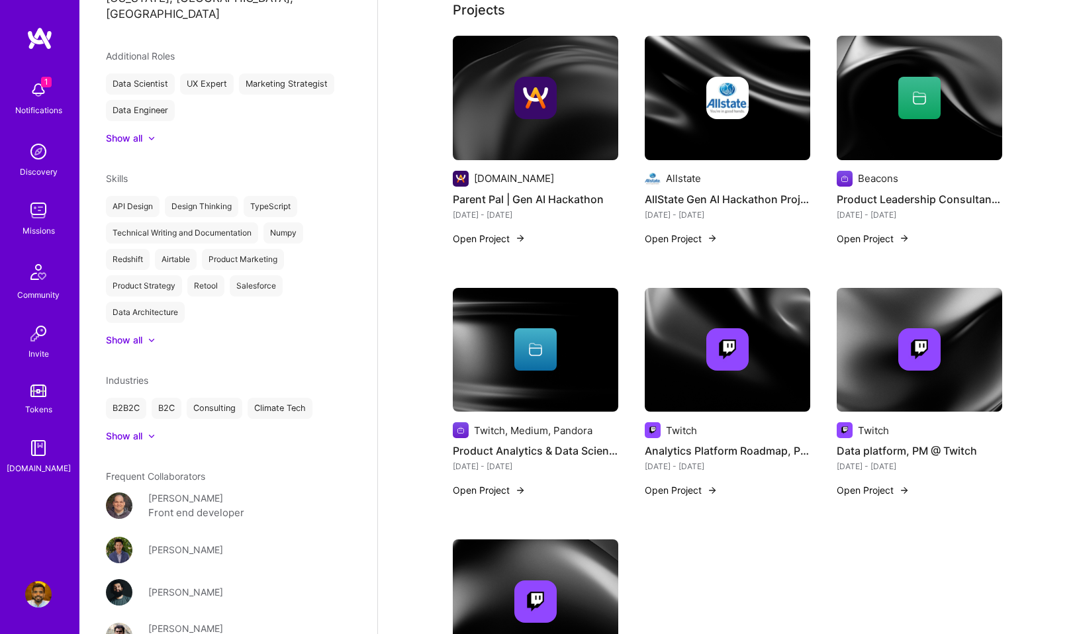
scroll to position [573, 0]
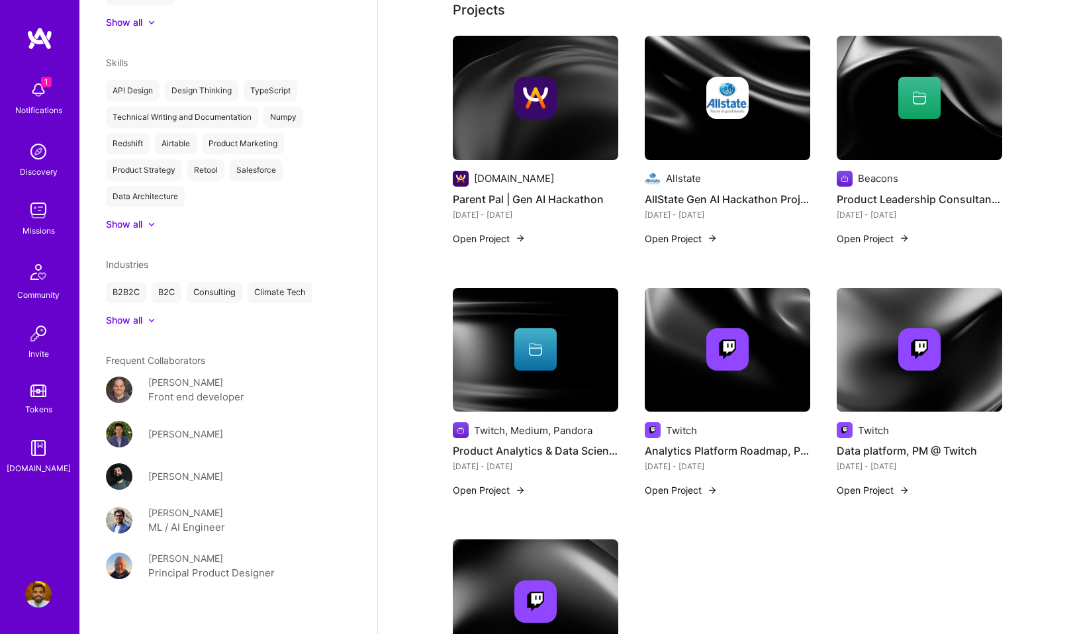
click at [184, 355] on span "Frequent Collaborators" at bounding box center [155, 360] width 99 height 11
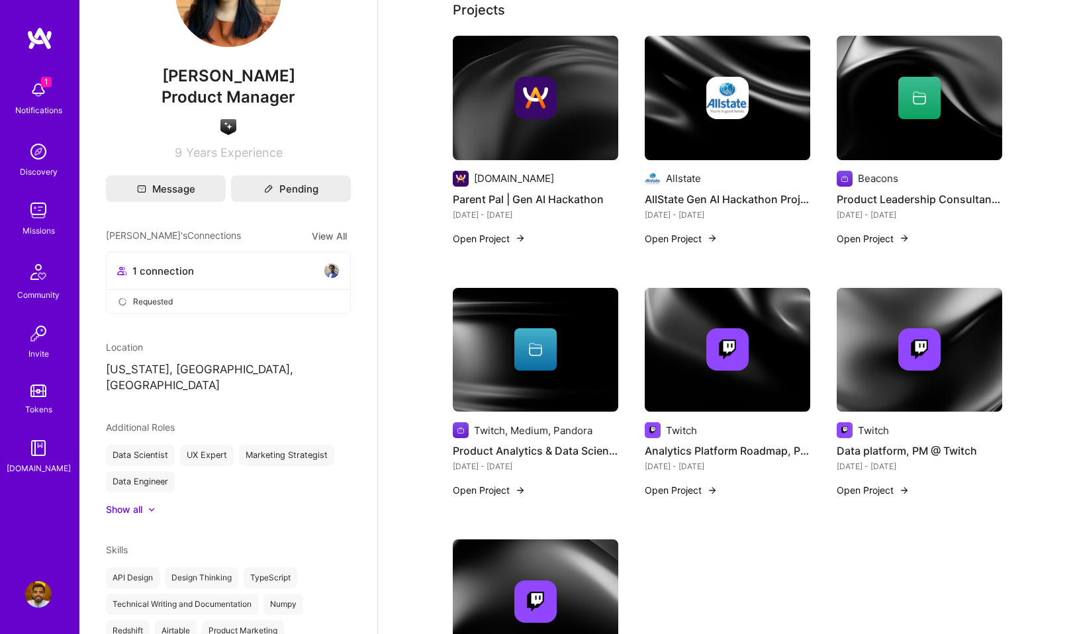
scroll to position [27, 0]
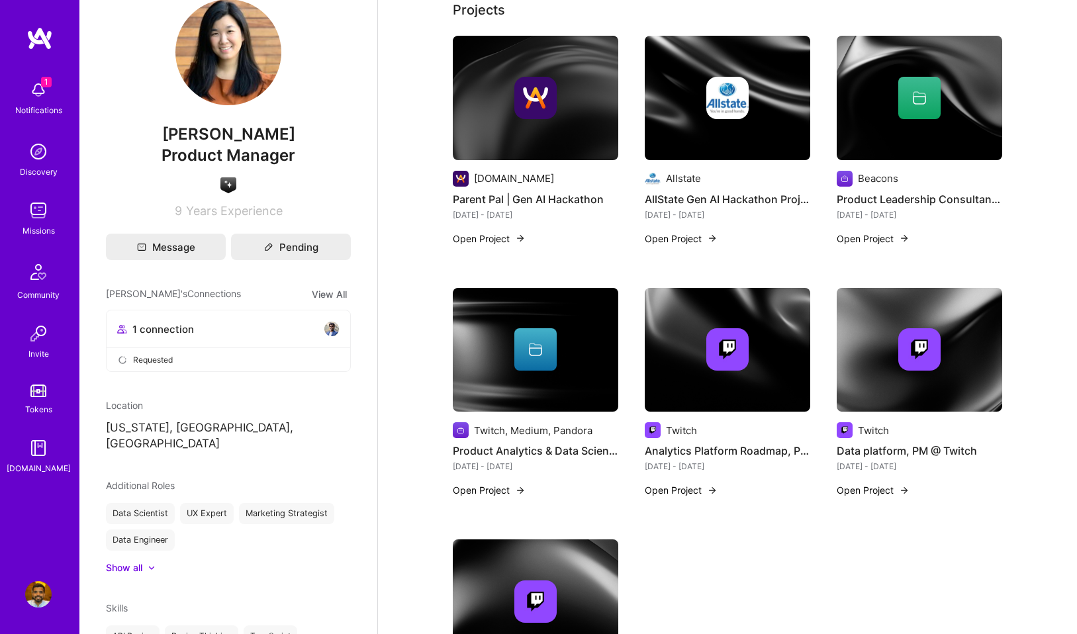
click at [183, 331] on span "1 connection" at bounding box center [163, 329] width 62 height 14
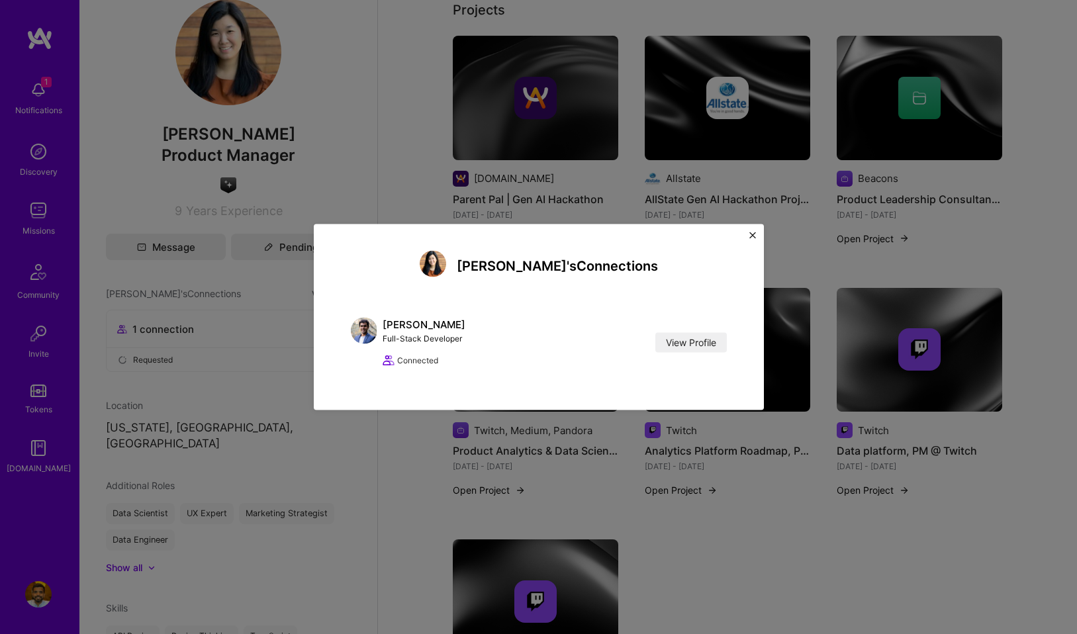
click at [755, 236] on img "Close" at bounding box center [753, 235] width 7 height 7
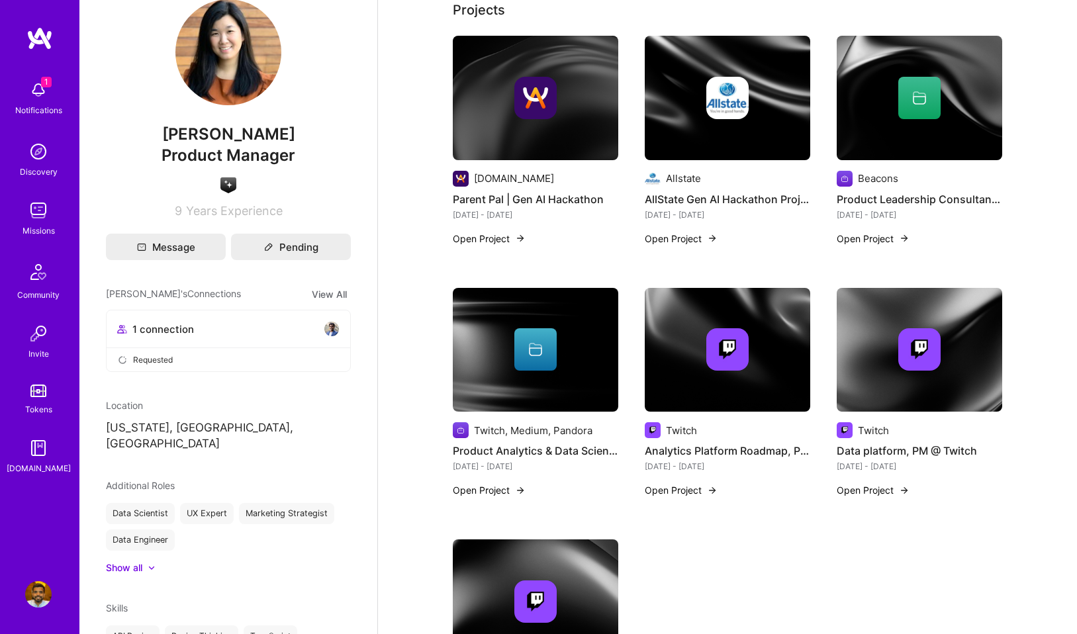
scroll to position [0, 0]
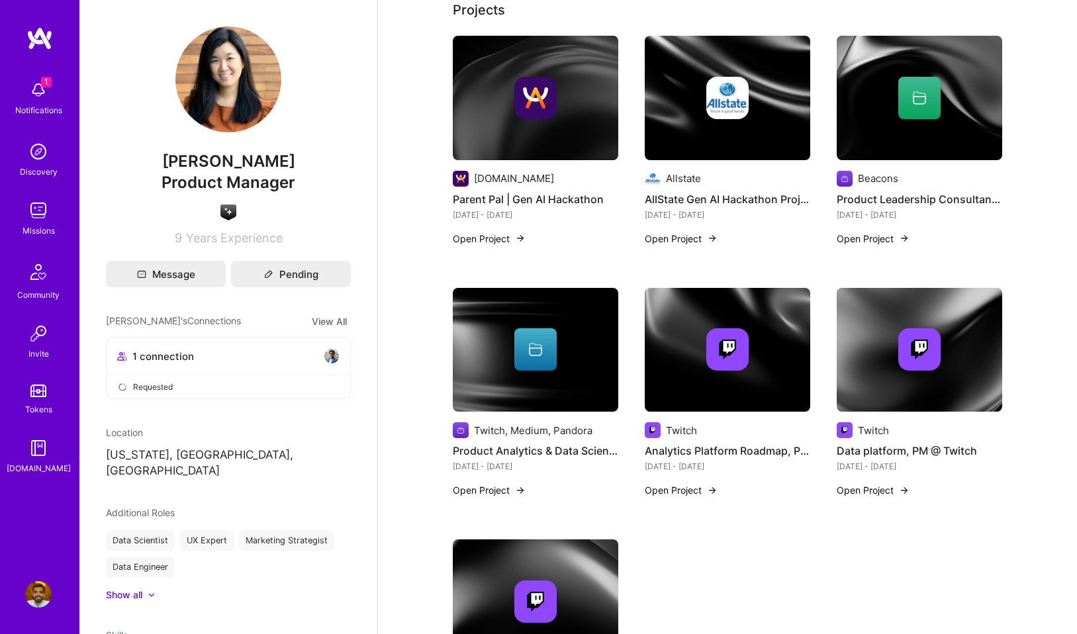
click at [234, 117] on img at bounding box center [228, 79] width 106 height 106
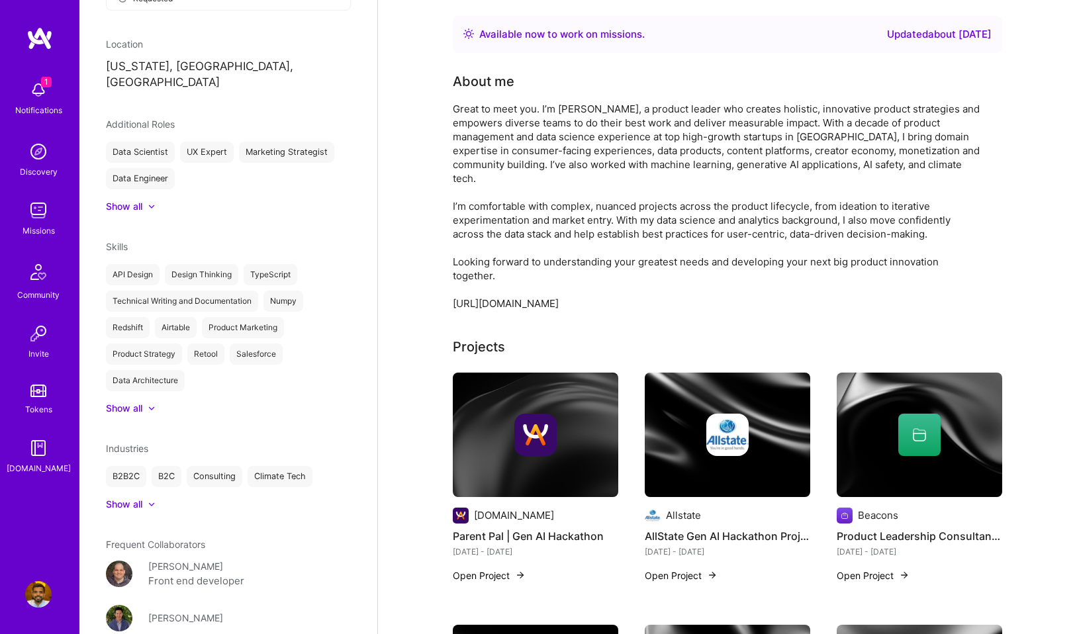
click at [523, 301] on div "Great to meet you. I’m Angela, a product leader who creates holistic, innovativ…" at bounding box center [718, 206] width 530 height 209
copy div "https://www.linkedin.com/in/angelamwu/"
